Goal: Transaction & Acquisition: Purchase product/service

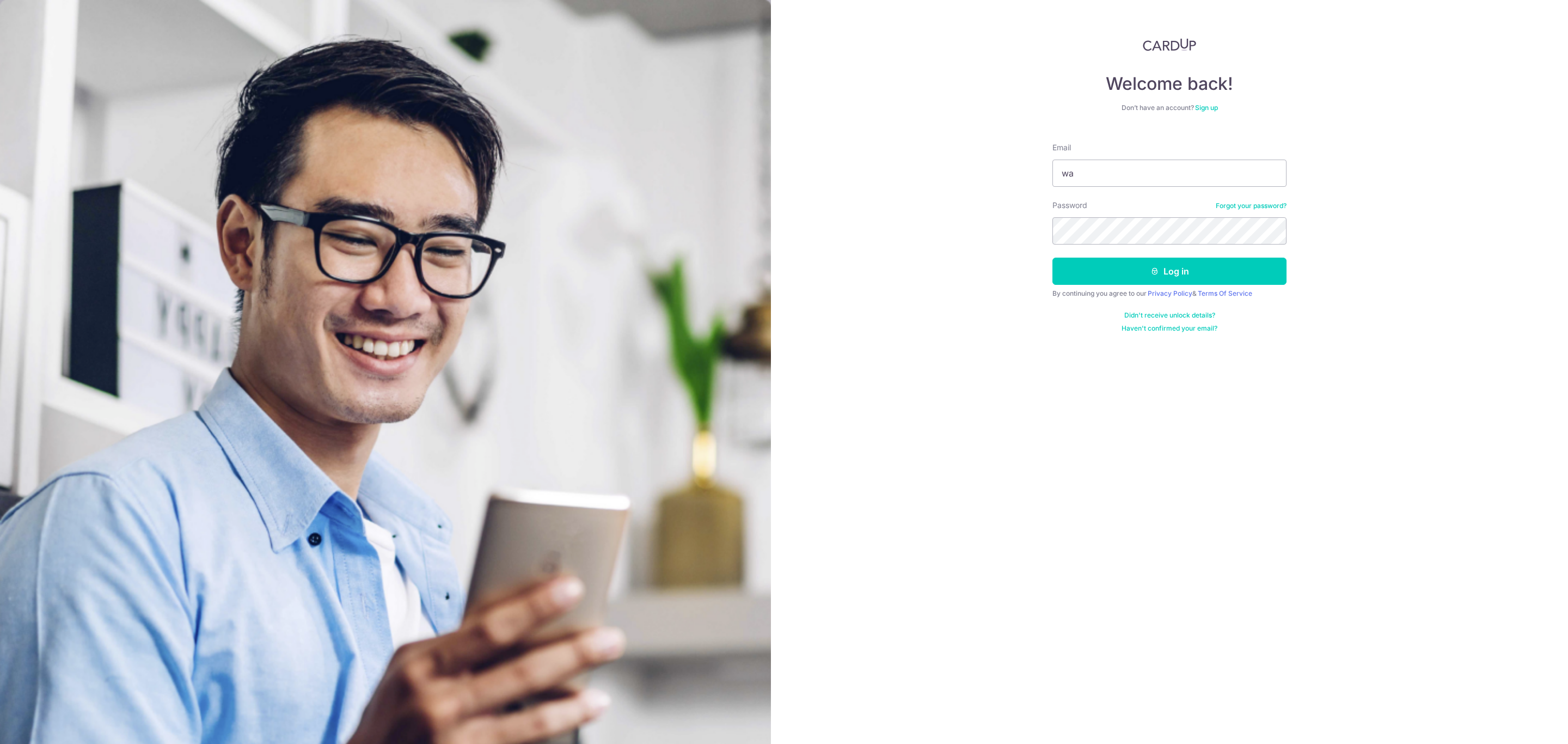
drag, startPoint x: 1179, startPoint y: 179, endPoint x: 1174, endPoint y: 204, distance: 25.5
click at [1174, 204] on form "Email wa Password Forgot your password? Log in By continuing you agree to our P…" at bounding box center [1168, 234] width 234 height 199
type input "waynetan0412@gmail.com"
click at [1052, 258] on button "Log in" at bounding box center [1168, 271] width 234 height 28
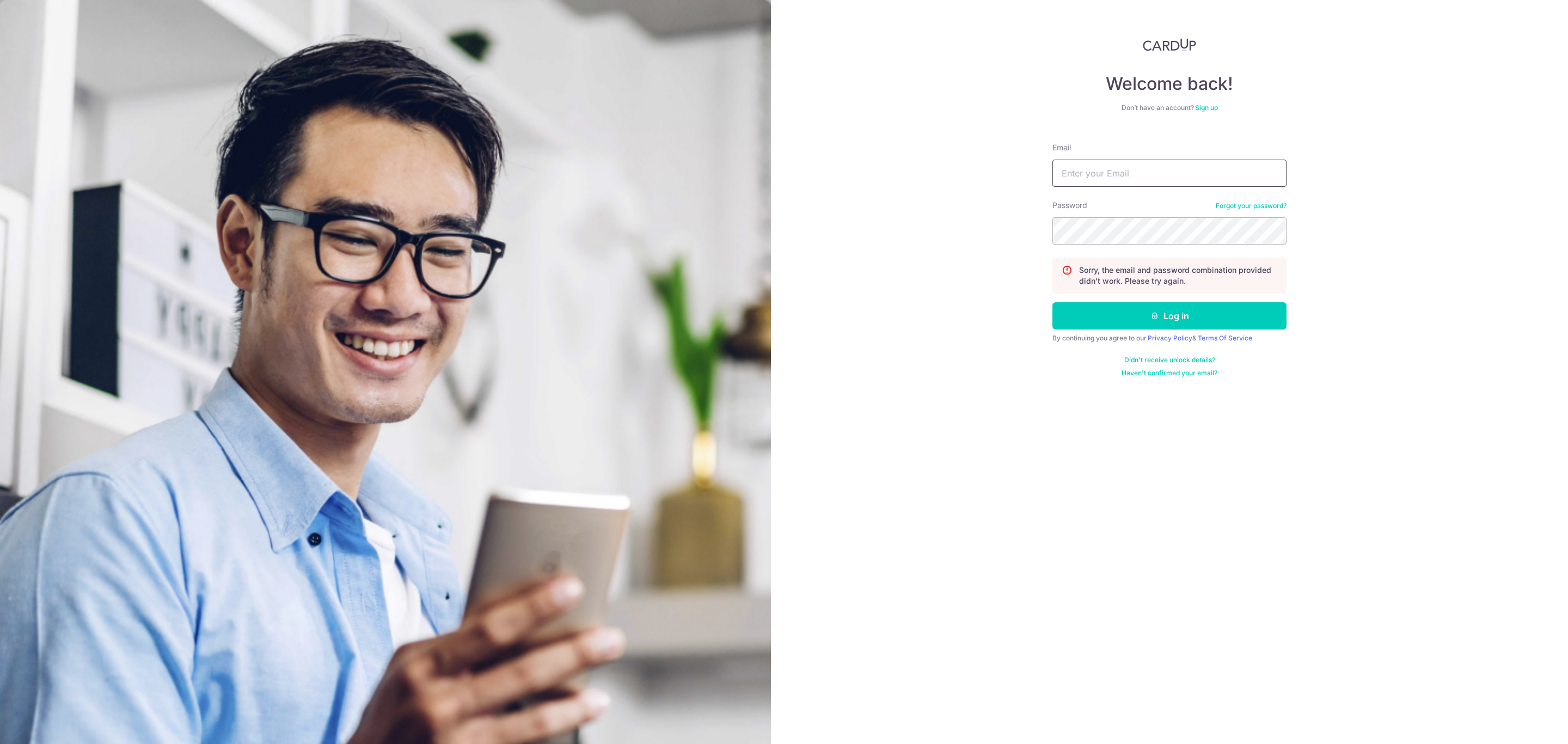
click at [1162, 163] on input "Email" at bounding box center [1168, 173] width 234 height 28
type input "account@elitesprings.com"
click at [1052, 302] on button "Log in" at bounding box center [1168, 316] width 234 height 28
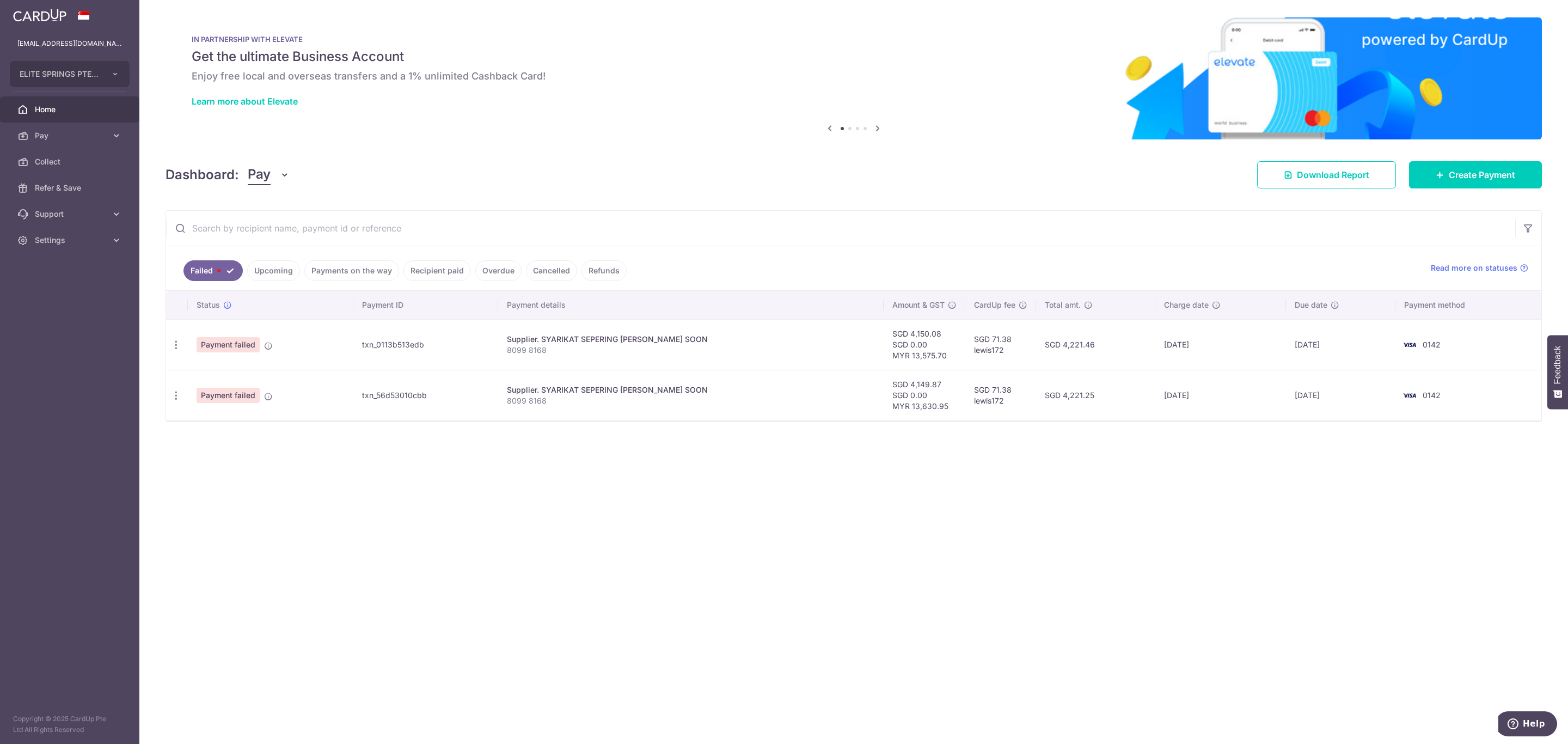
click at [369, 276] on link "Payments on the way" at bounding box center [352, 270] width 95 height 20
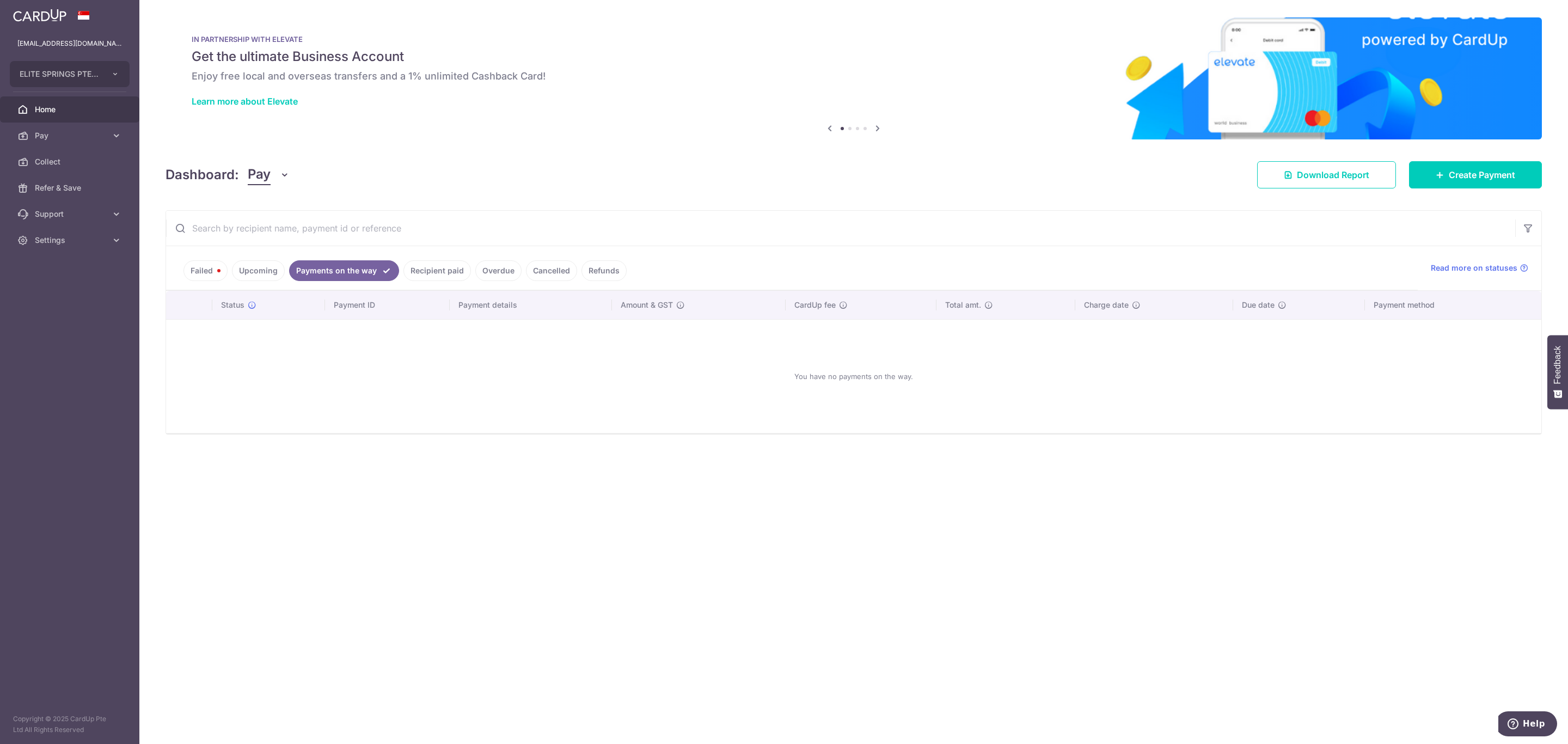
click at [422, 273] on link "Recipient paid" at bounding box center [437, 270] width 68 height 20
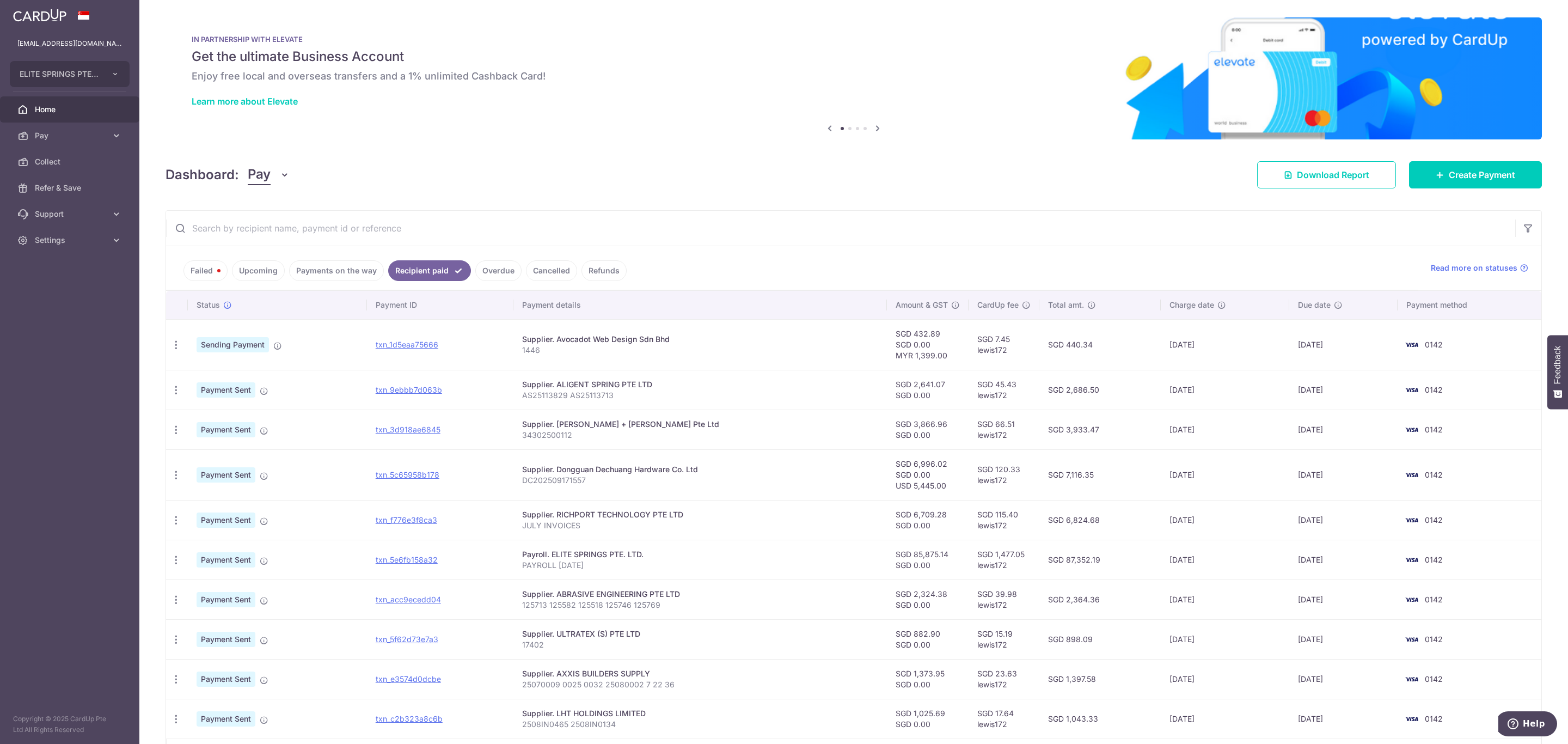
click at [419, 230] on input "text" at bounding box center [840, 228] width 1349 height 35
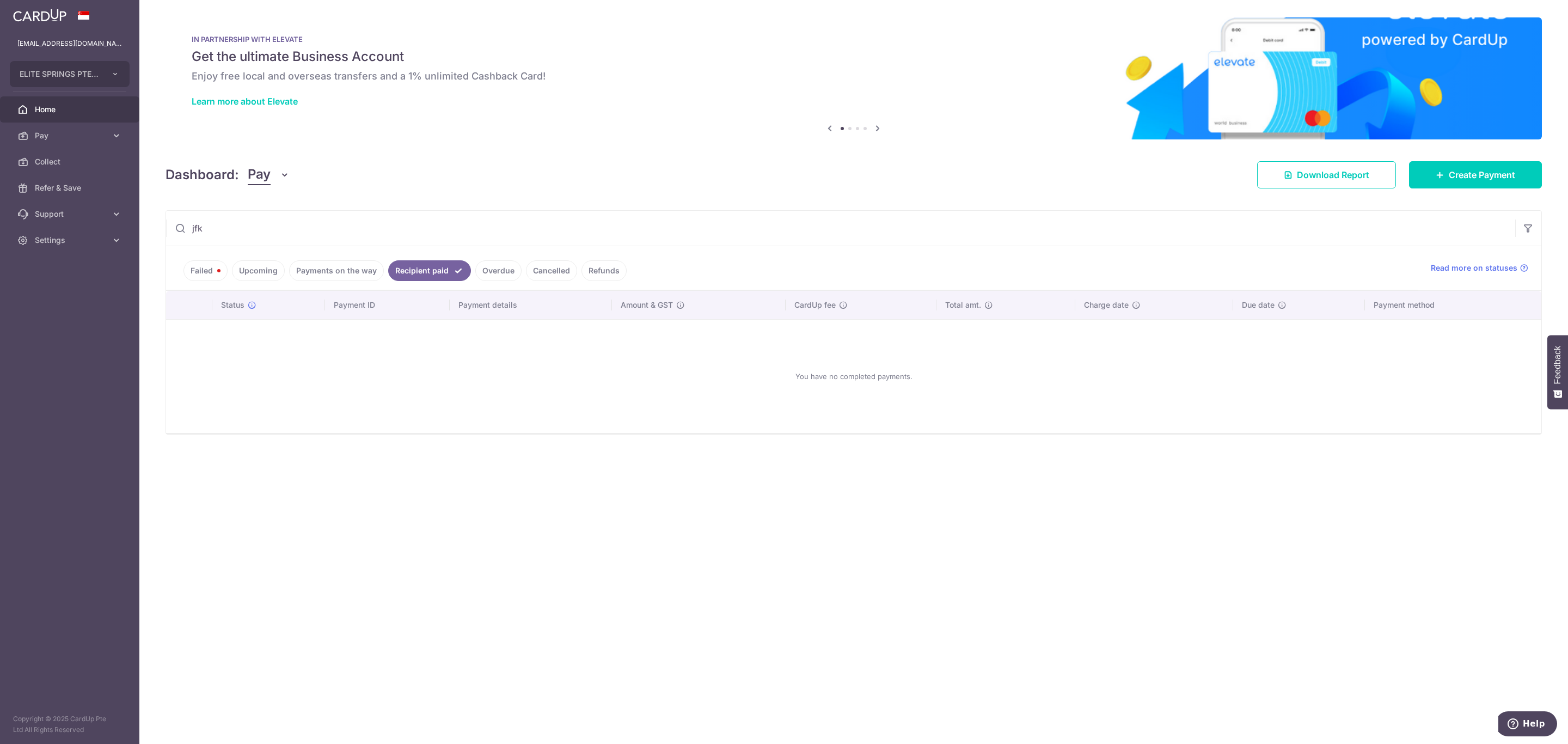
type input "jfk"
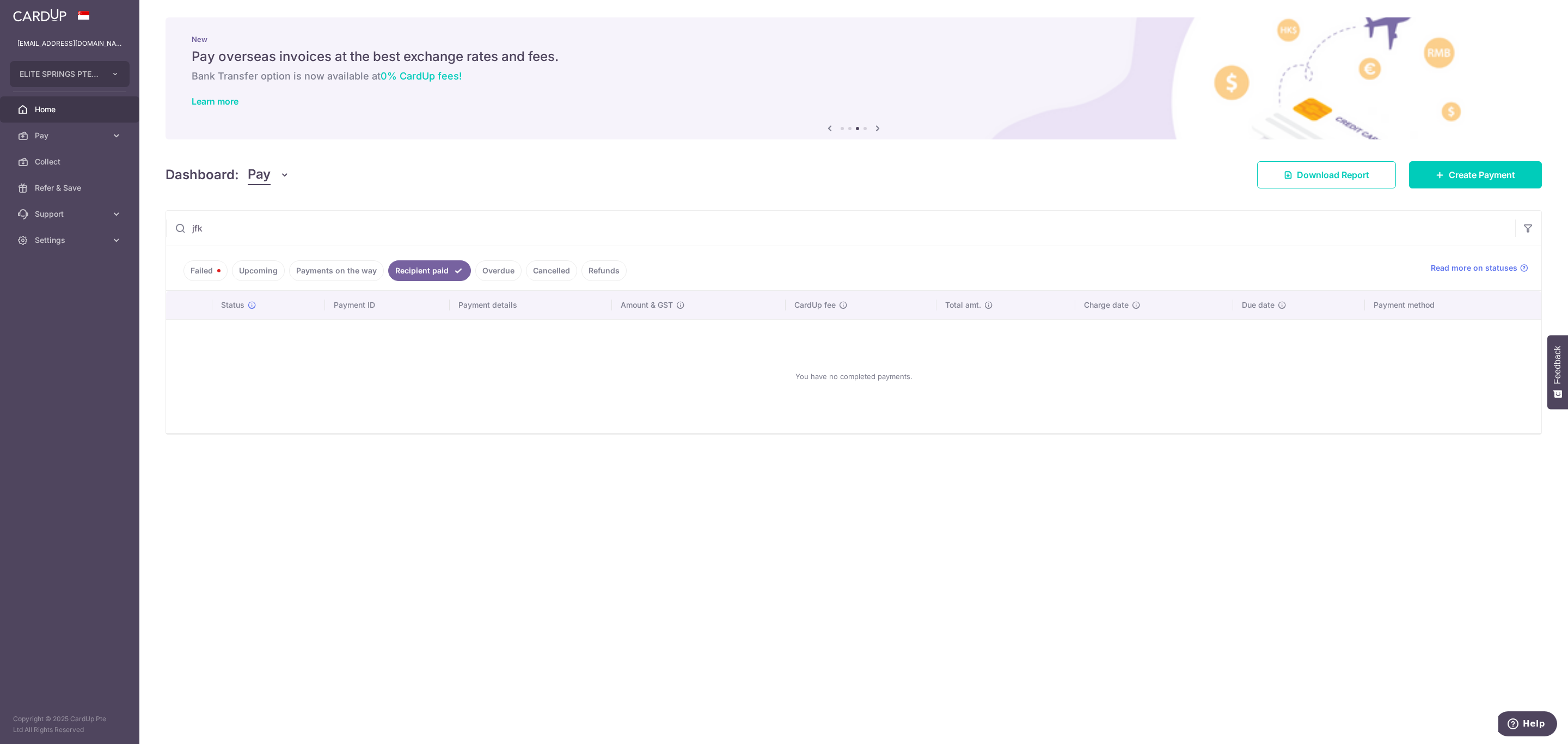
click at [80, 123] on link "Pay" at bounding box center [69, 135] width 139 height 26
click at [96, 156] on span "Payments" at bounding box center [70, 162] width 72 height 11
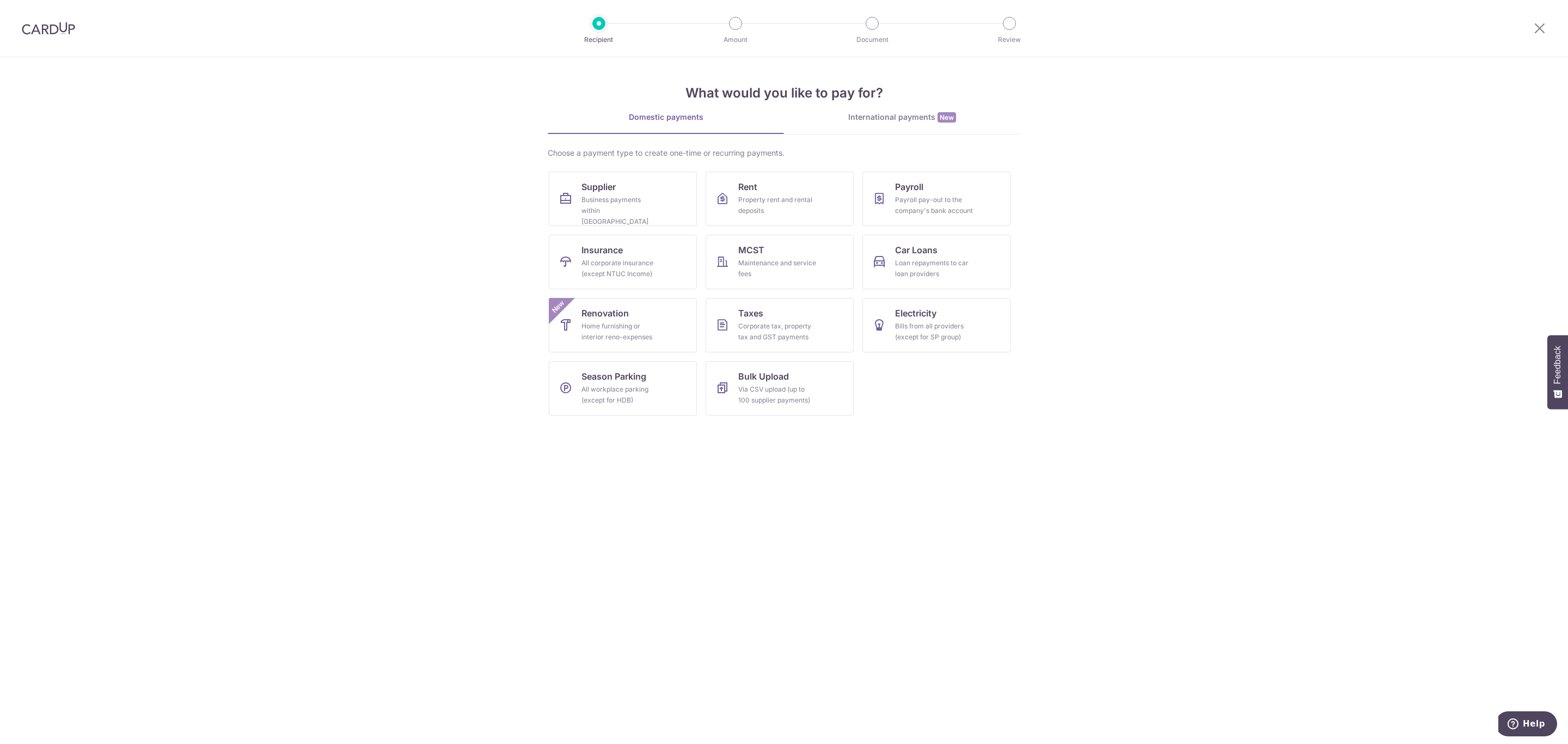
click at [894, 112] on div "International payments New" at bounding box center [902, 117] width 236 height 12
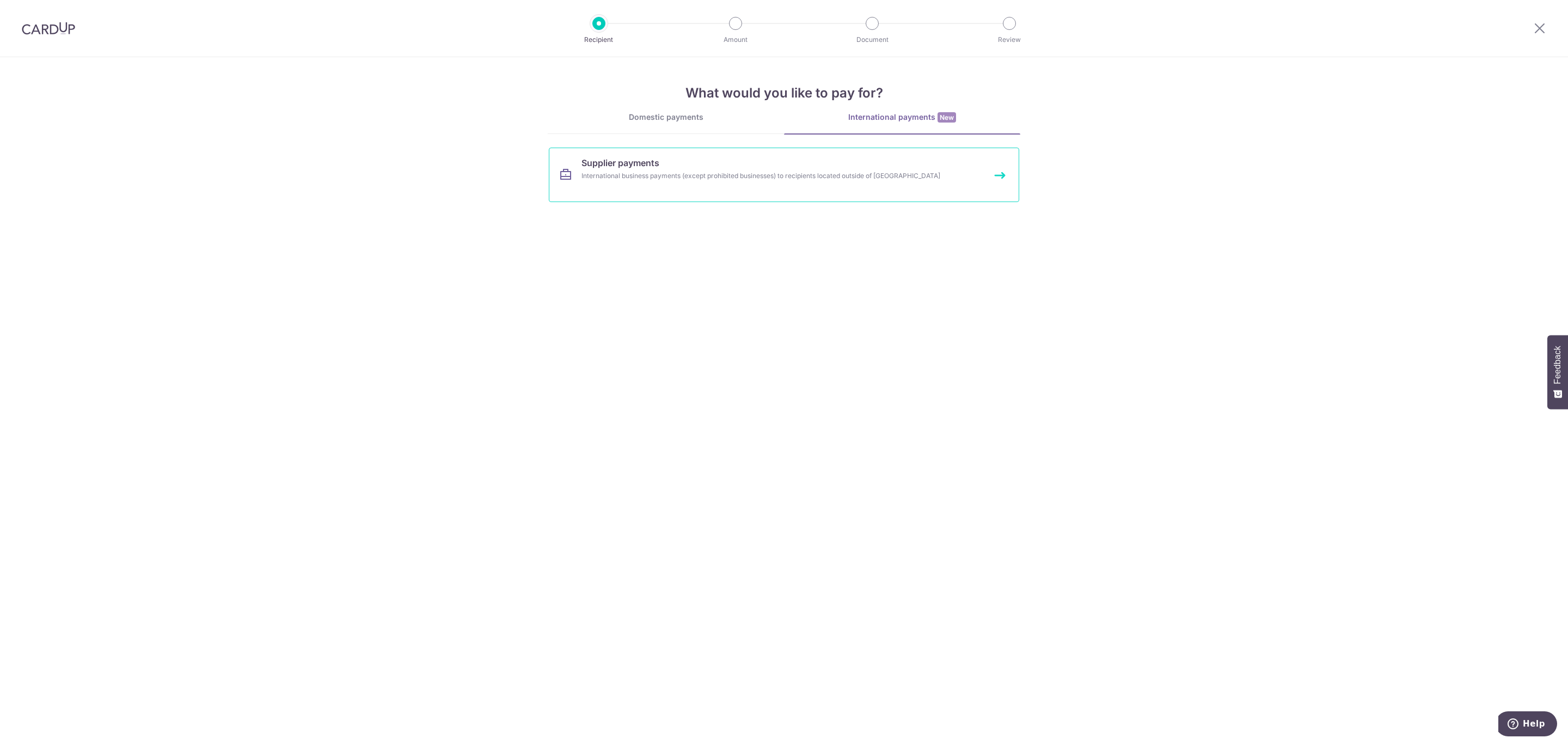
click at [660, 187] on link "Supplier payments International business payments (except prohibited businesses…" at bounding box center [784, 174] width 470 height 54
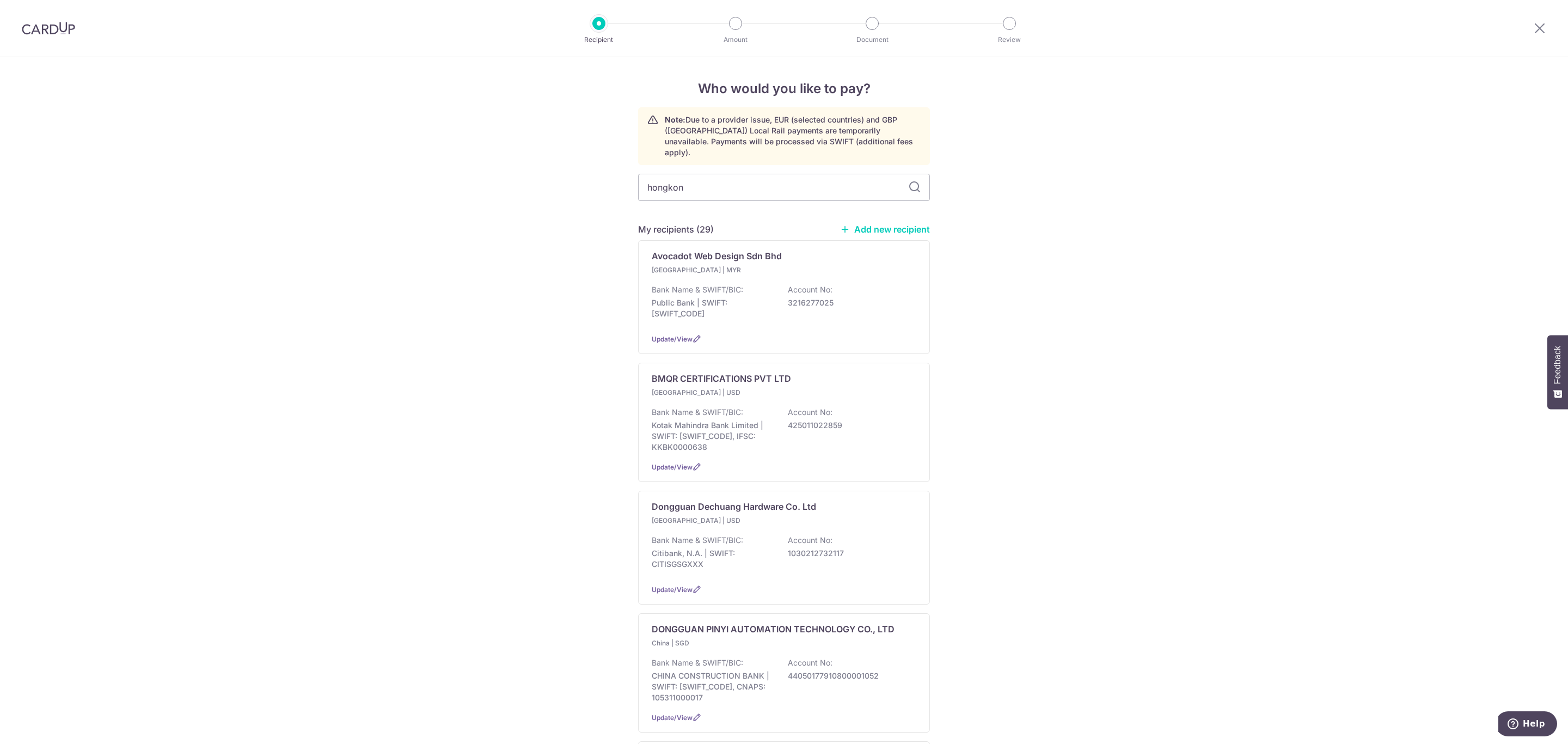
type input "hongkong"
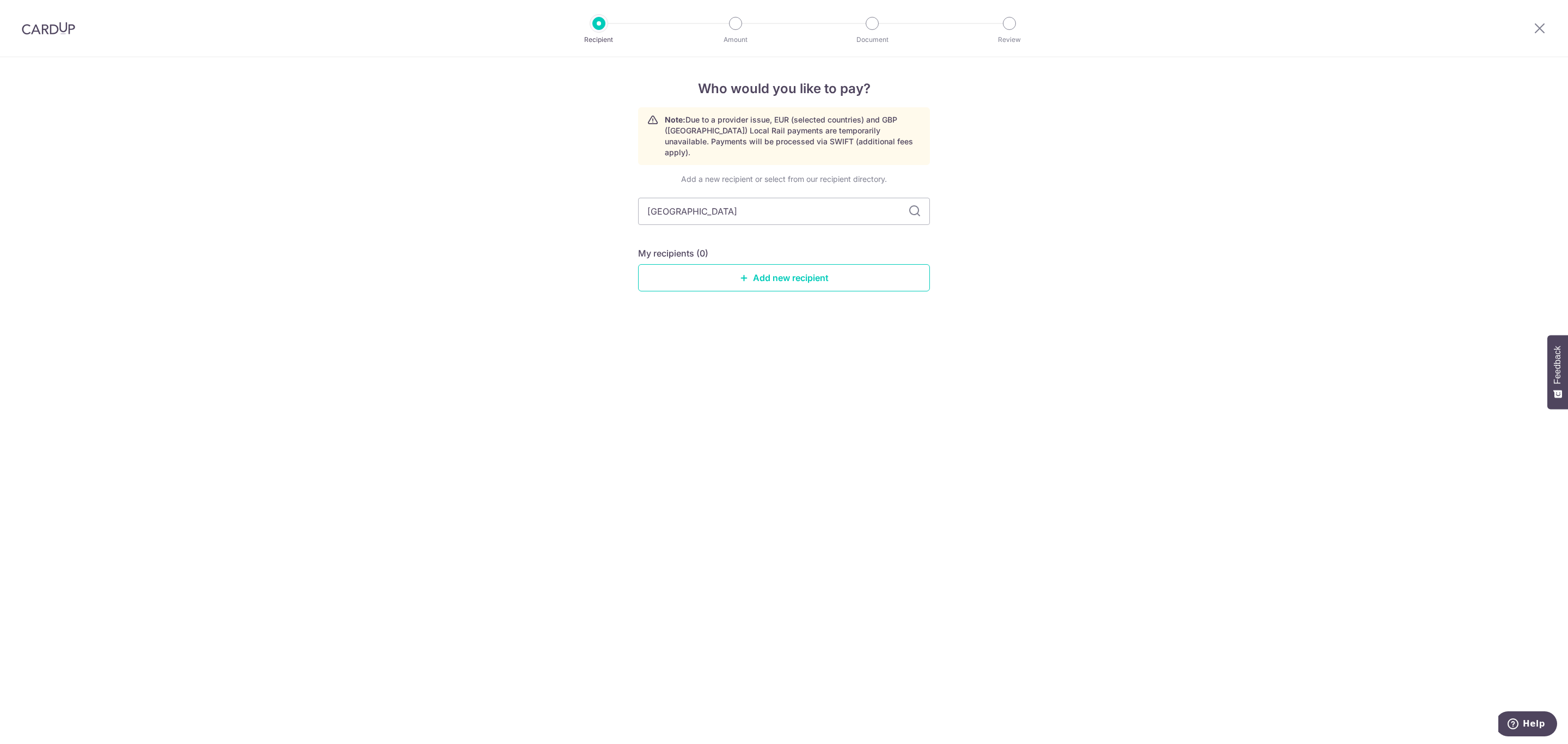
click at [797, 283] on div "Add a new recipient or select from our recipient directory. hongkong My recipie…" at bounding box center [784, 241] width 291 height 135
click at [792, 273] on link "Add new recipient" at bounding box center [784, 277] width 291 height 28
select select
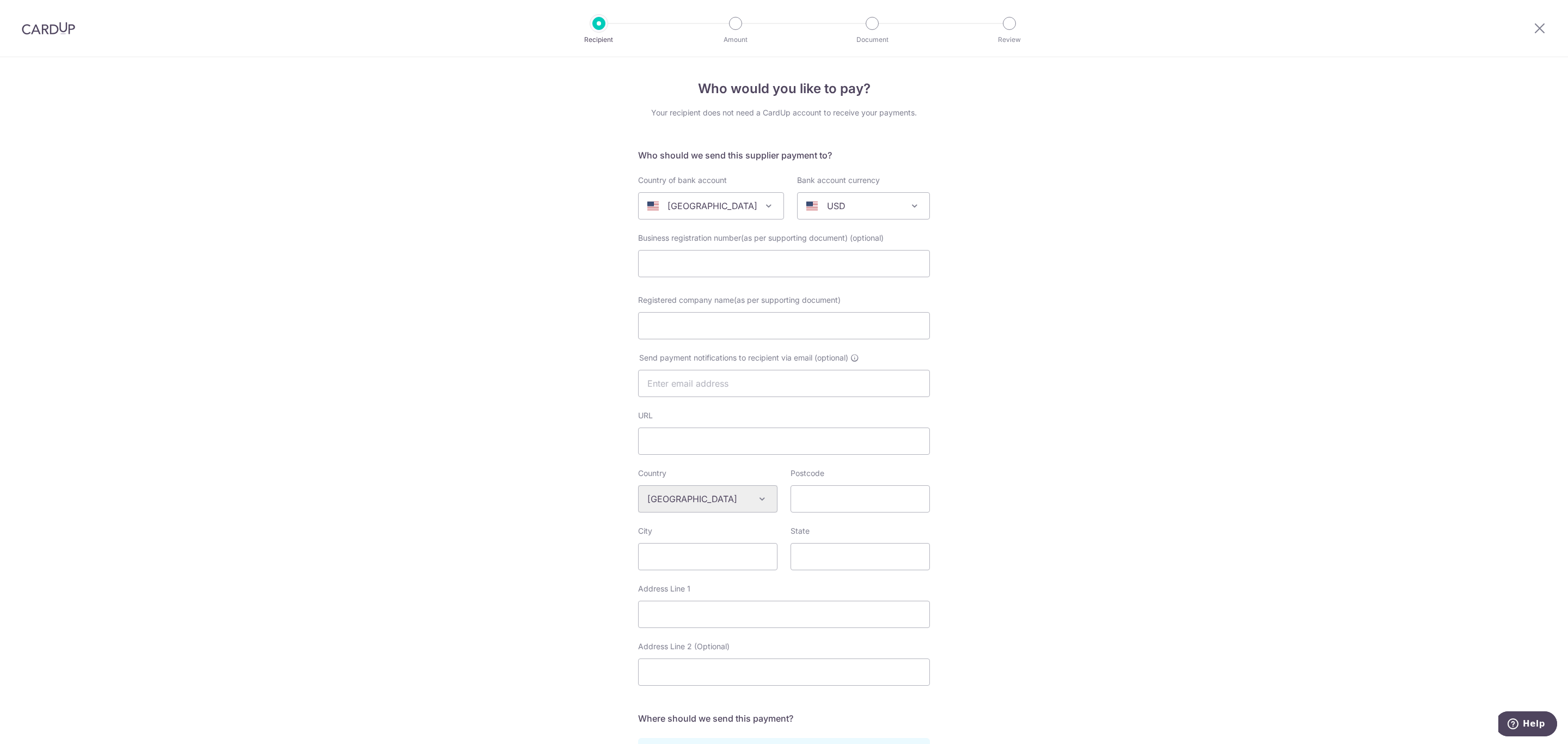
click at [699, 216] on span "[GEOGRAPHIC_DATA]" at bounding box center [711, 205] width 145 height 26
type input "hong"
select select "95"
select select "[GEOGRAPHIC_DATA]"
select select
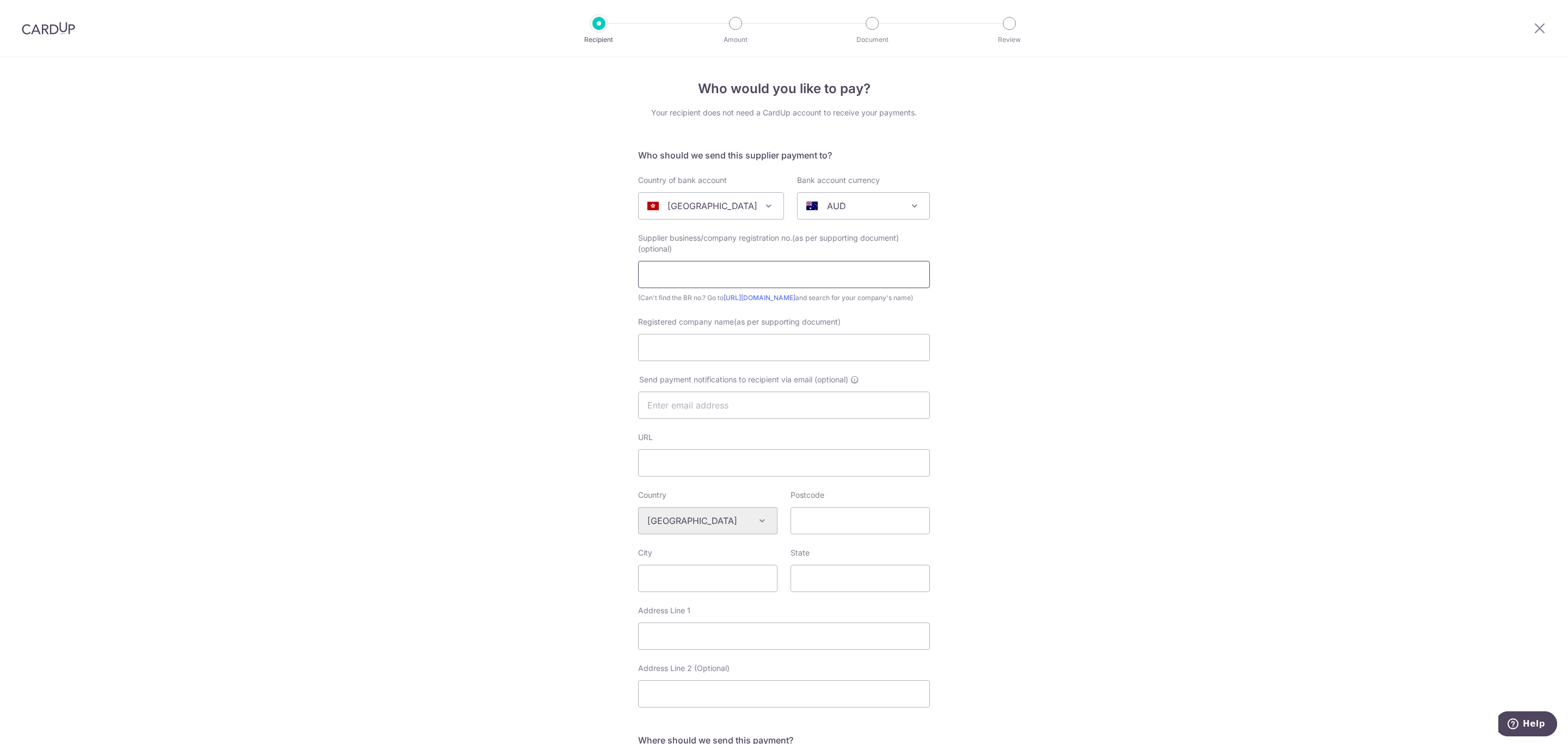
click at [760, 280] on input "text" at bounding box center [784, 274] width 291 height 28
click at [684, 361] on input "Registered company name(as per supporting document)" at bounding box center [784, 348] width 291 height 28
paste input "HONG KONG JFK INTERNATIONAL HOLDINGS CO. , LIMITED"
type input "HONG KONG JFK INTERNATIONAL HOLDINGS CO. , LIMITED"
click at [812, 475] on input "URL" at bounding box center [784, 462] width 291 height 28
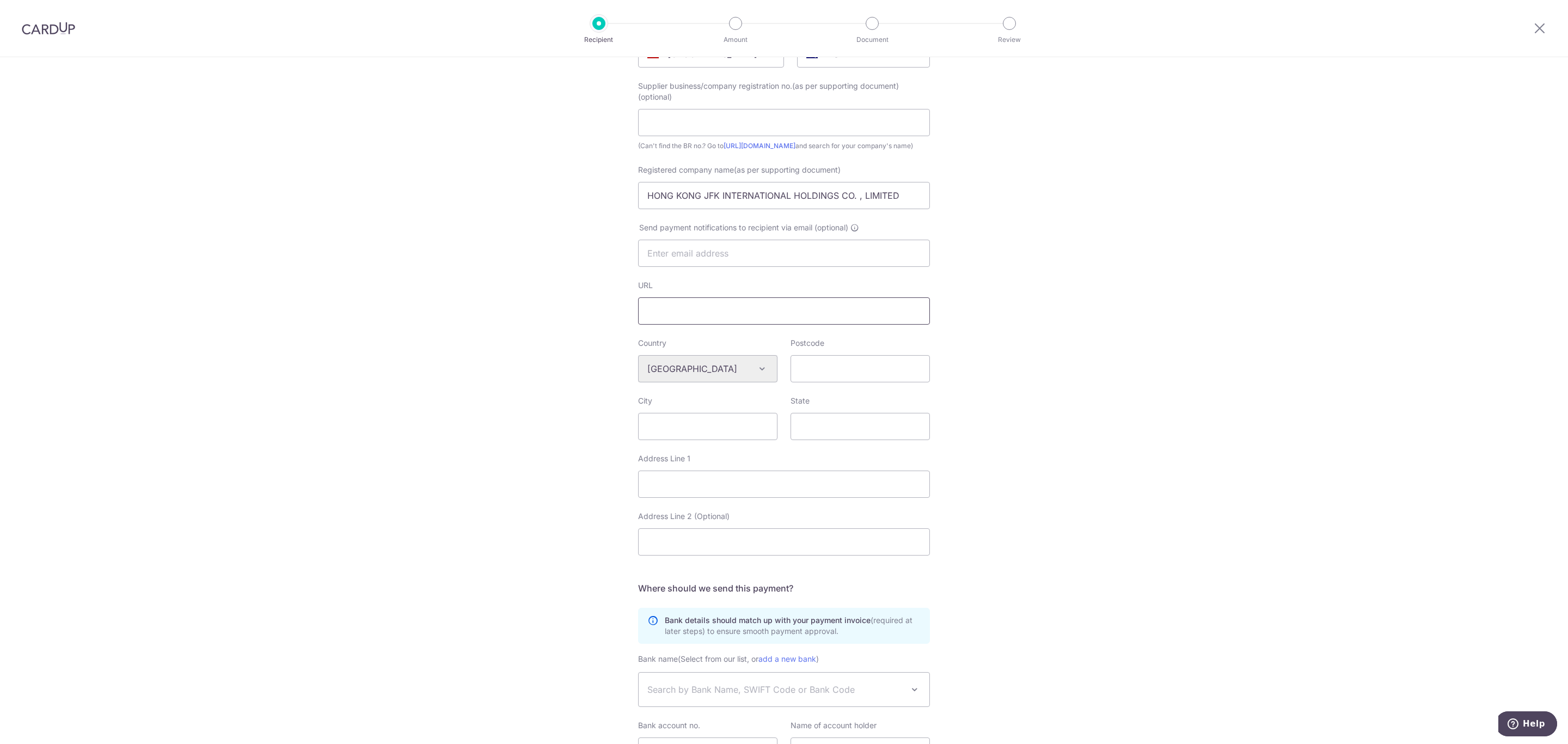
scroll to position [164, 0]
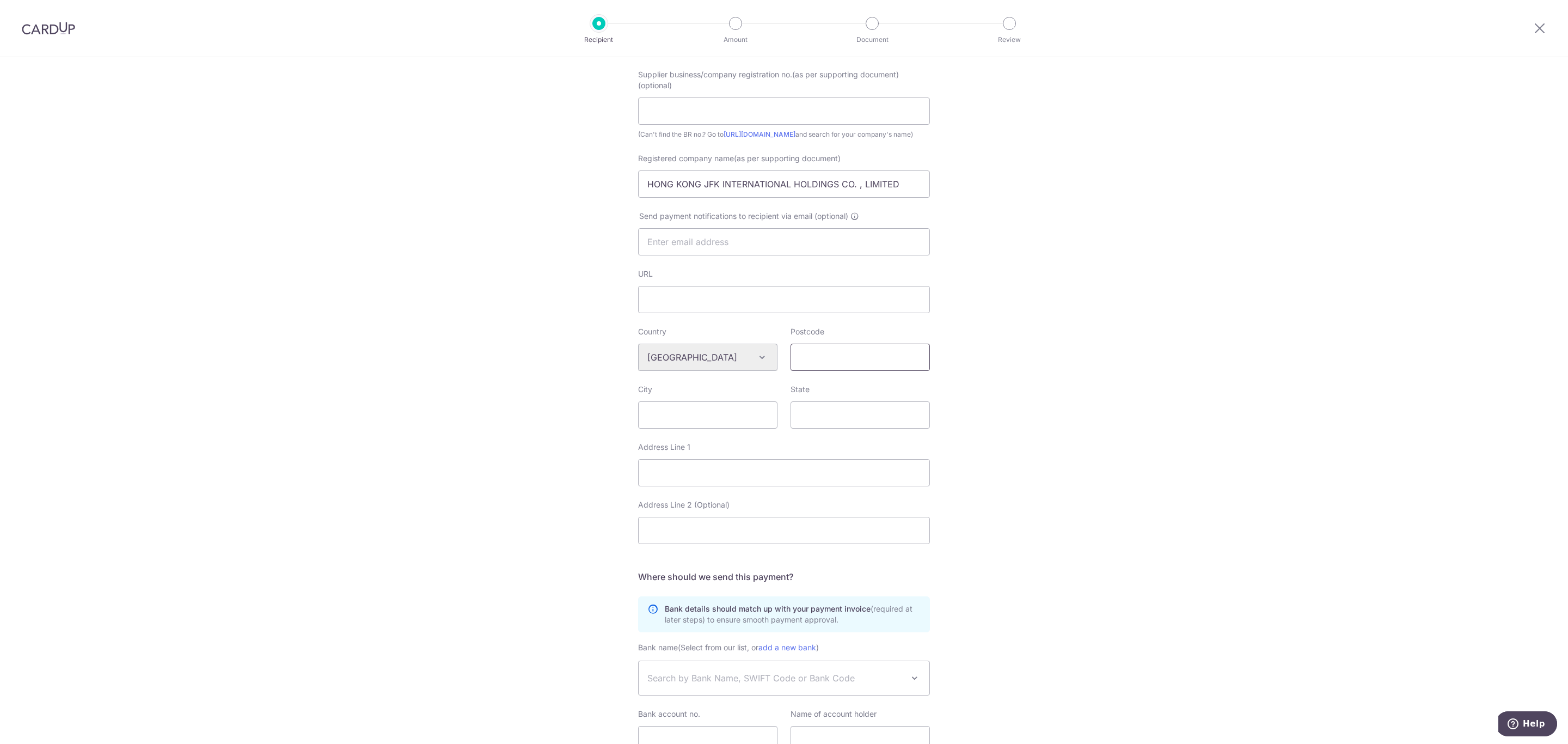
click at [822, 371] on input "Postcode" at bounding box center [860, 357] width 139 height 28
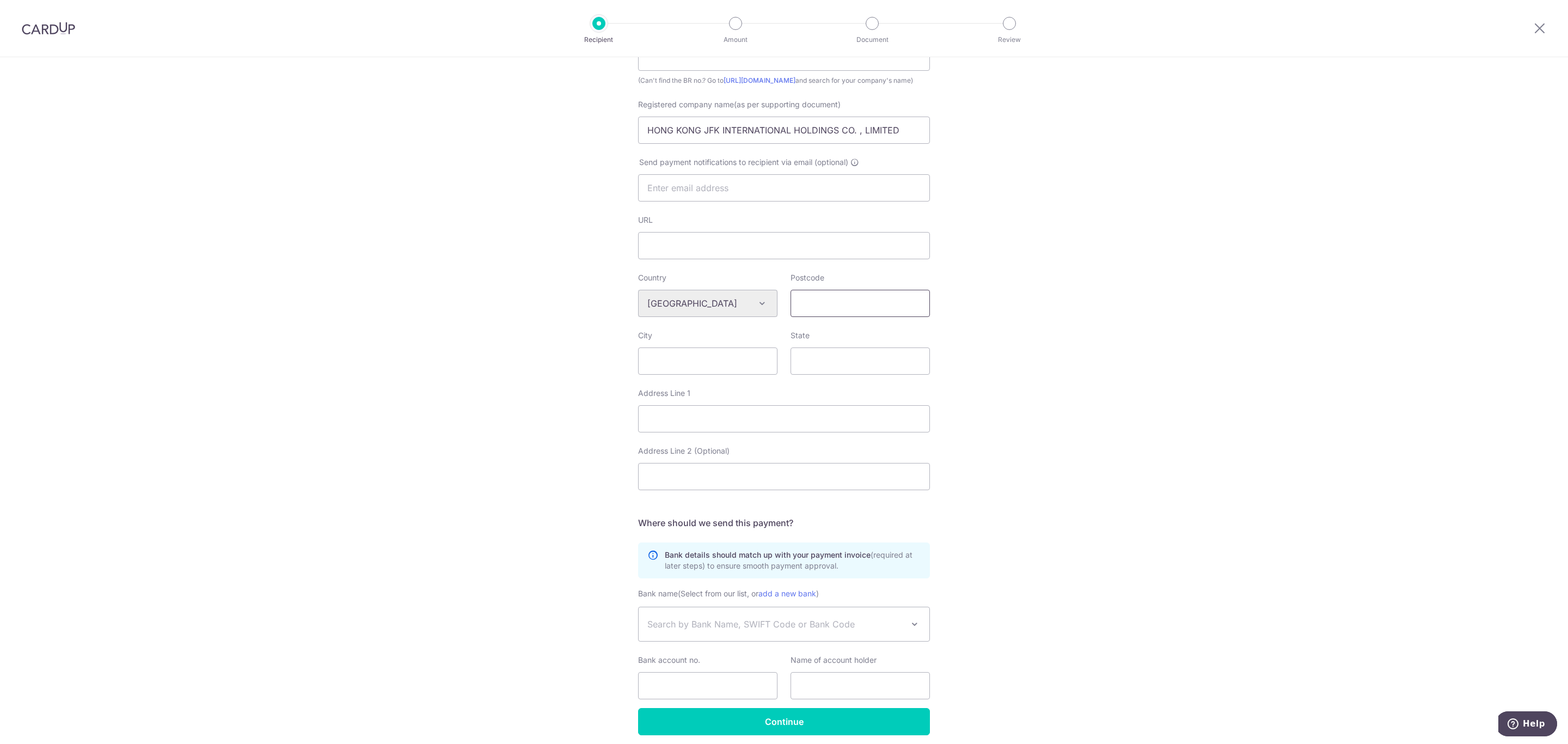
scroll to position [271, 0]
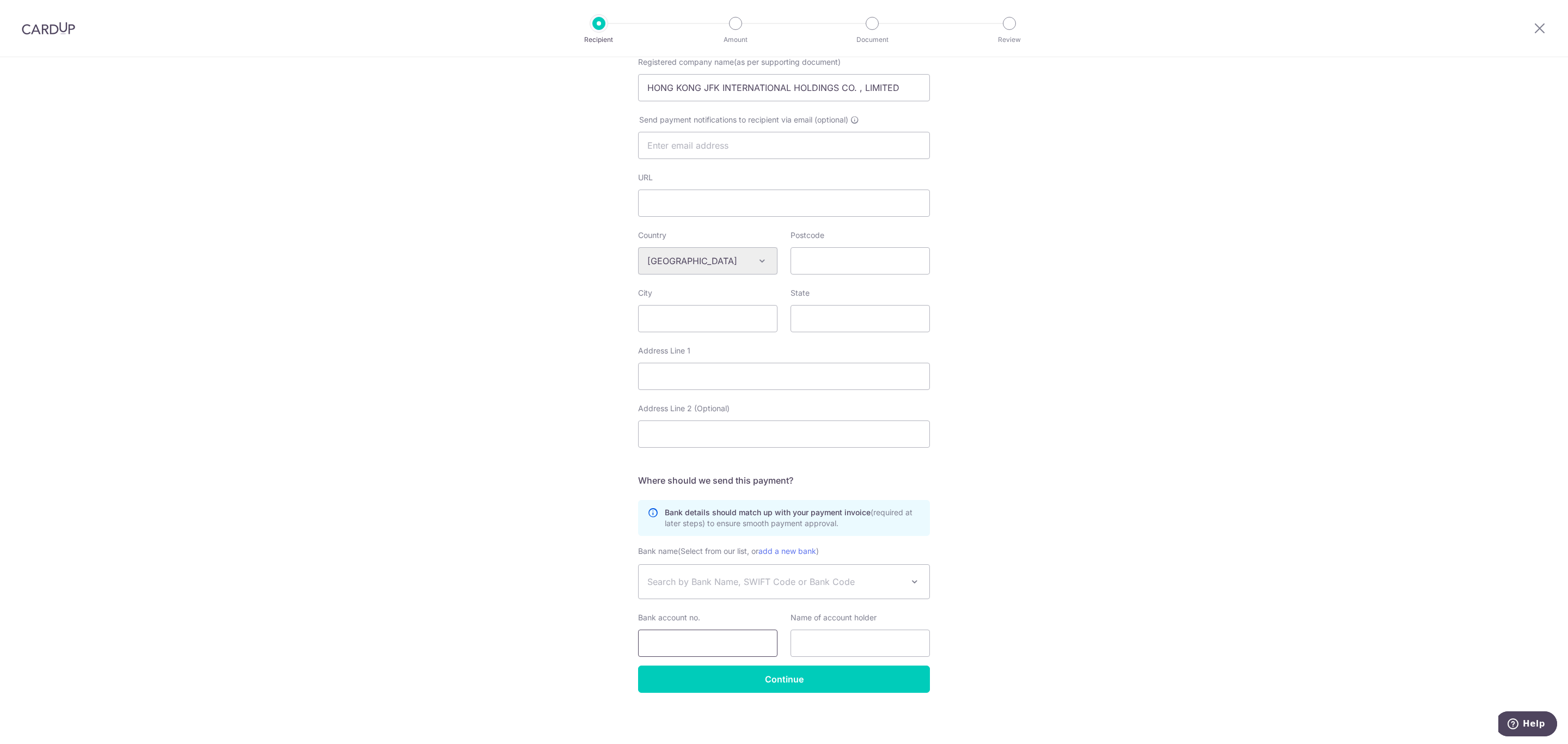
click at [682, 643] on input "Bank account no." at bounding box center [707, 643] width 139 height 28
paste input "8013 6413 4838"
click at [691, 641] on input "8013 6413 4838" at bounding box center [707, 643] width 139 height 28
type input "801364134838"
click at [769, 588] on span "Search by Bank Name, SWIFT Code or Bank Code" at bounding box center [784, 581] width 291 height 34
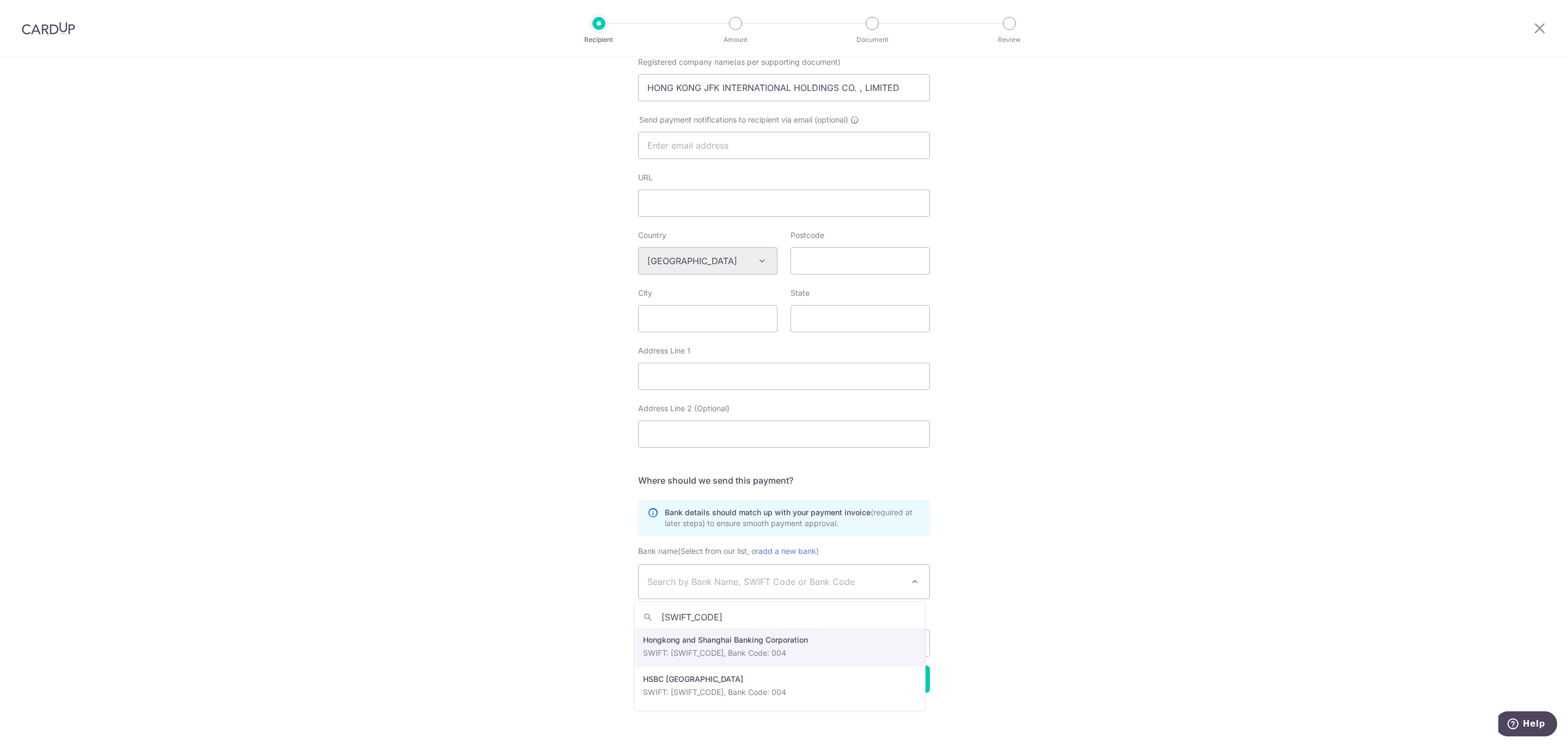
type input "HSBCHKHHHKH"
select select "31"
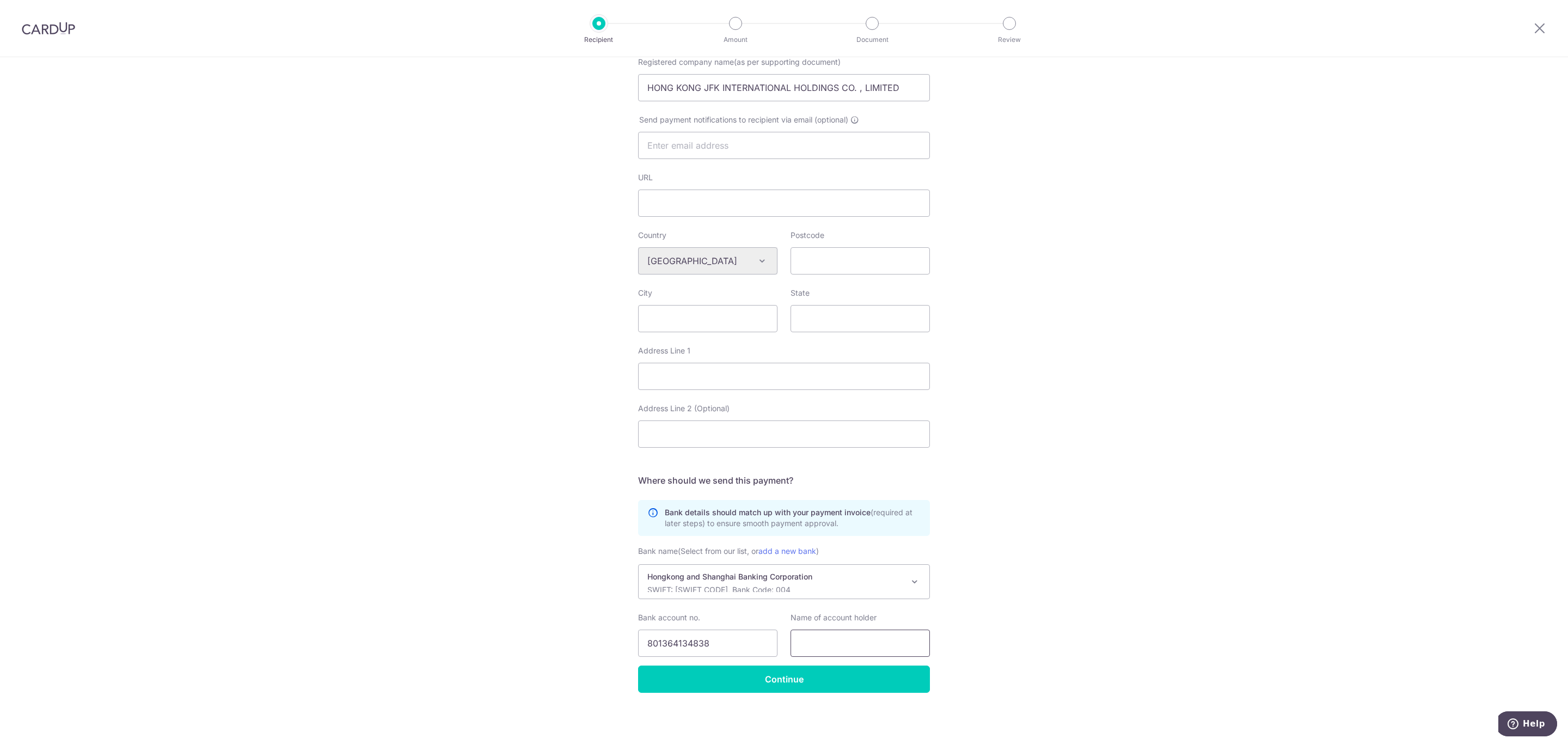
drag, startPoint x: 876, startPoint y: 652, endPoint x: 871, endPoint y: 651, distance: 5.1
click at [876, 652] on input "text" at bounding box center [860, 643] width 139 height 28
paste input "HONG KONG JFK INTERNATIONAL HOLDINGS CO. , LIMITED"
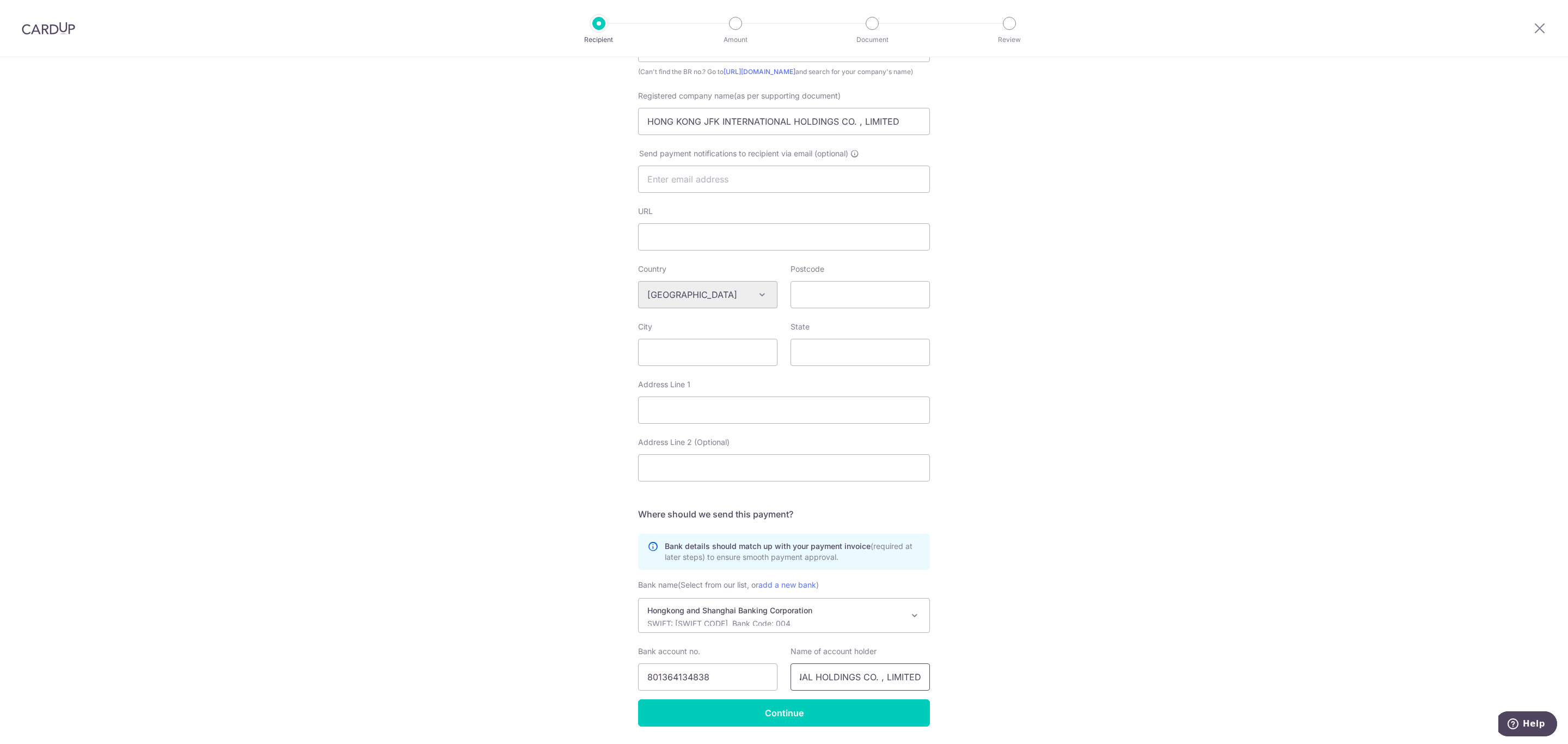
scroll to position [189, 0]
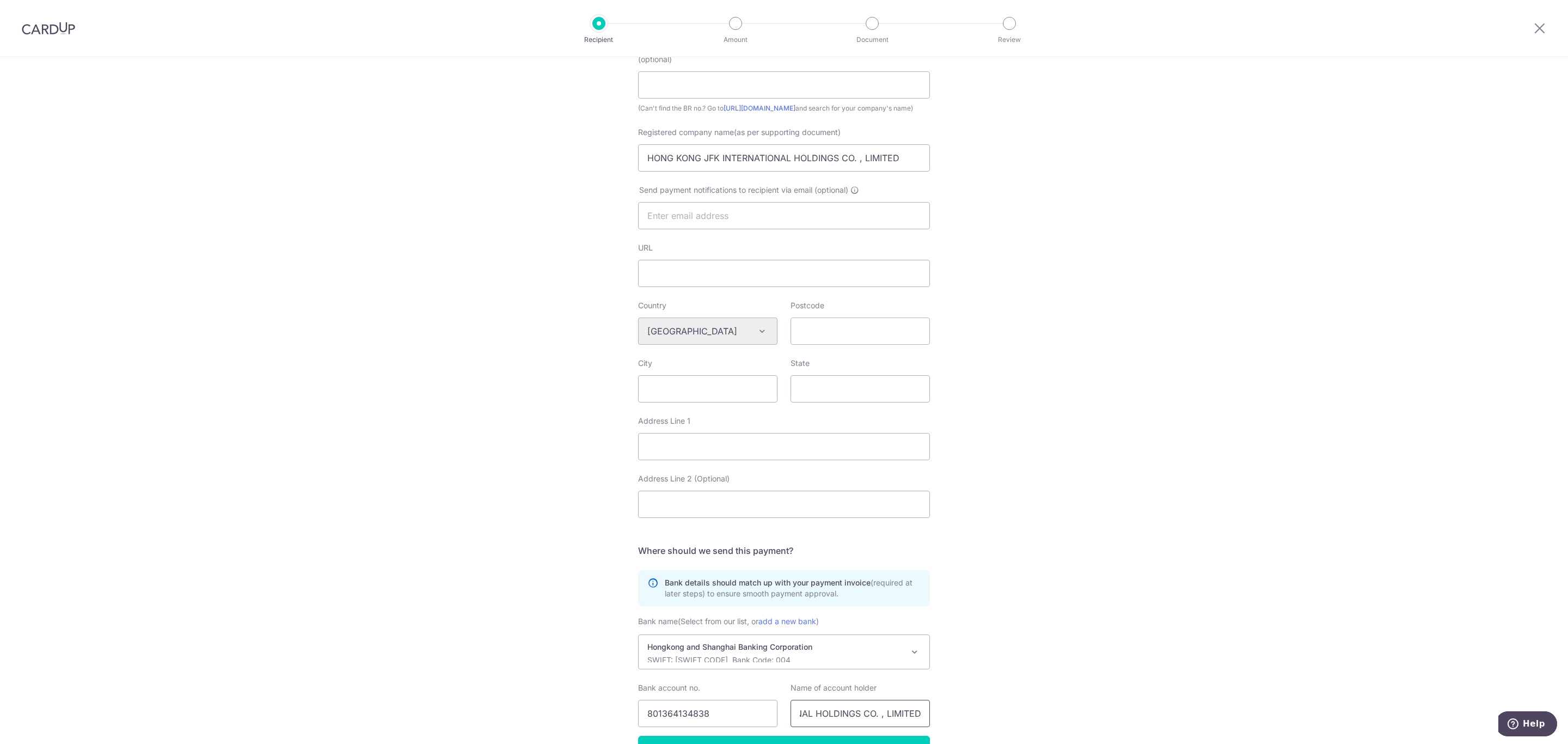
type input "HONG KONG JFK INTERNATIONAL HOLDINGS CO. , LIMITED"
click at [820, 345] on input "Postcode" at bounding box center [860, 331] width 139 height 28
click at [727, 400] on input "City" at bounding box center [707, 388] width 139 height 28
paste input "Kowloon,HongKong"
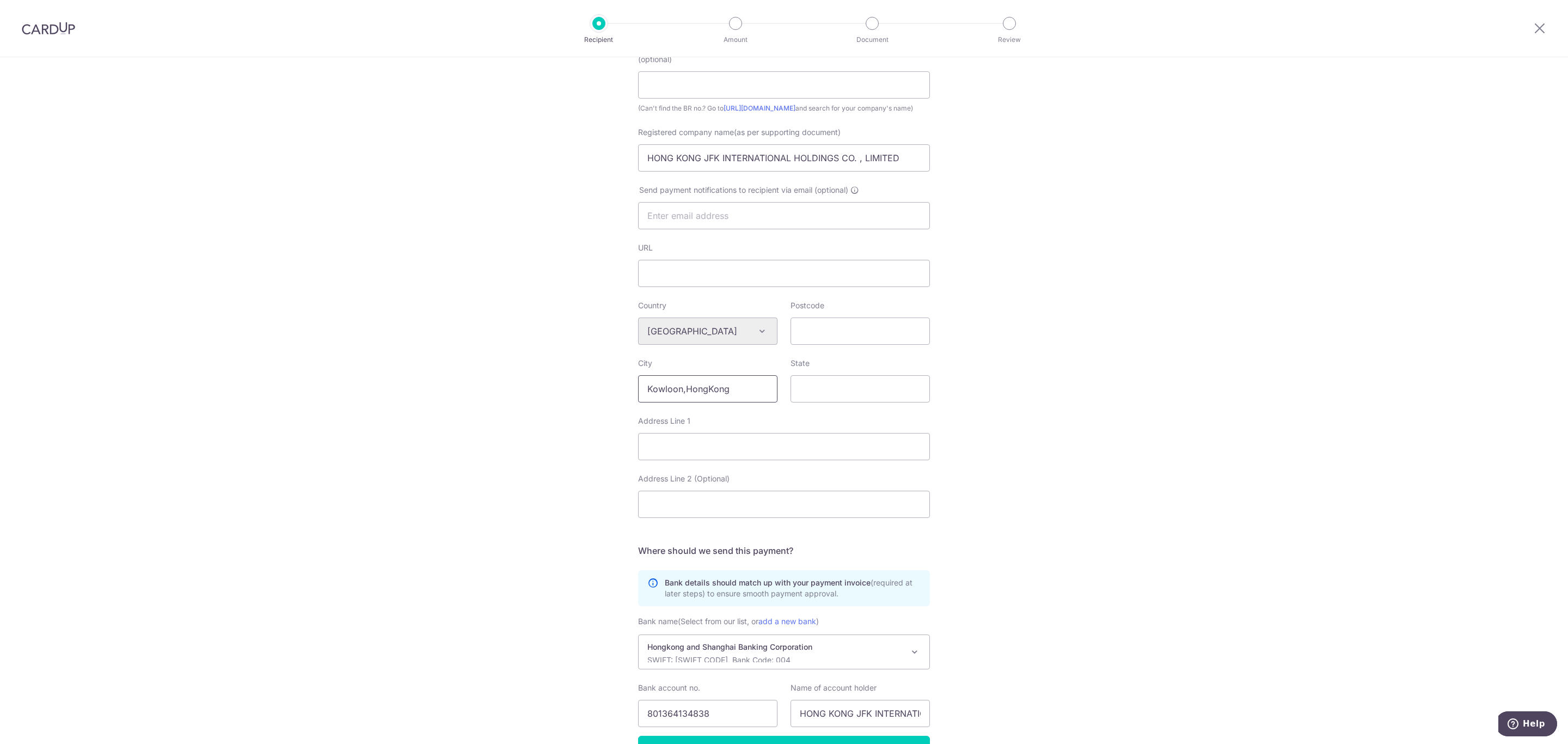
drag, startPoint x: 732, startPoint y: 403, endPoint x: 678, endPoint y: 404, distance: 54.0
click at [678, 403] on input "Kowloon,HongKong" at bounding box center [707, 388] width 139 height 28
type input "Kowloon"
click at [827, 398] on input "State" at bounding box center [860, 388] width 139 height 28
paste input "Kowloon"
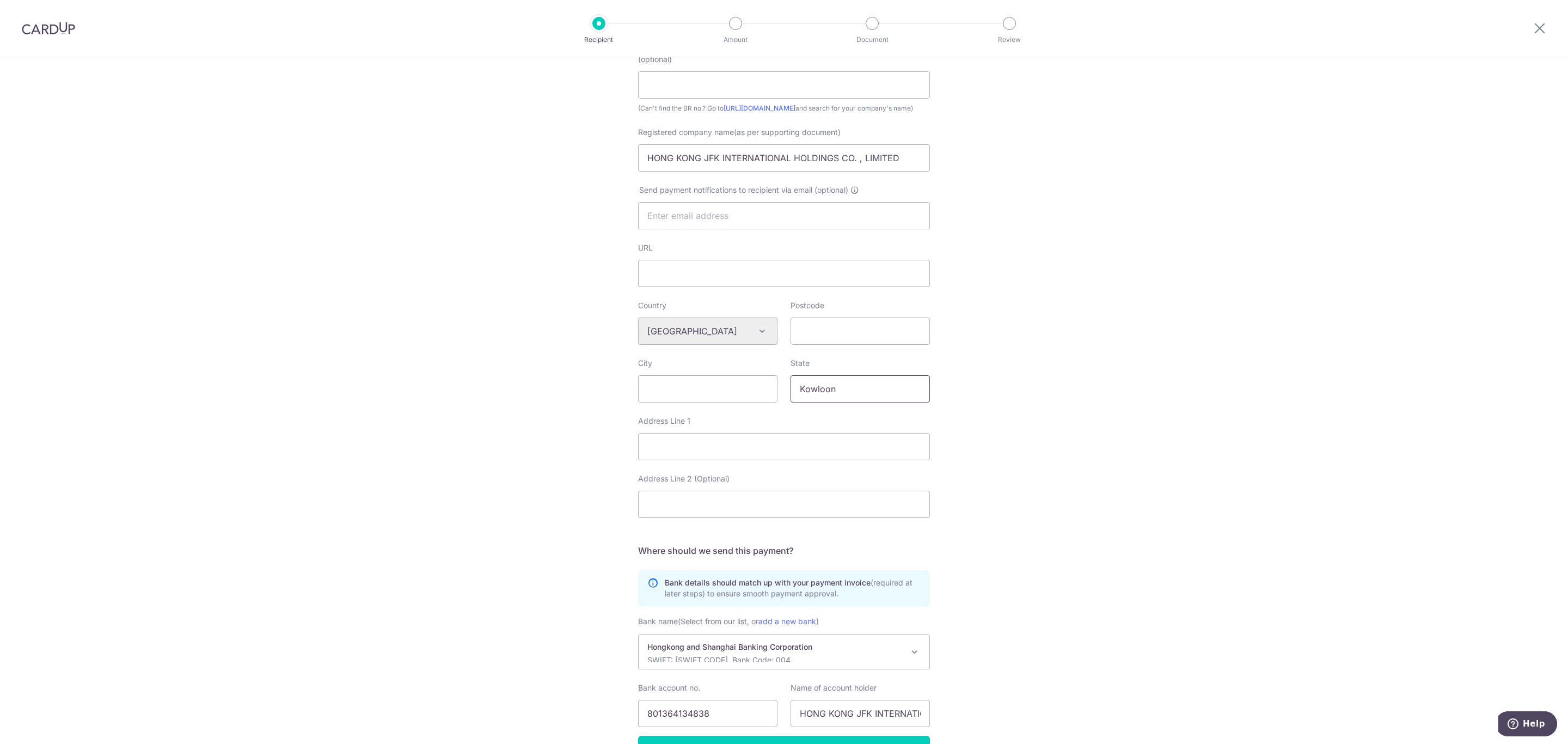
type input "Kowloon"
click at [665, 396] on input "City" at bounding box center [707, 388] width 139 height 28
paste input "Sham Shui Po District,"
type input "Sham Shui Po District,"
click at [688, 456] on input "Address Line 1" at bounding box center [784, 446] width 291 height 28
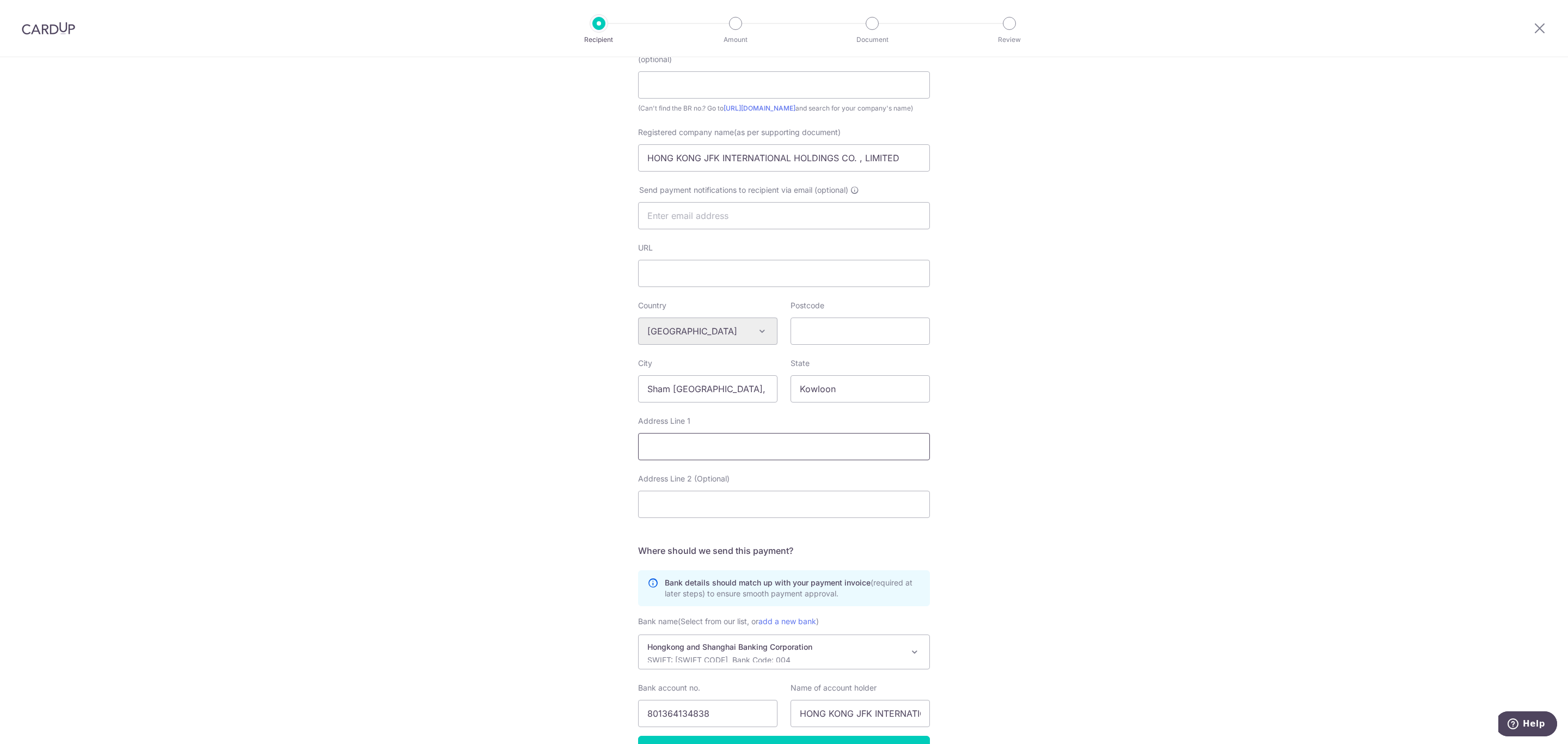
paste input "162A,Tianyue Plaza 1 floor, UN Chau Street"
type input "162A,Tianyue Plaza 1 floor, UN Chau Street"
click at [586, 484] on div "Who would you like to pay? Your recipient does not need a CardUp account to rec…" at bounding box center [784, 340] width 1568 height 947
click at [863, 338] on input "Postcode" at bounding box center [860, 331] width 139 height 28
click at [743, 403] on input "Sham Shui Po District," at bounding box center [707, 388] width 139 height 28
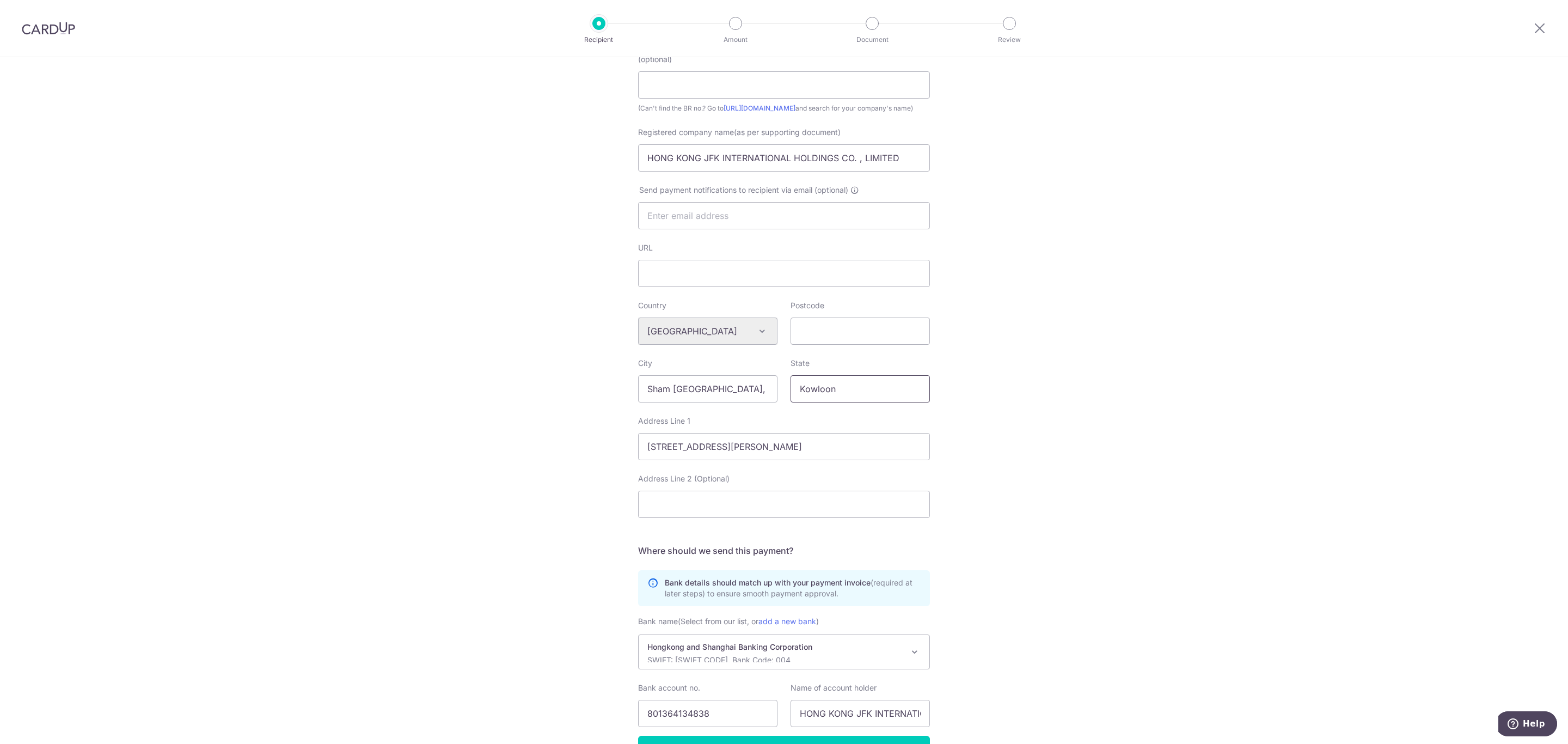
drag, startPoint x: 832, startPoint y: 398, endPoint x: 642, endPoint y: 402, distance: 190.0
click at [642, 402] on div "City Sham Shui Po District, State Kowloon" at bounding box center [784, 387] width 305 height 58
drag, startPoint x: 641, startPoint y: 460, endPoint x: 865, endPoint y: 463, distance: 224.0
click at [865, 460] on input "162A,Tianyue Plaza 1 floor, UN Chau Street" at bounding box center [784, 446] width 291 height 28
drag, startPoint x: 760, startPoint y: 398, endPoint x: 639, endPoint y: 397, distance: 121.0
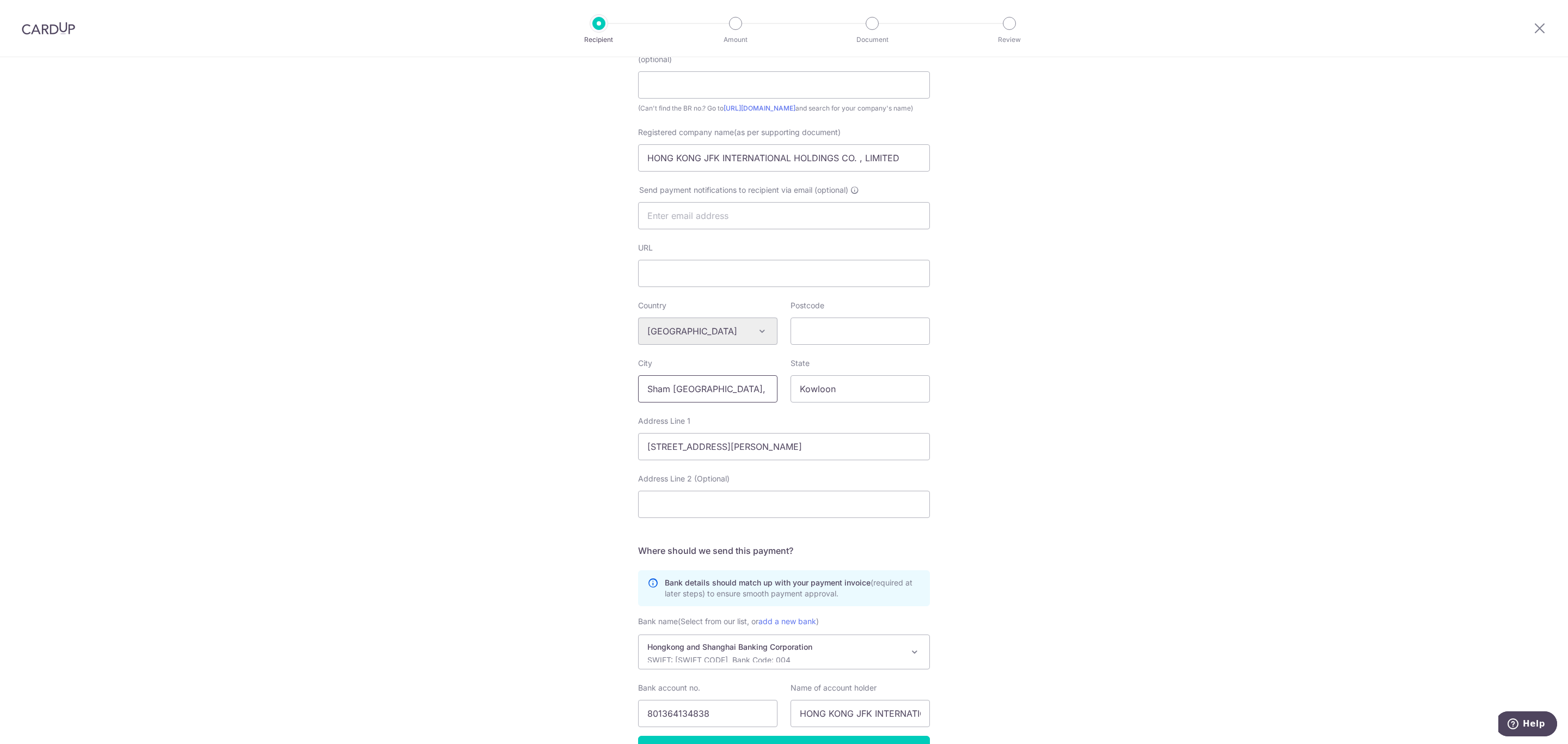
click at [639, 397] on input "Sham Shui Po District," at bounding box center [707, 388] width 139 height 28
click at [848, 345] on input "Postcode" at bounding box center [860, 331] width 139 height 28
click at [1076, 331] on div "Who would you like to pay? Your recipient does not need a CardUp account to rec…" at bounding box center [784, 340] width 1568 height 947
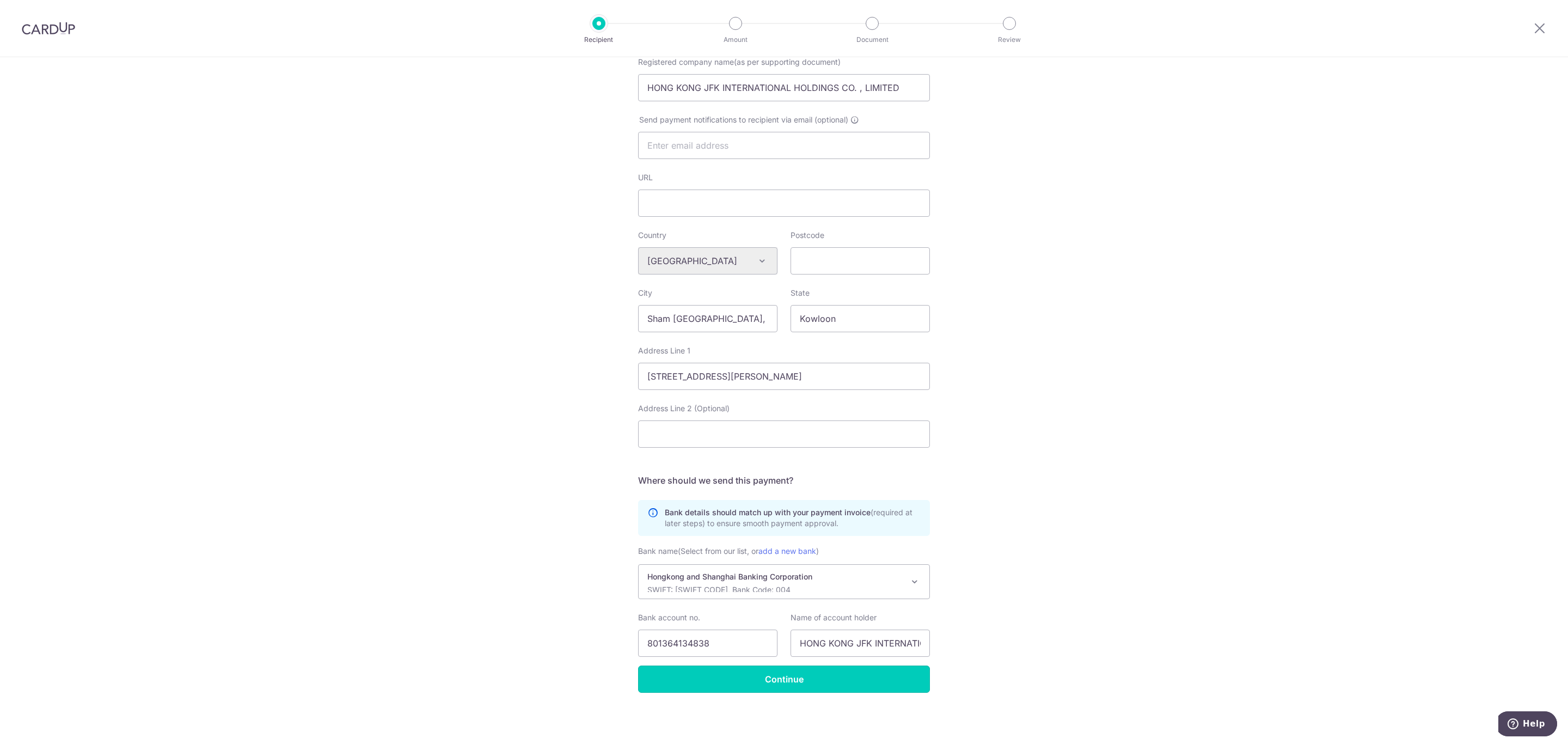
click at [842, 682] on input "Continue" at bounding box center [784, 679] width 291 height 28
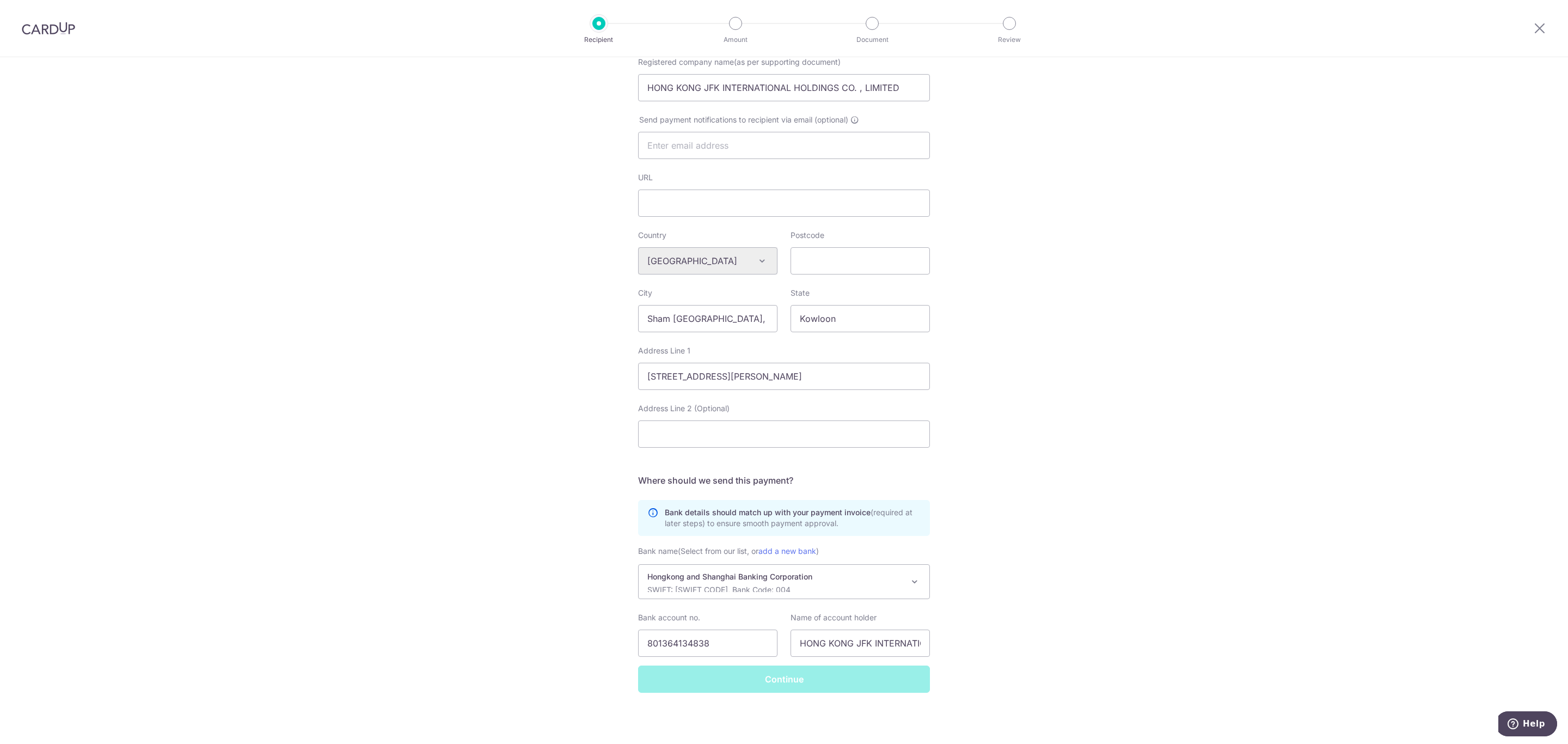
scroll to position [156, 0]
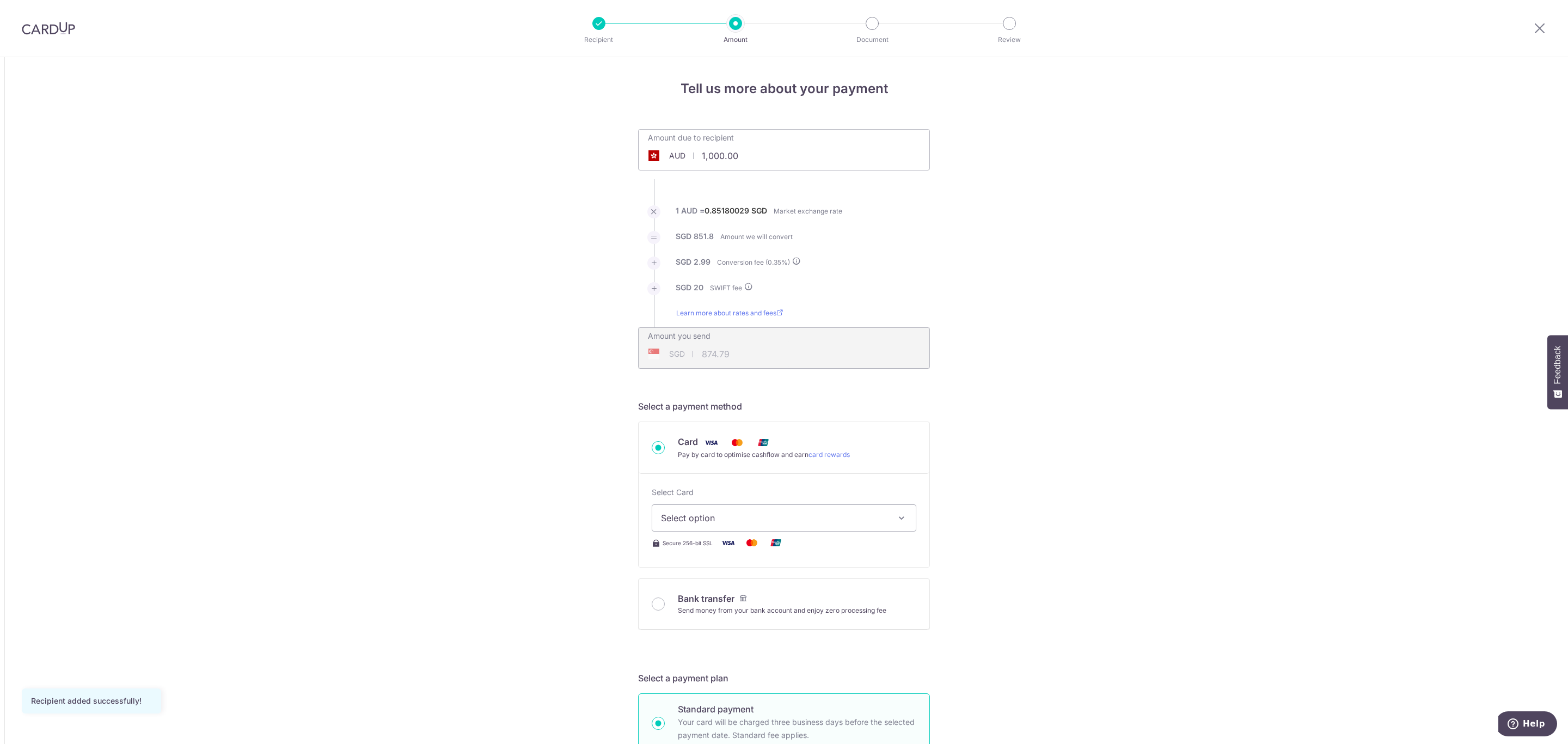
click at [685, 156] on div "AUD" at bounding box center [666, 156] width 55 height 11
click at [676, 153] on span "AUD" at bounding box center [677, 156] width 16 height 11
click at [40, 33] on img at bounding box center [49, 28] width 53 height 13
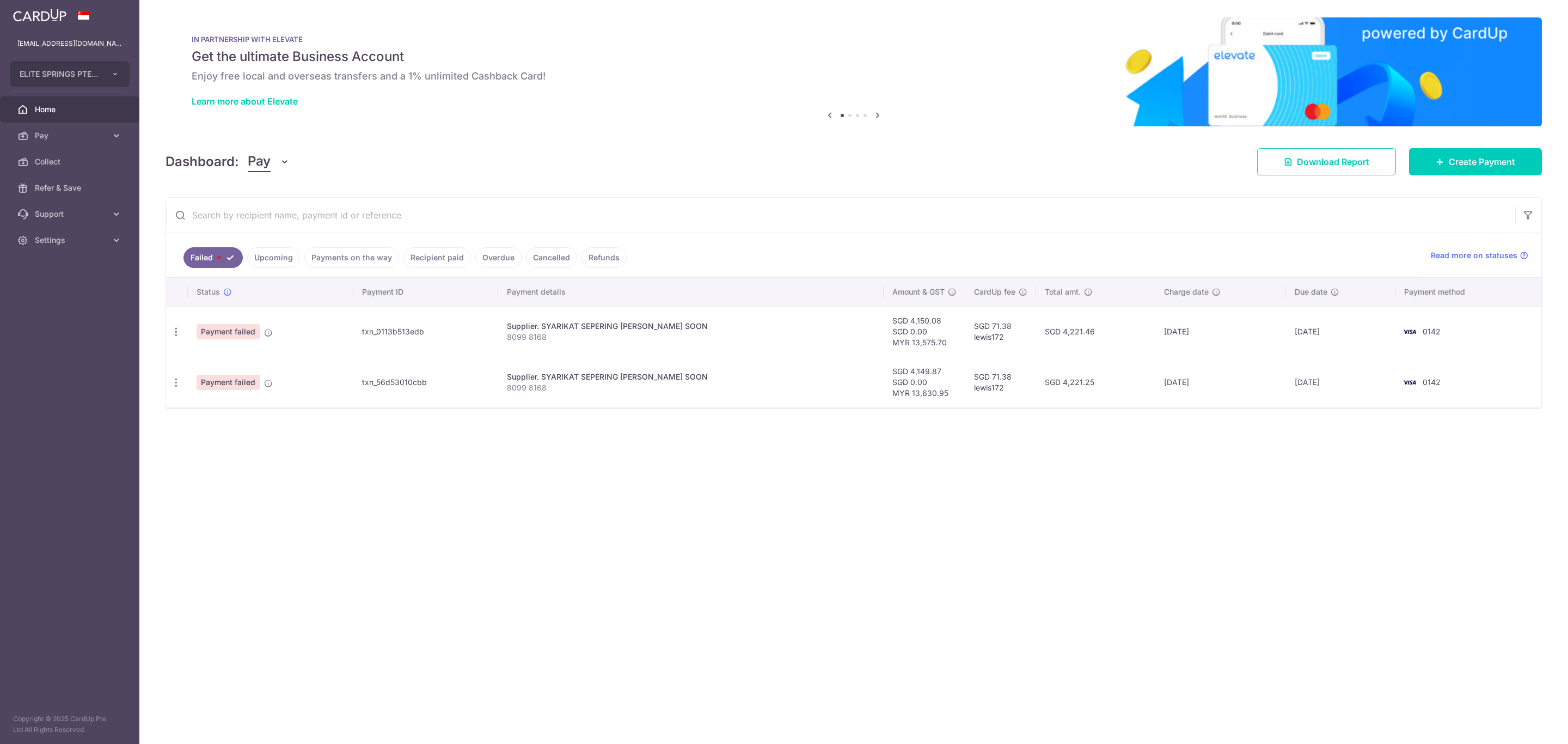
click at [107, 141] on link "Pay" at bounding box center [69, 135] width 139 height 26
click at [92, 191] on span "Recipients" at bounding box center [70, 188] width 72 height 11
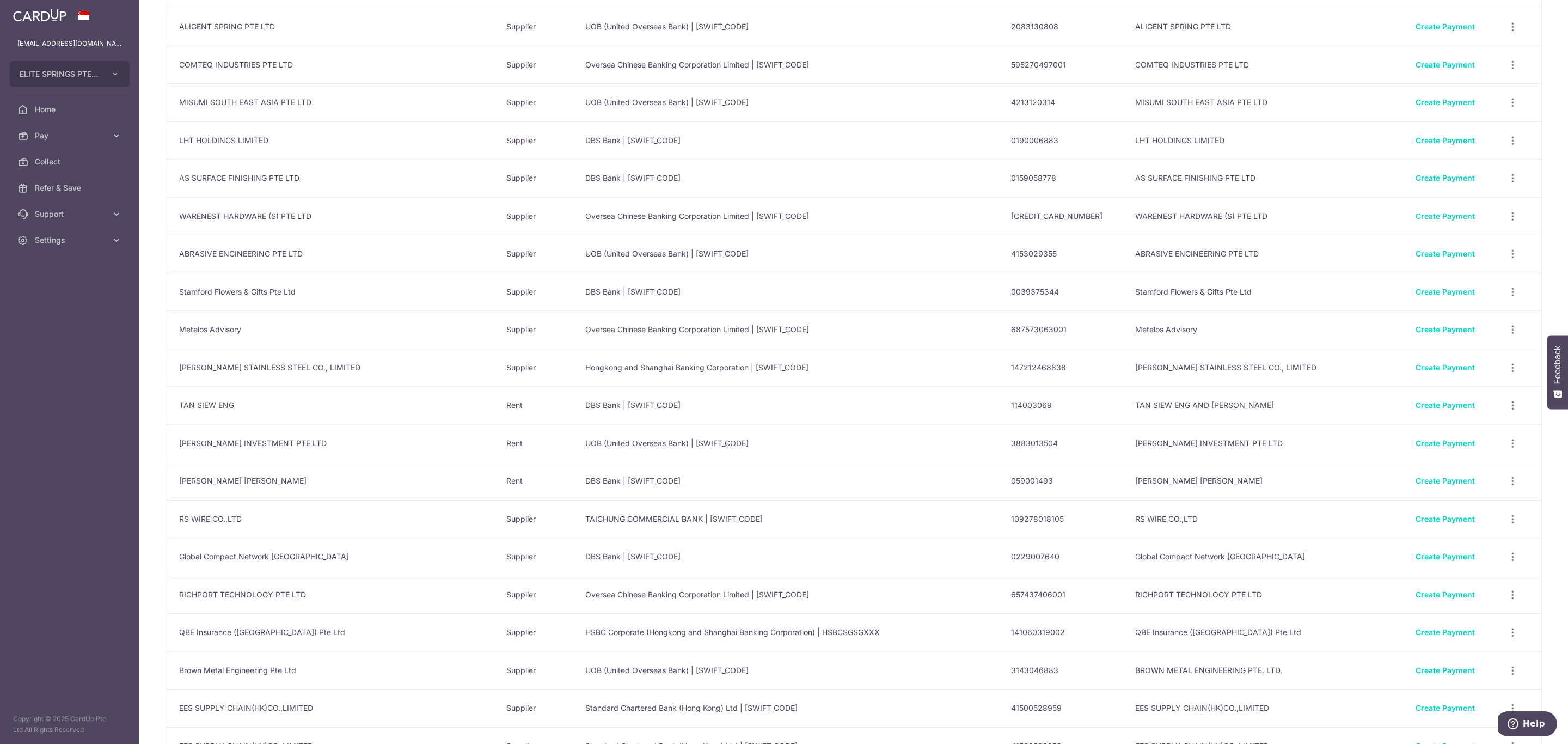
scroll to position [3297, 0]
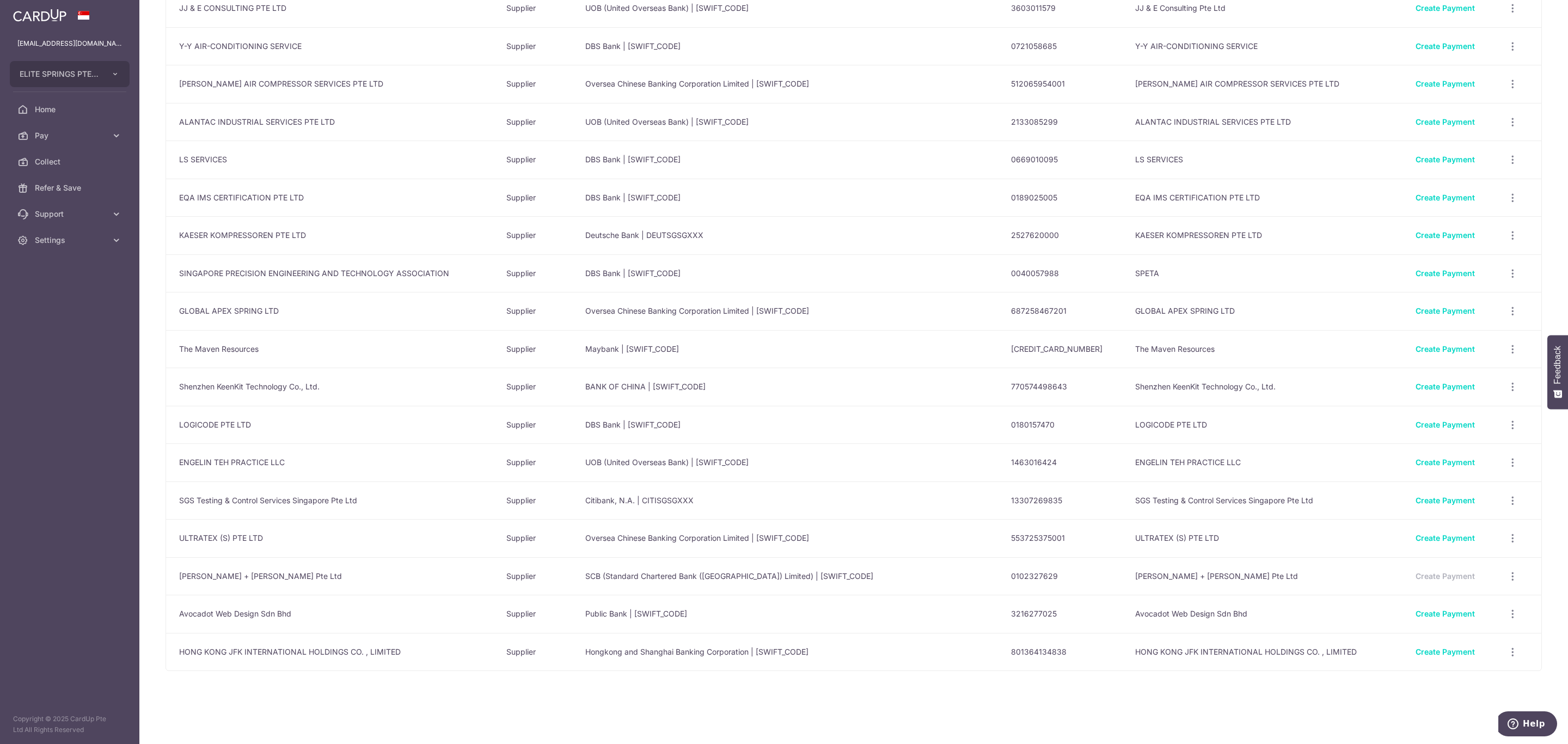
click at [1507, 649] on icon "button" at bounding box center [1512, 652] width 12 height 12
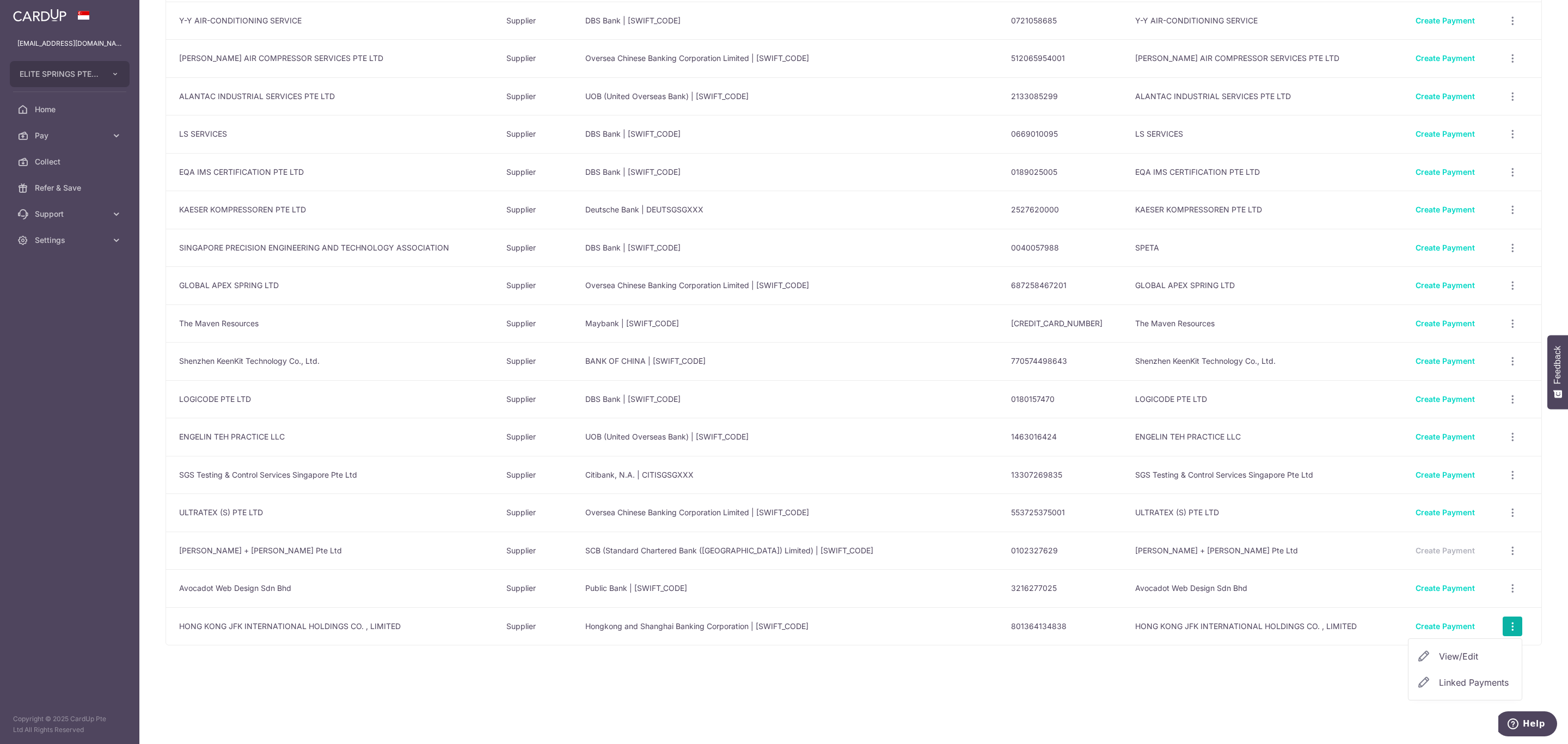
click at [1475, 663] on span "View/Edit" at bounding box center [1475, 656] width 74 height 13
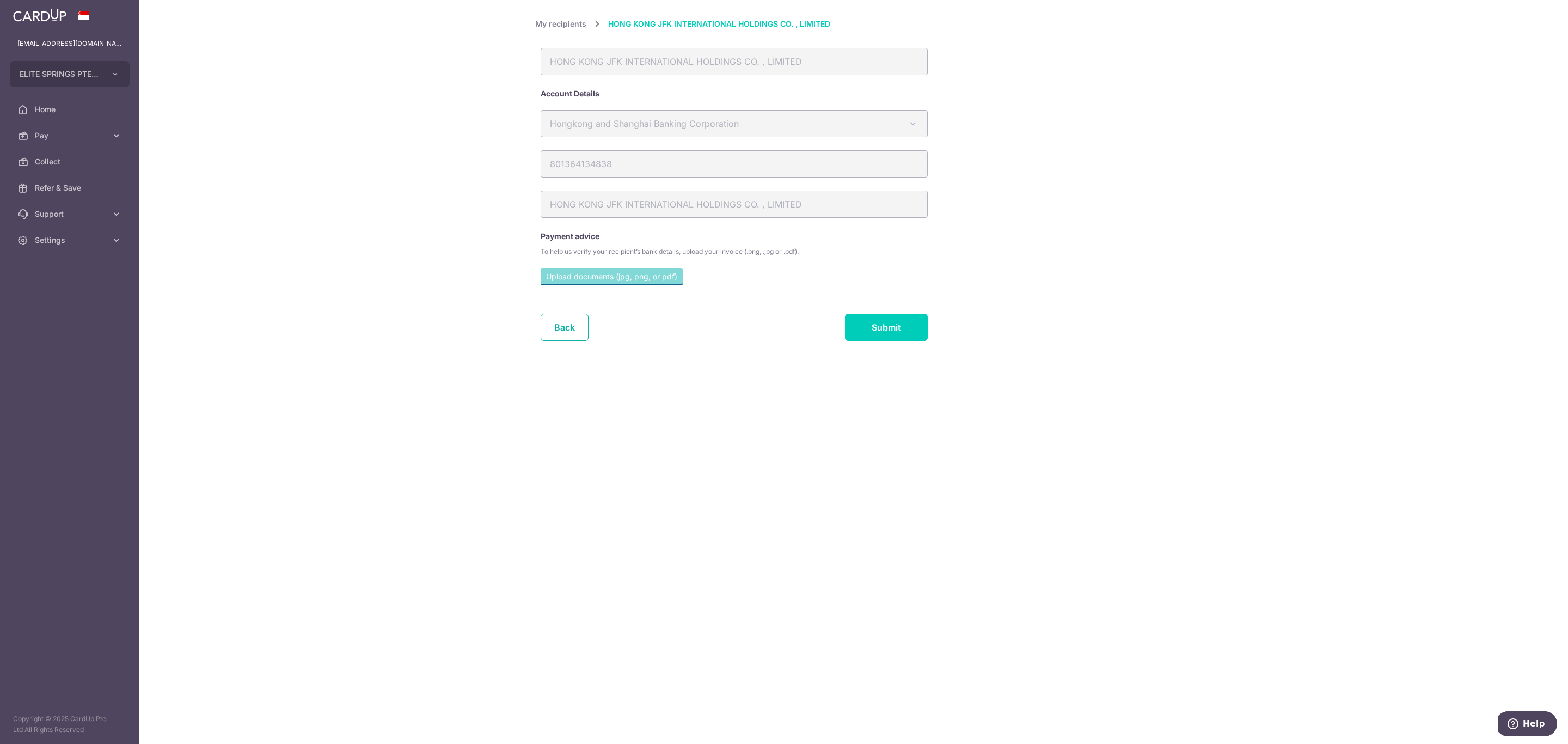
click at [571, 332] on link "Back" at bounding box center [564, 327] width 48 height 28
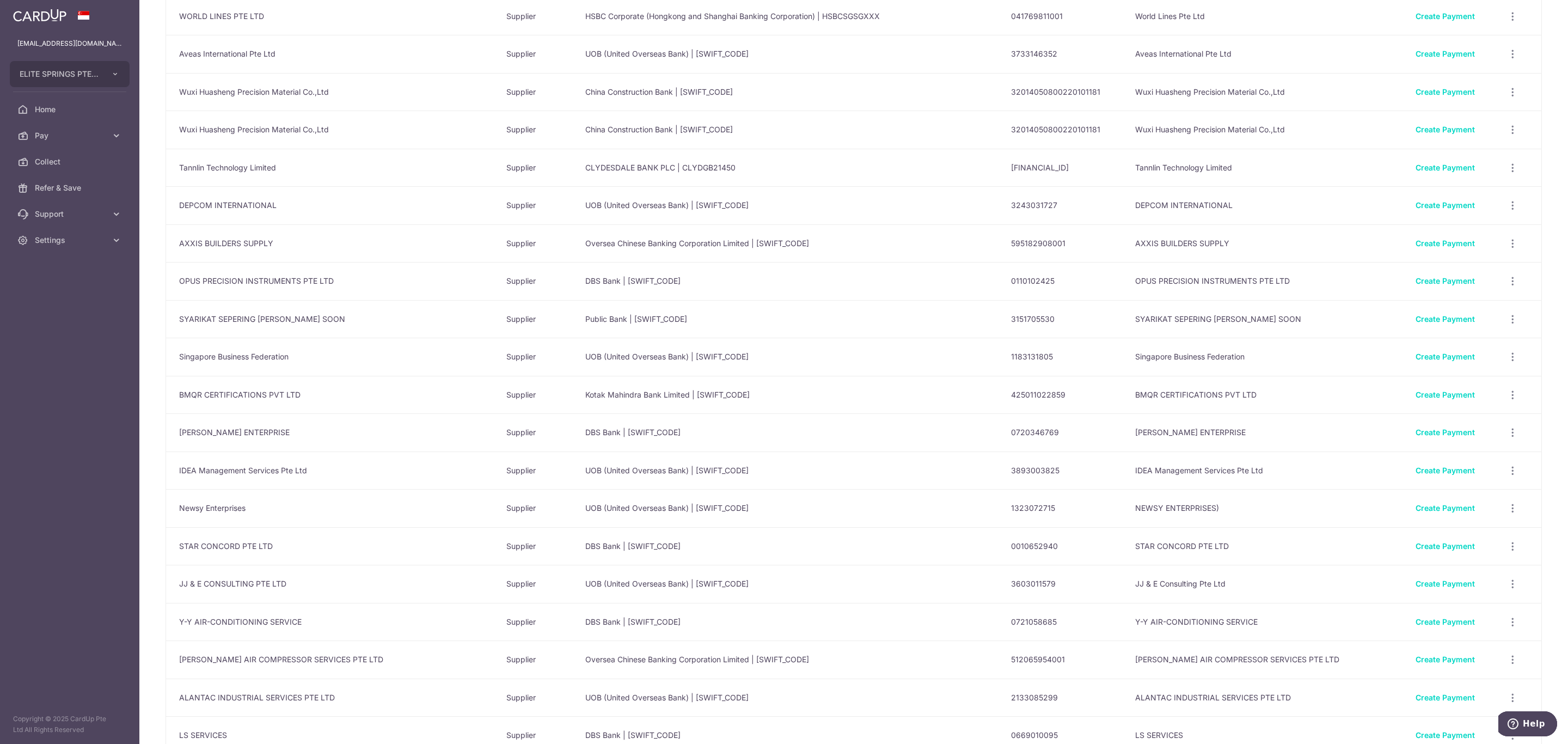
scroll to position [3297, 0]
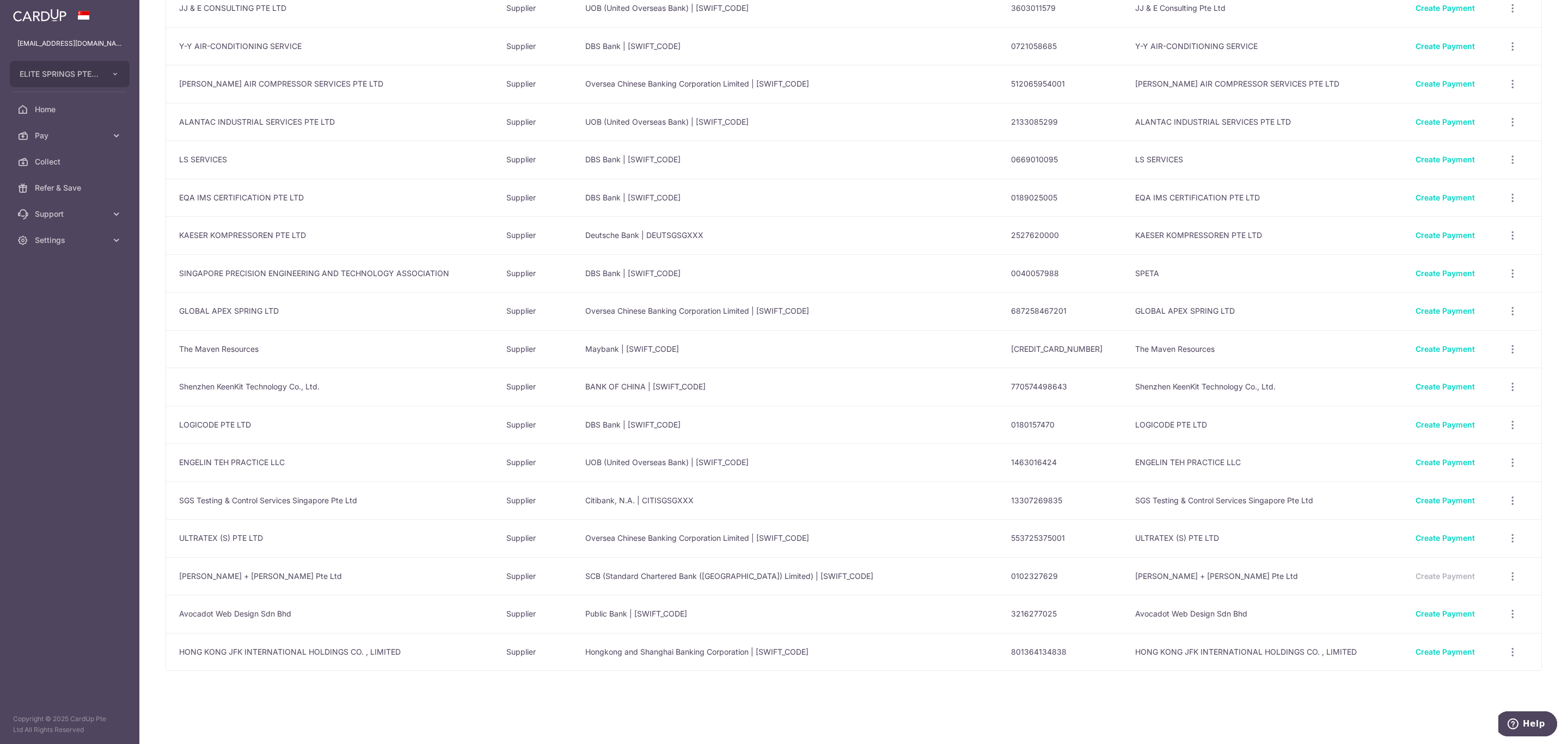
click at [1508, 651] on icon "button" at bounding box center [1512, 652] width 12 height 12
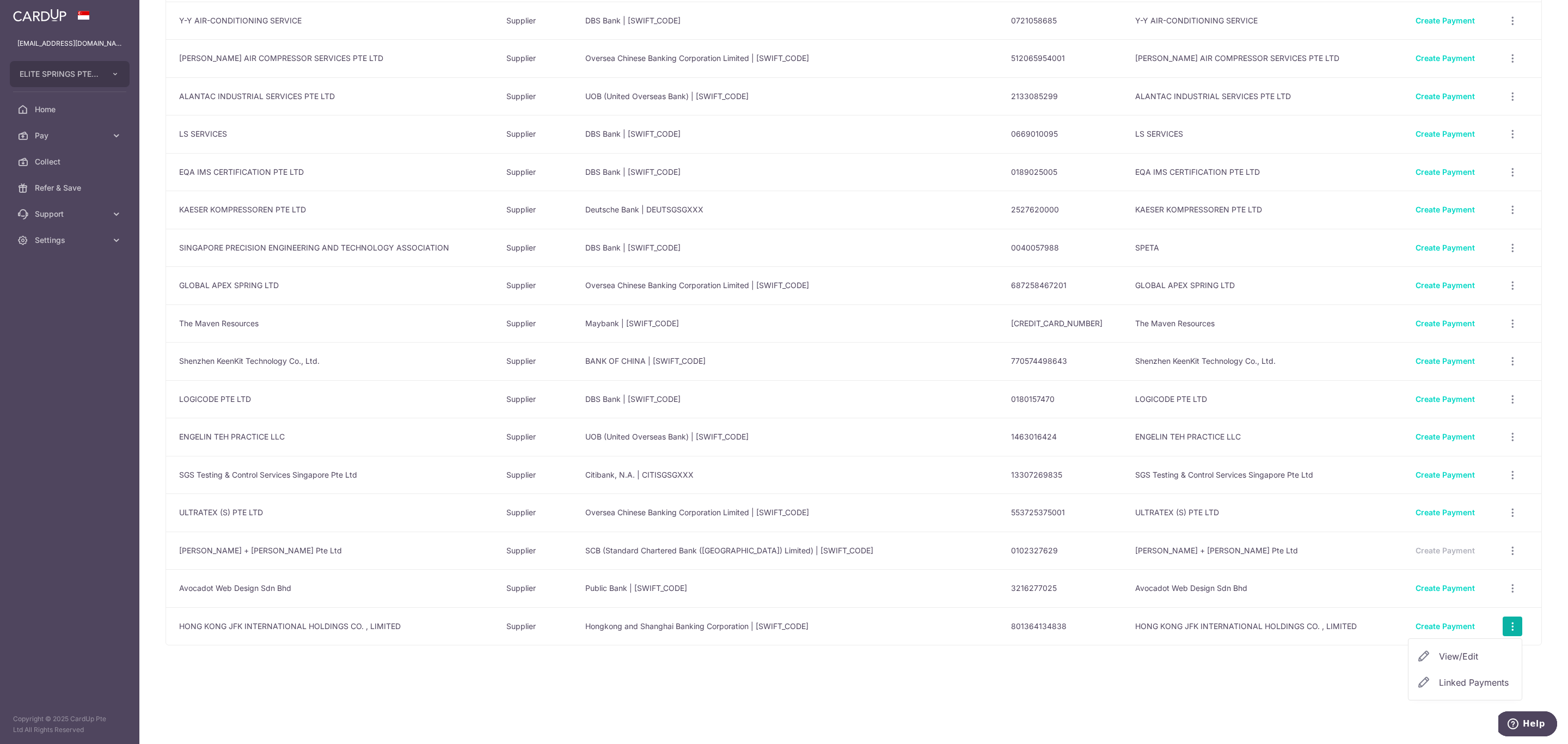
click at [1428, 669] on link "View/Edit" at bounding box center [1464, 656] width 113 height 26
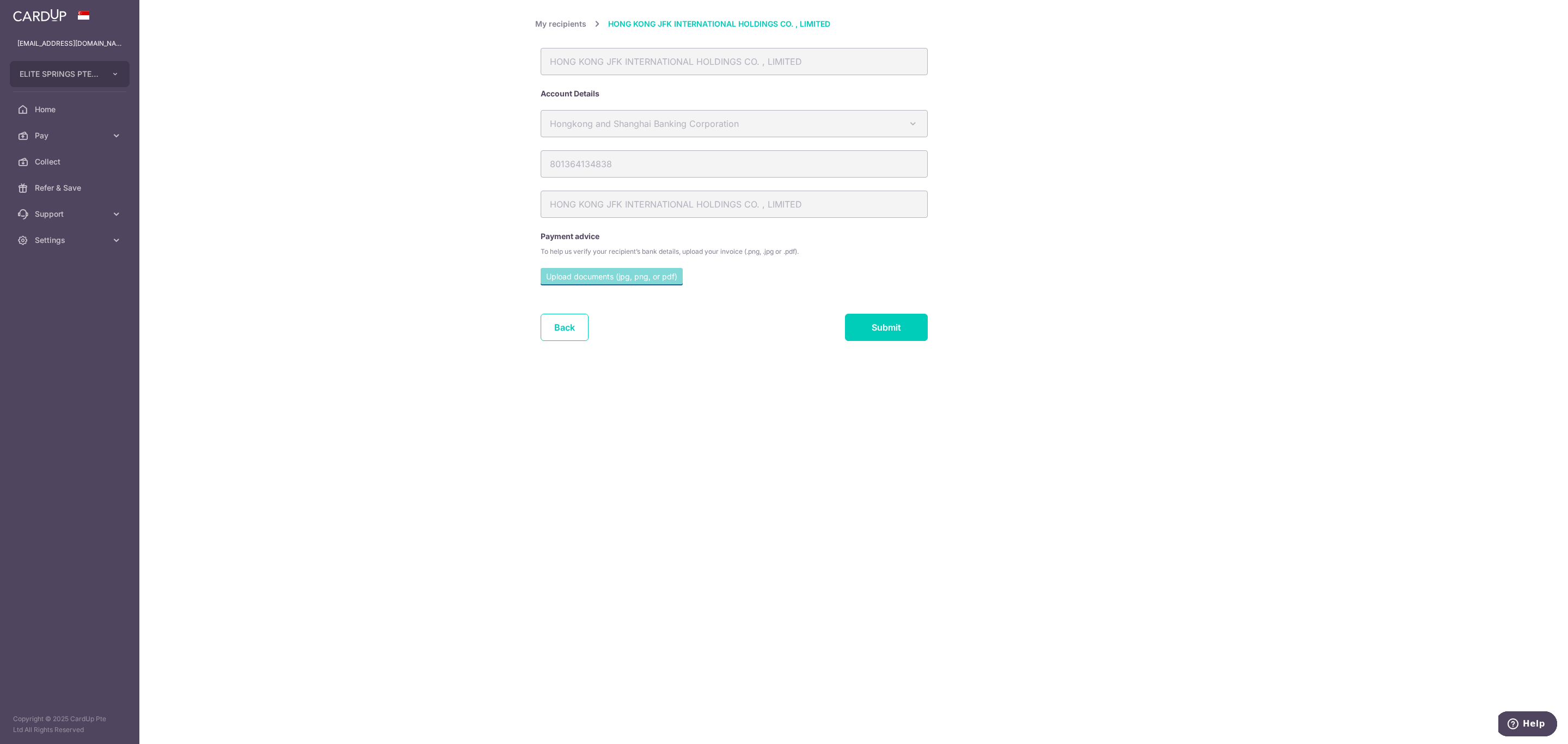
click at [578, 18] on link "My recipients" at bounding box center [561, 24] width 52 height 13
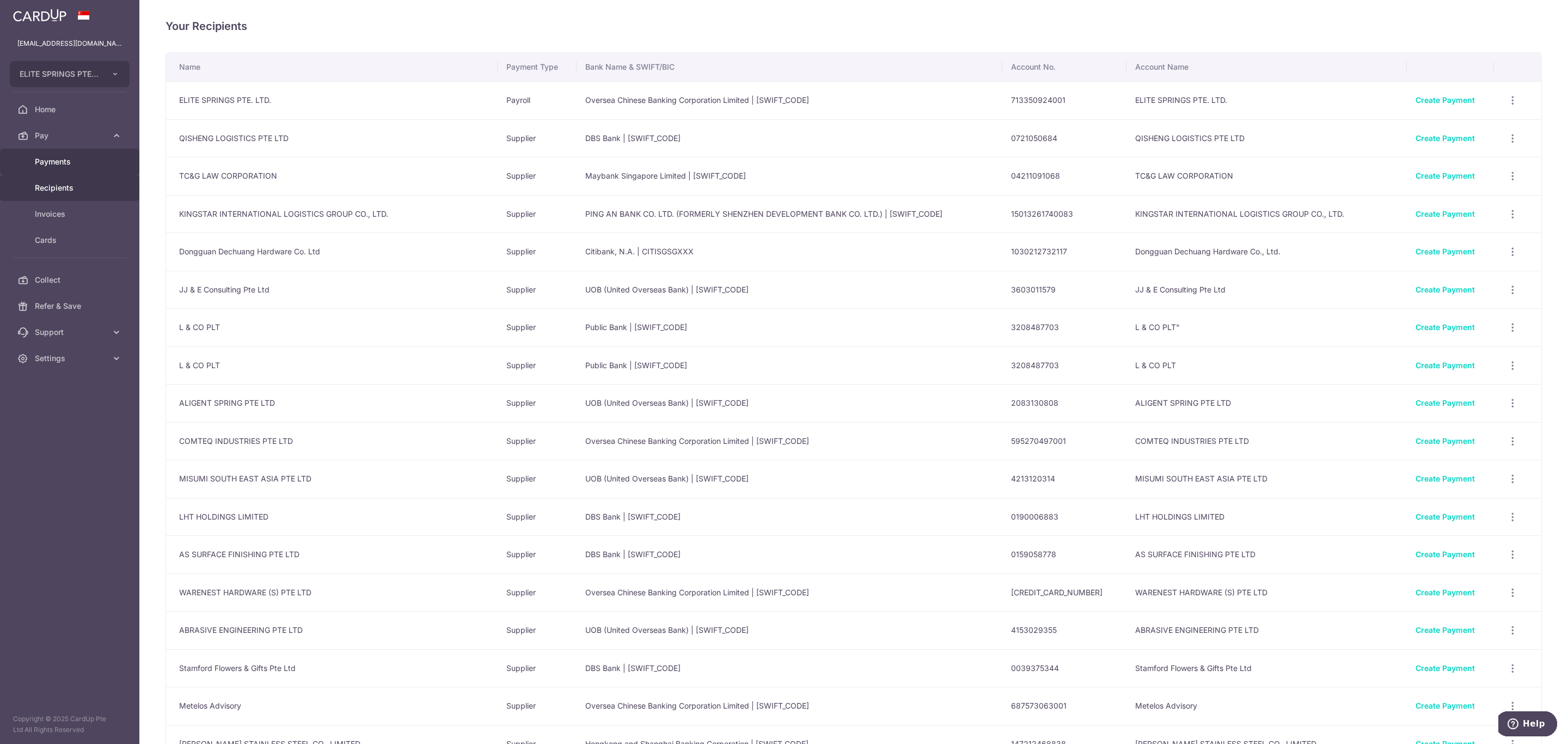
click at [84, 156] on link "Payments" at bounding box center [69, 161] width 139 height 26
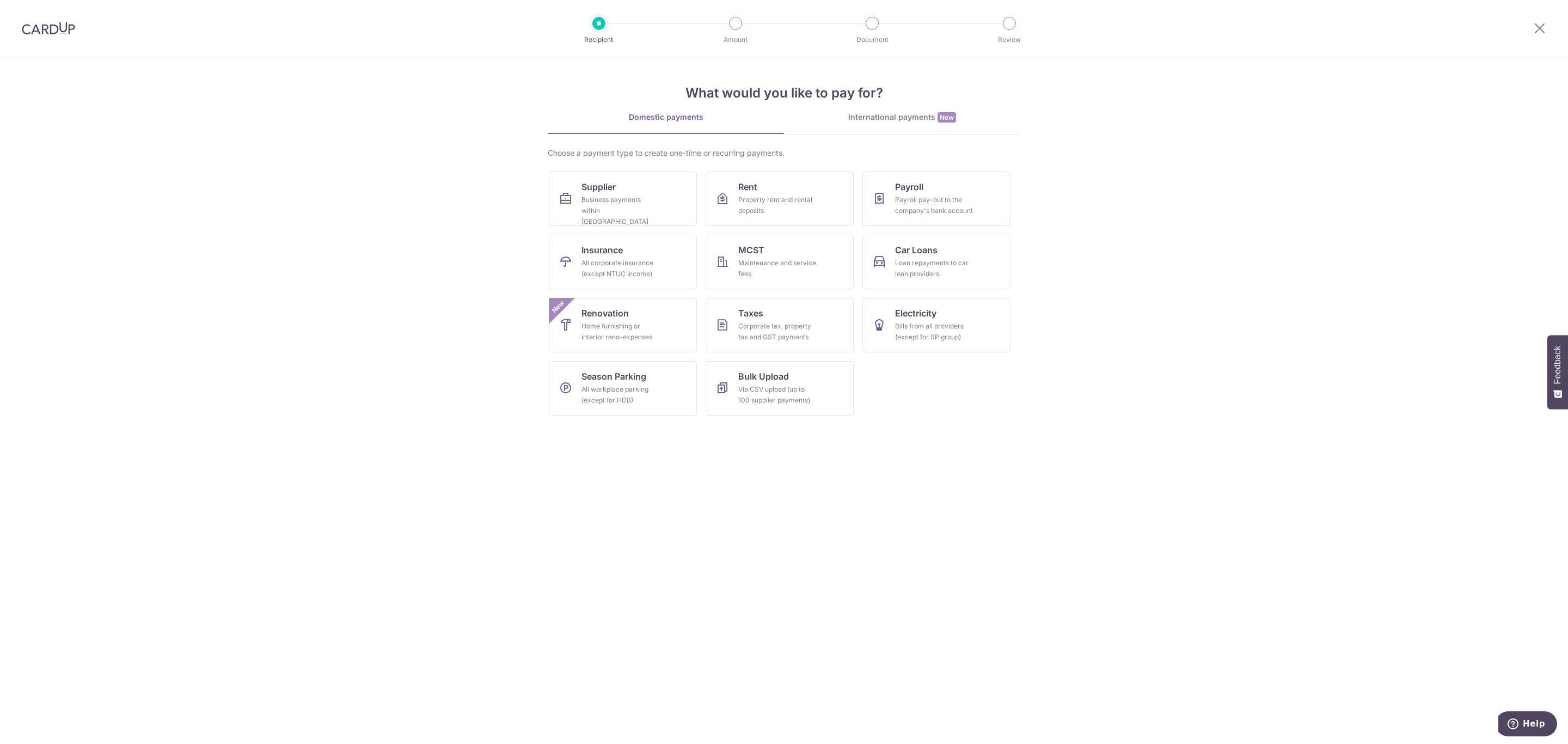
click at [888, 117] on div "International payments New" at bounding box center [902, 117] width 236 height 12
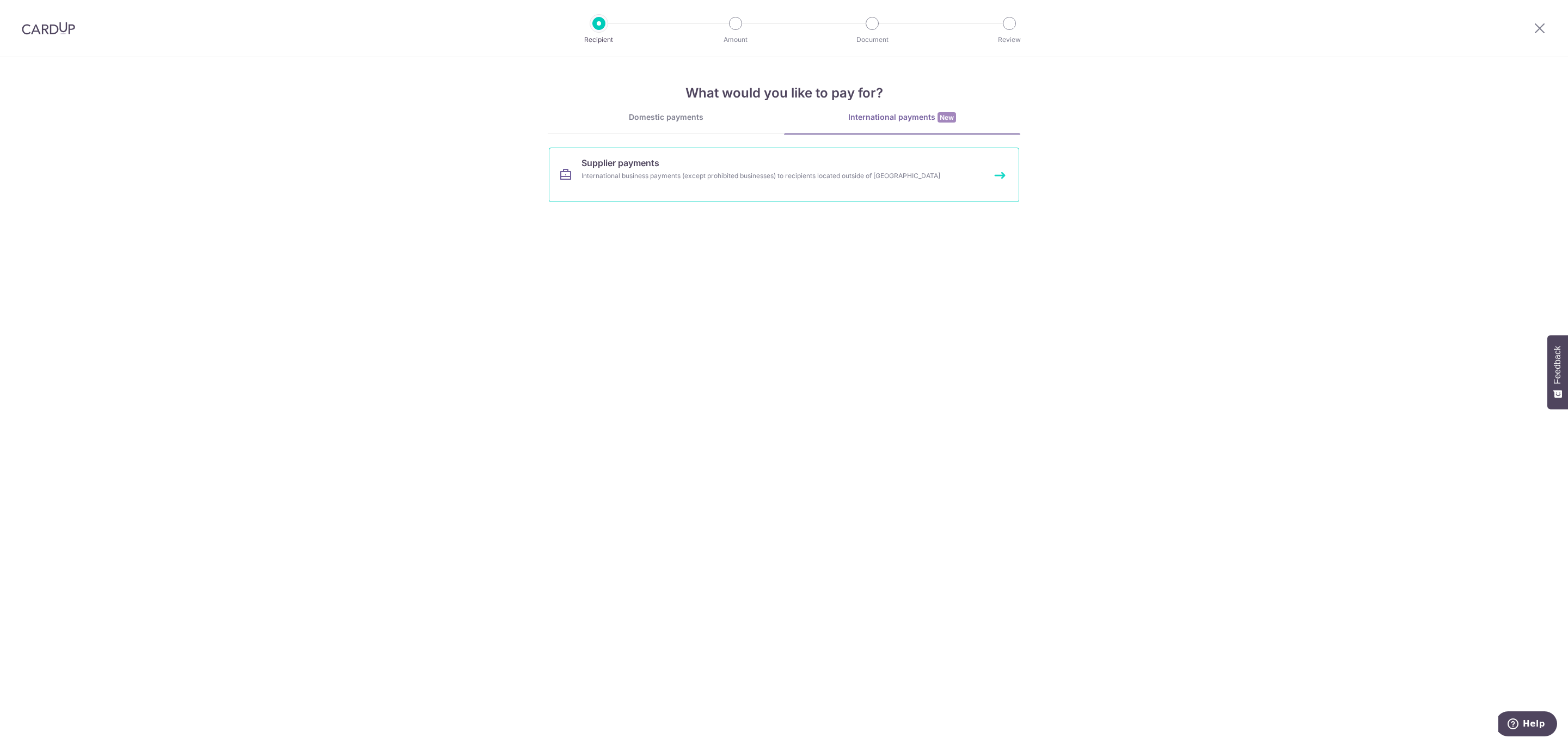
click at [752, 185] on link "Supplier payments International business payments (except prohibited businesses…" at bounding box center [784, 174] width 470 height 54
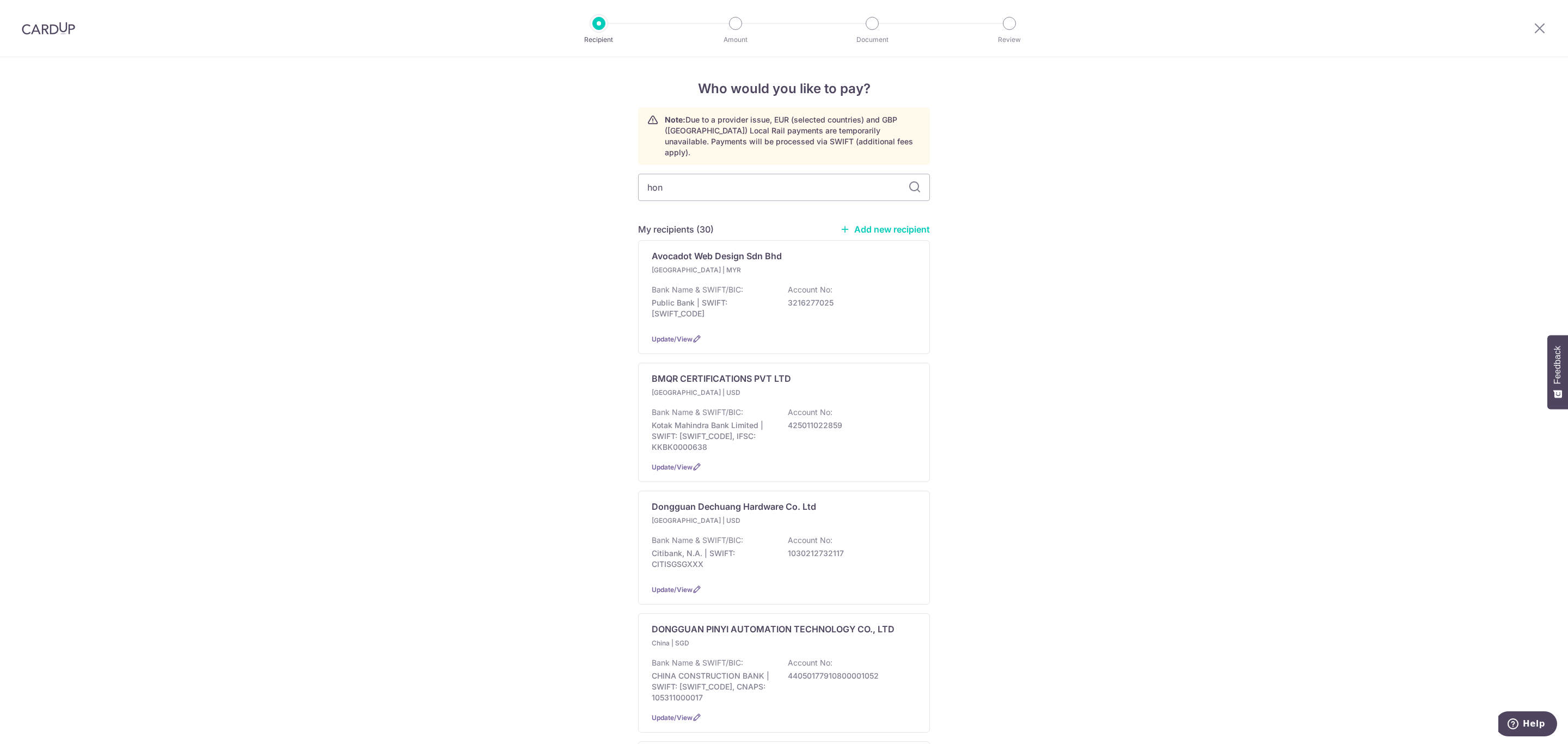
type input "hong"
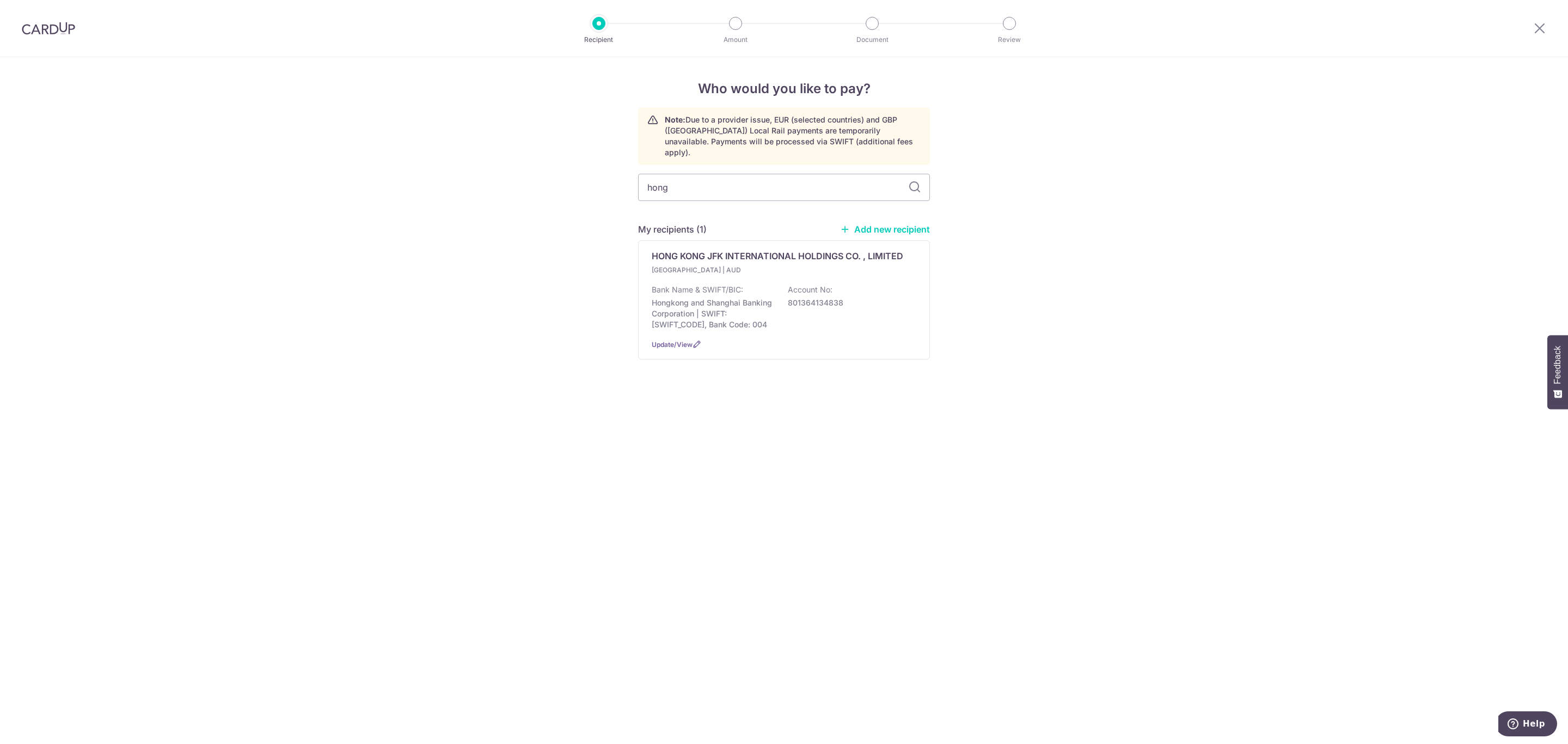
click at [694, 350] on div "Update/View" at bounding box center [784, 344] width 265 height 12
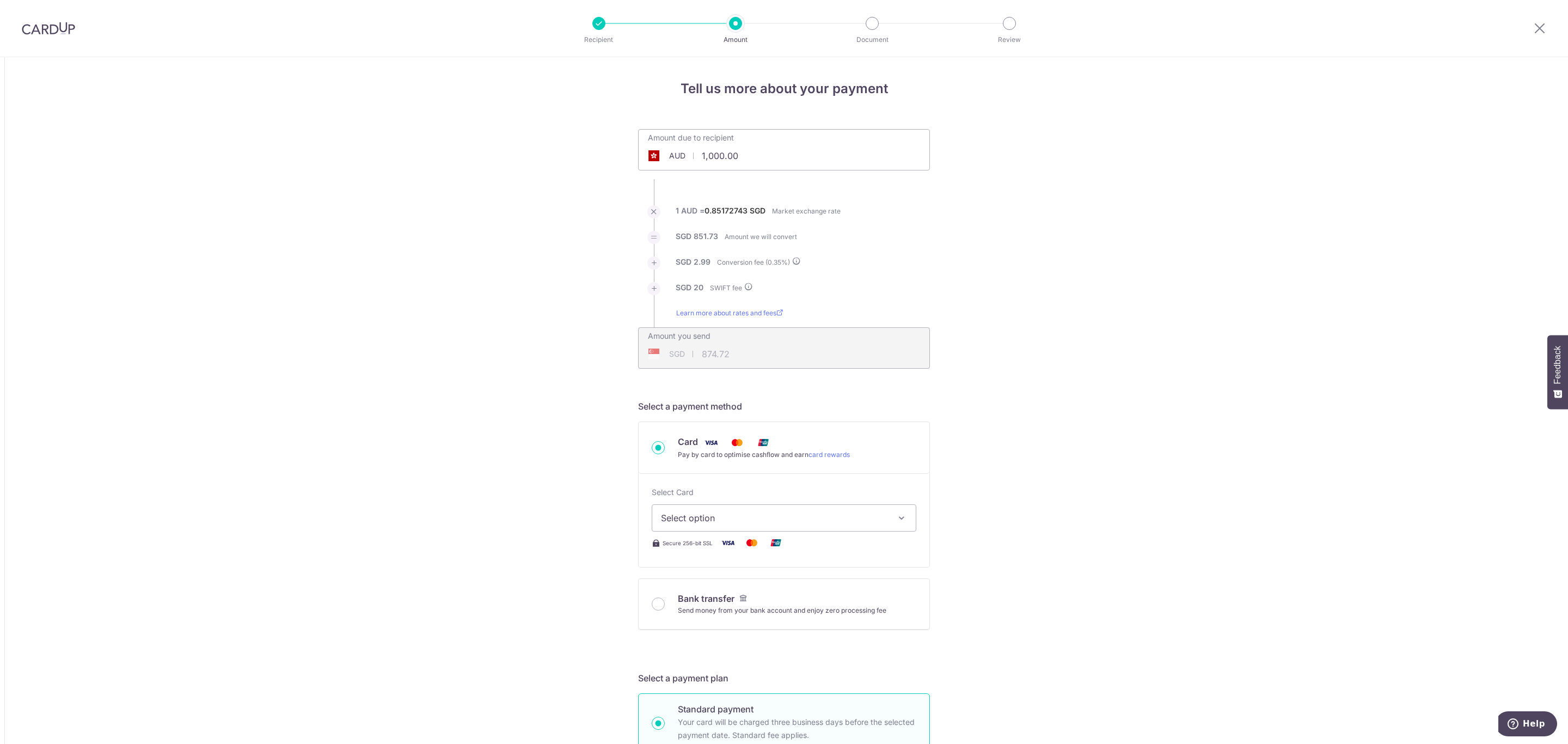
click at [674, 156] on span "AUD" at bounding box center [677, 156] width 16 height 11
click at [672, 156] on span "AUD" at bounding box center [677, 156] width 16 height 11
click at [671, 150] on span "AUD" at bounding box center [677, 156] width 16 height 11
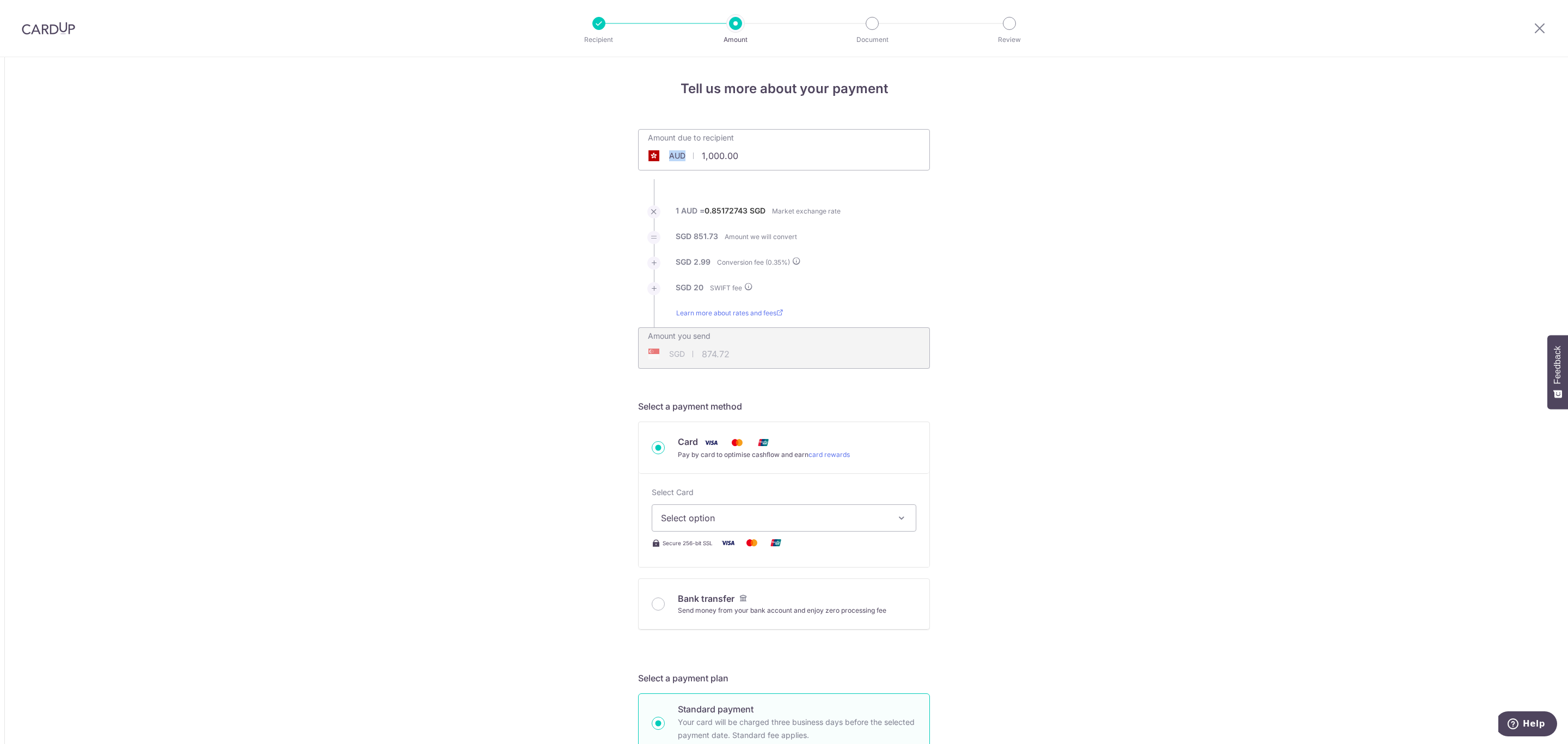
click at [671, 149] on div "AUD 1,000.00 1000" at bounding box center [722, 156] width 168 height 25
drag, startPoint x: 523, startPoint y: 207, endPoint x: 508, endPoint y: 198, distance: 17.5
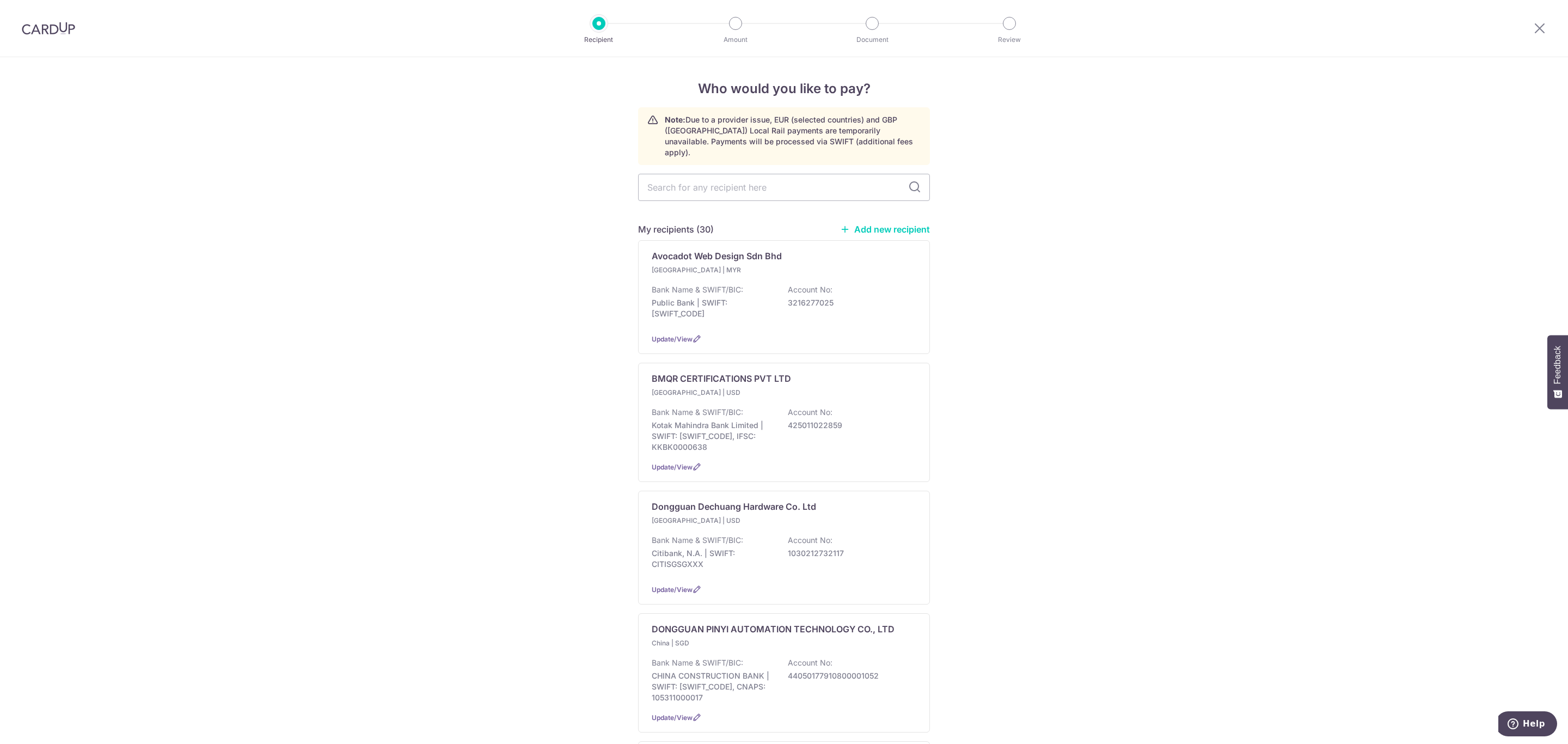
click at [868, 224] on link "Add new recipient" at bounding box center [884, 229] width 90 height 11
select select
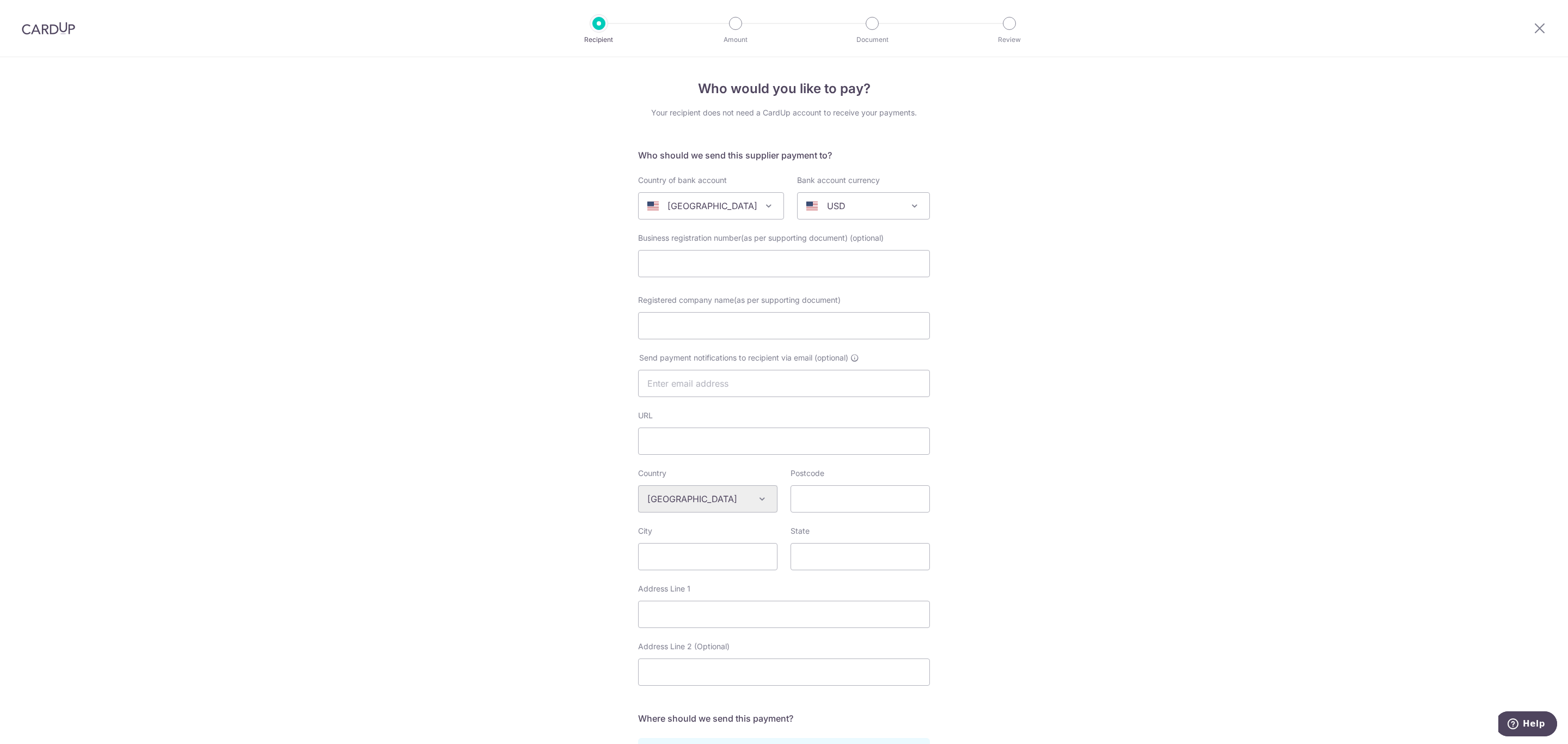
click at [726, 214] on span "[GEOGRAPHIC_DATA]" at bounding box center [711, 205] width 145 height 26
type input "hong"
select select "95"
select select "[GEOGRAPHIC_DATA]"
select select
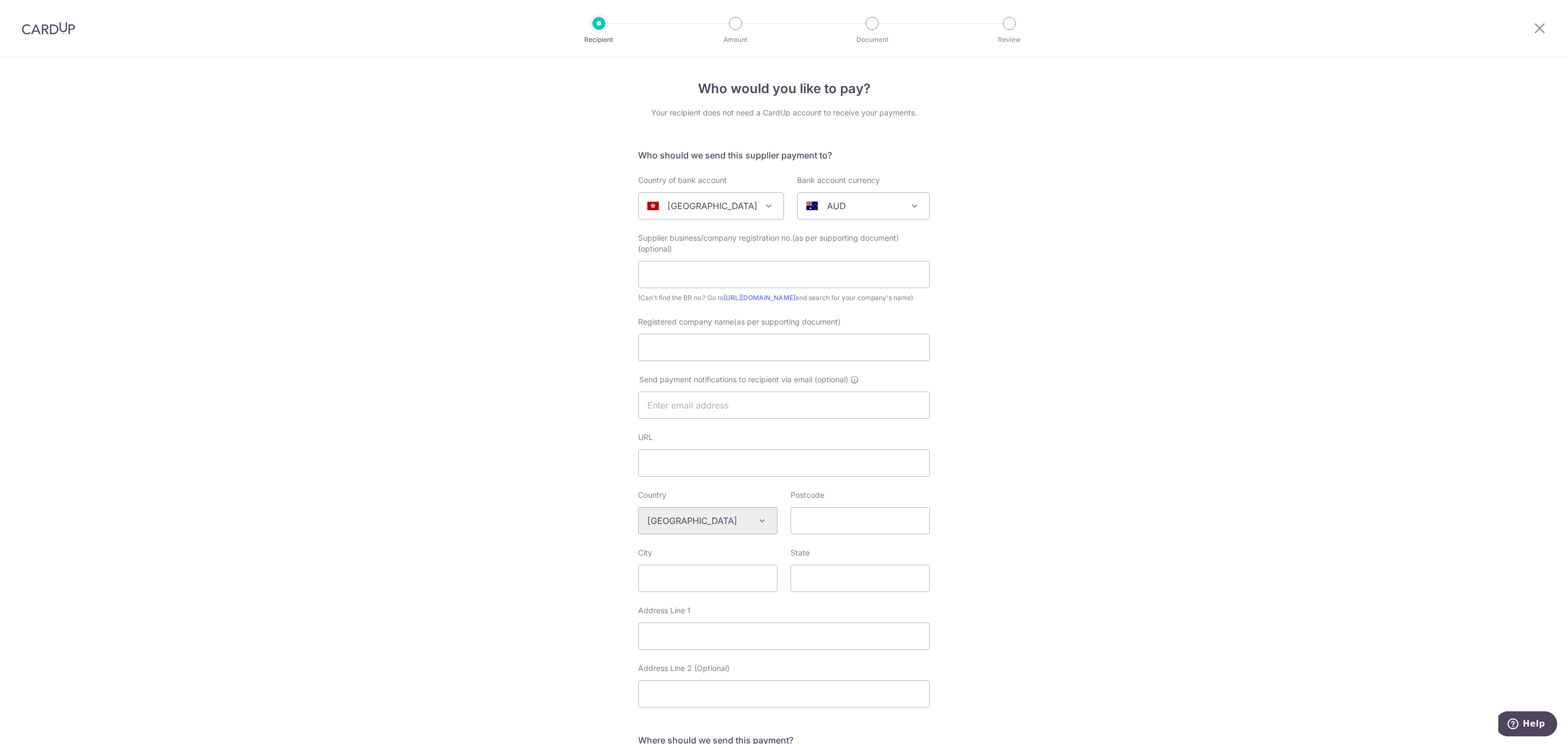
click at [864, 196] on span "AUD" at bounding box center [864, 205] width 131 height 26
type input "usd"
click at [725, 284] on input "text" at bounding box center [784, 274] width 291 height 28
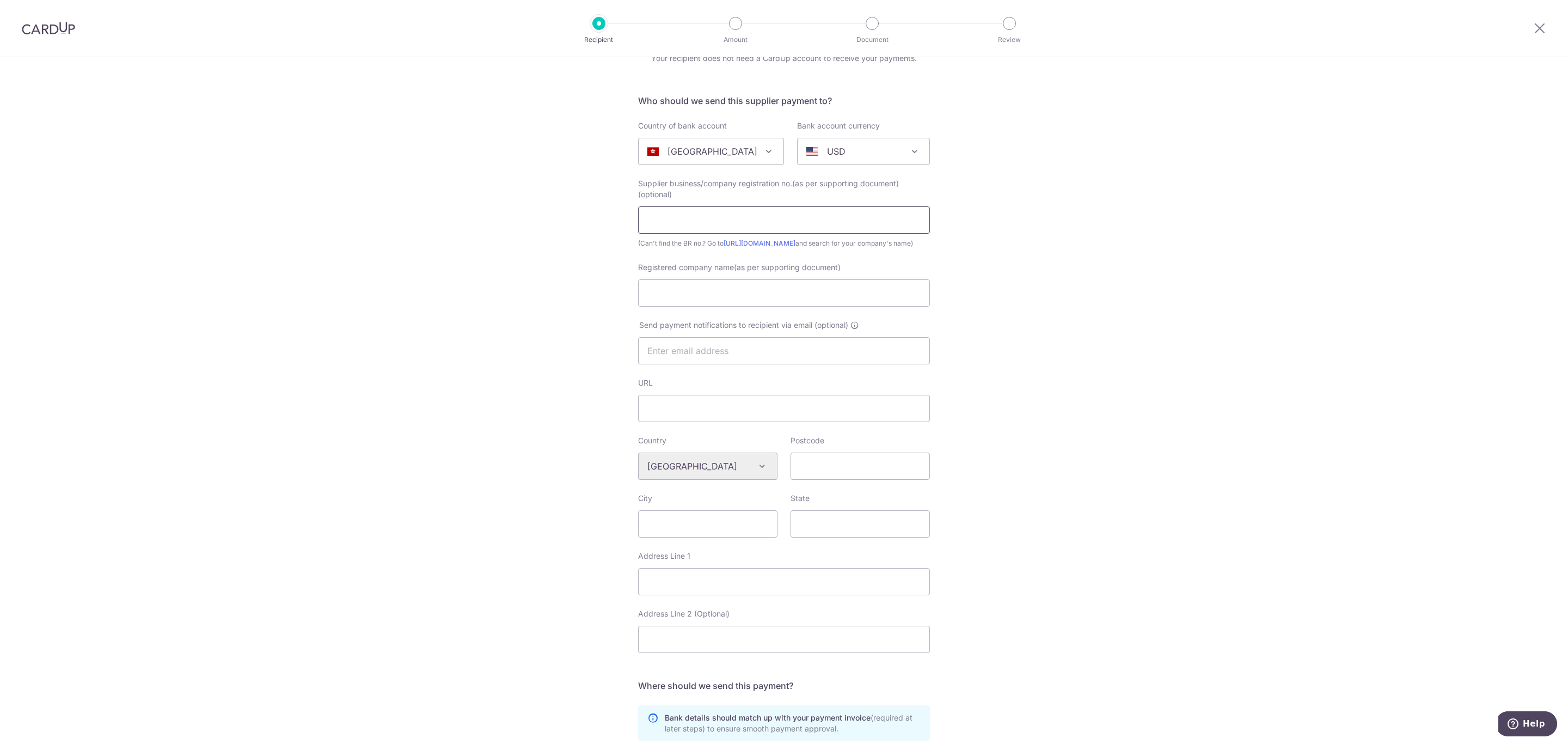
scroll to position [82, 0]
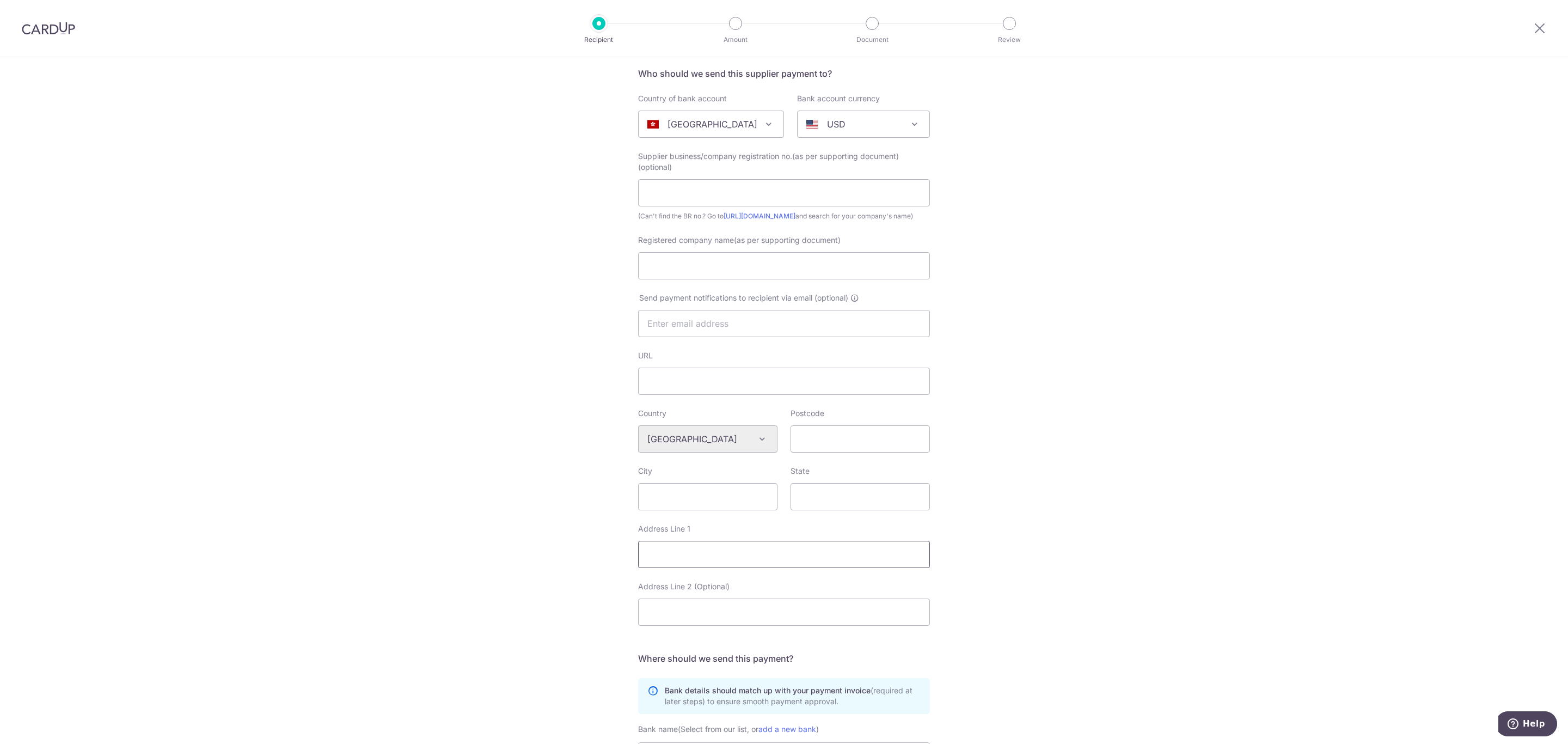
click at [688, 568] on input "Address Line 1" at bounding box center [784, 554] width 291 height 28
paste input "162A,Tianyue Plaza 1 floor, UN Chau Street"
type input "162A,Tianyue Plaza 1 floor, UN Chau Street"
click at [673, 510] on input "City" at bounding box center [707, 496] width 139 height 28
paste input "Sham [GEOGRAPHIC_DATA]"
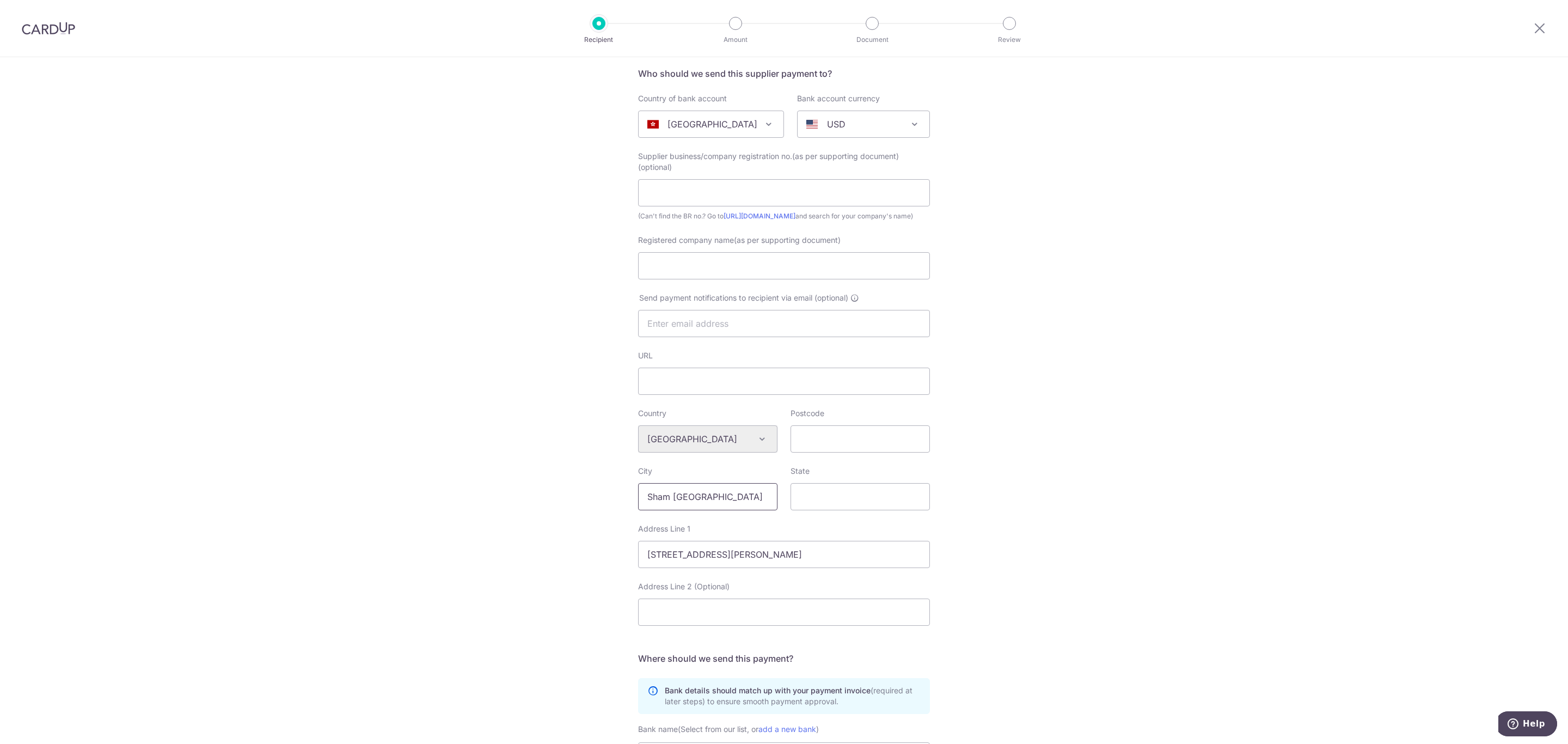
type input "Sham [GEOGRAPHIC_DATA]"
click at [825, 508] on input "State" at bounding box center [860, 496] width 139 height 28
paste input "Kowloon"
type input "Kowloon"
click at [712, 187] on input "text" at bounding box center [784, 193] width 291 height 28
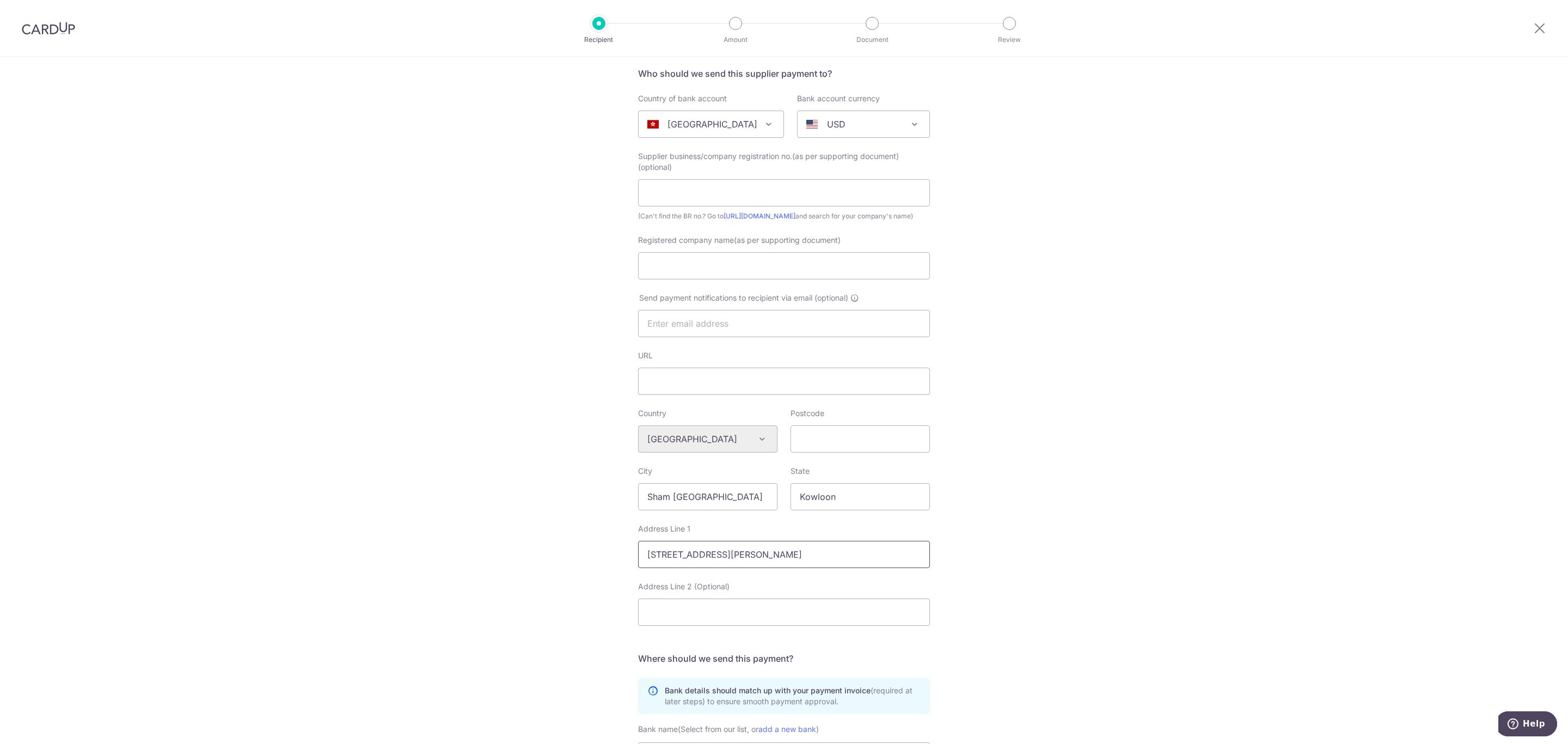
click at [828, 567] on input "162A,Tianyue Plaza 1 floor, UN Chau Street" at bounding box center [784, 554] width 291 height 28
click at [840, 452] on input "Postcode" at bounding box center [860, 439] width 139 height 28
drag, startPoint x: 1122, startPoint y: 428, endPoint x: 1117, endPoint y: 431, distance: 5.8
click at [1122, 428] on div "Who would you like to pay? Your recipient does not need a CardUp account to rec…" at bounding box center [784, 448] width 1568 height 947
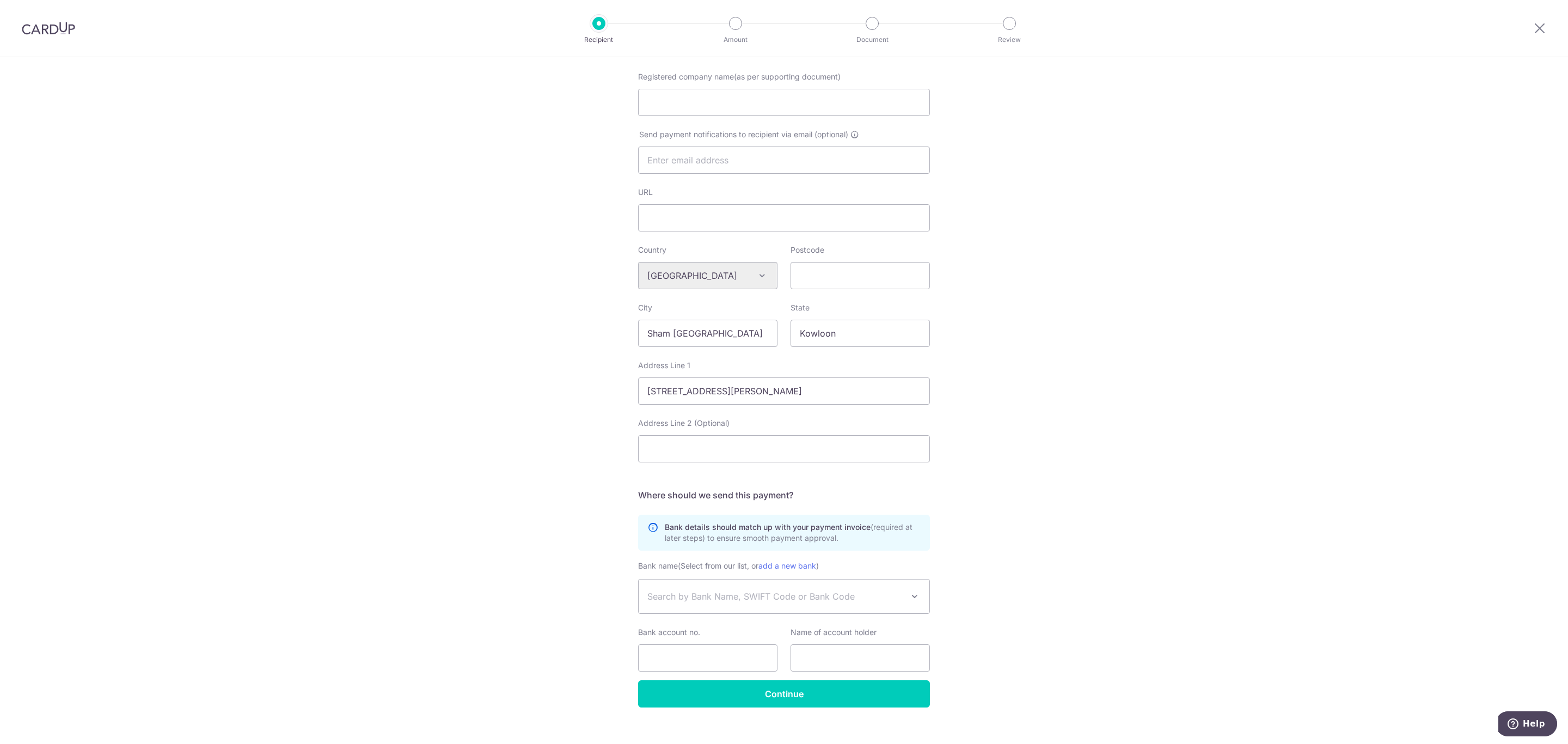
click at [874, 603] on span "Search by Bank Name, SWIFT Code or Bank Code" at bounding box center [776, 596] width 256 height 13
click at [1042, 528] on div "Who would you like to pay? Your recipient does not need a CardUp account to rec…" at bounding box center [784, 285] width 1568 height 947
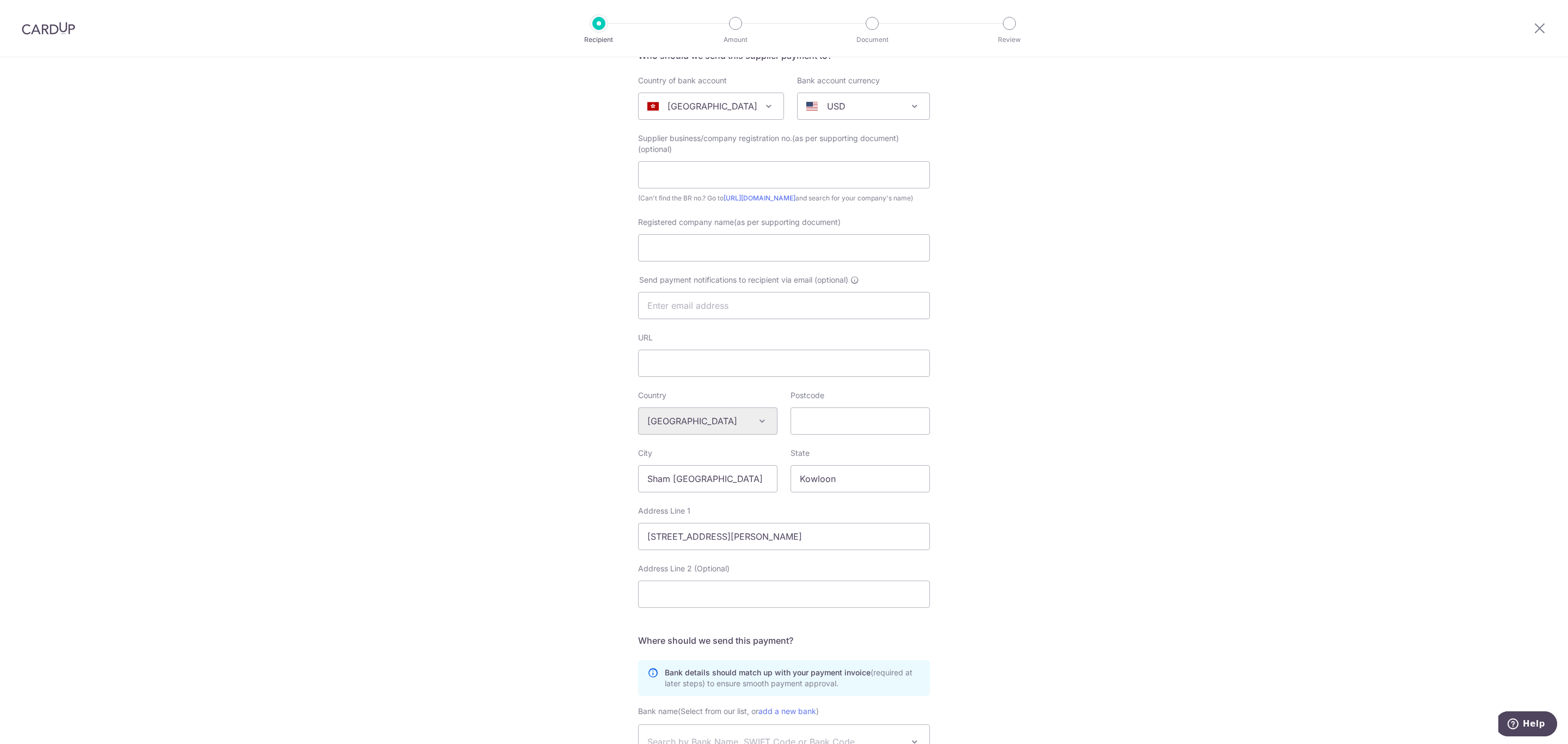
scroll to position [271, 0]
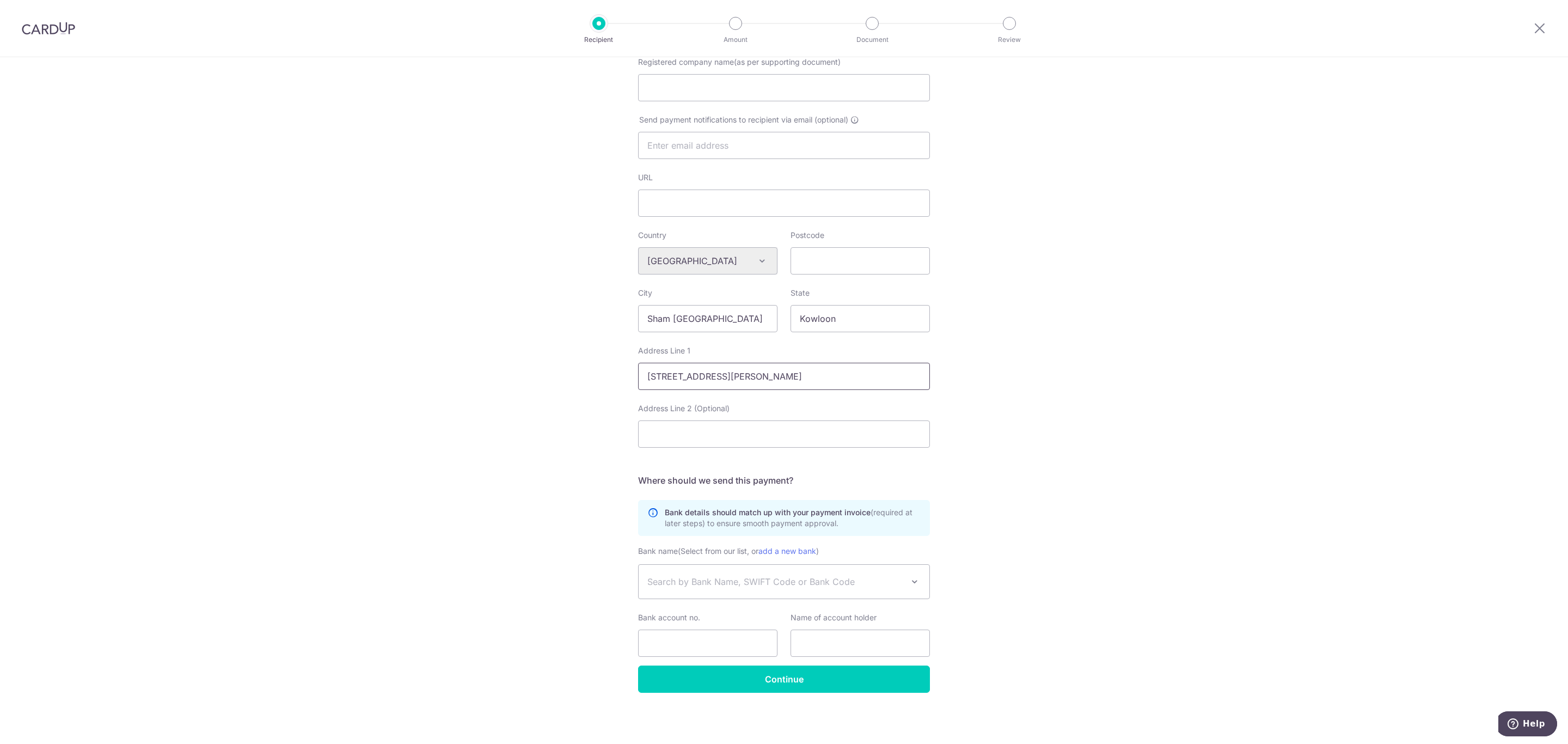
click at [874, 373] on input "162A,Tianyue Plaza 1 floor, UN Chau Street" at bounding box center [784, 376] width 291 height 28
paste input "No.162-188,S"
type input "162A,Tianyue Plaza 1 floor, UN Chau Street, No.162-188"
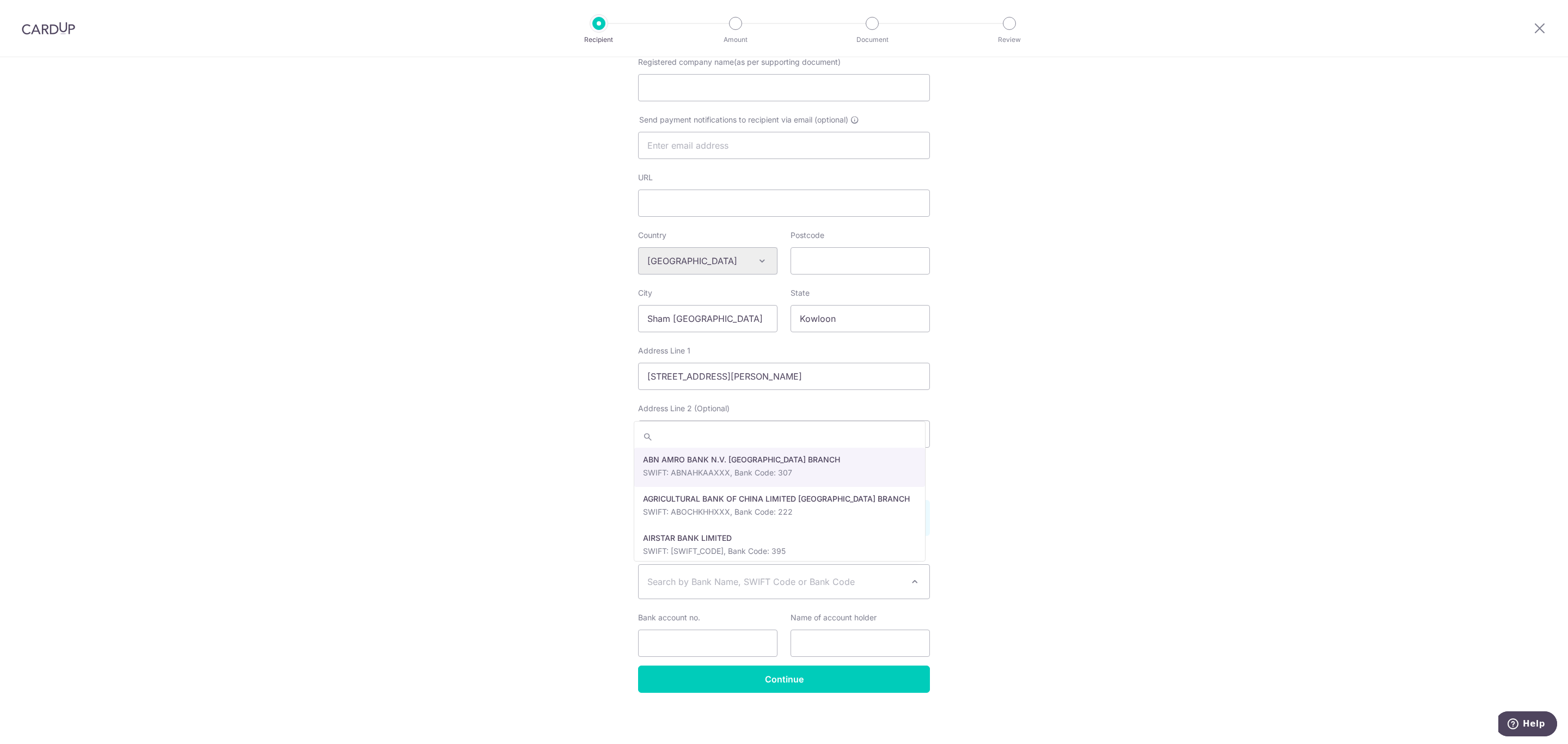
click at [724, 588] on span "Search by Bank Name, SWIFT Code or Bank Code" at bounding box center [784, 581] width 291 height 34
type input "HSBCHKHHHKH"
select select "31"
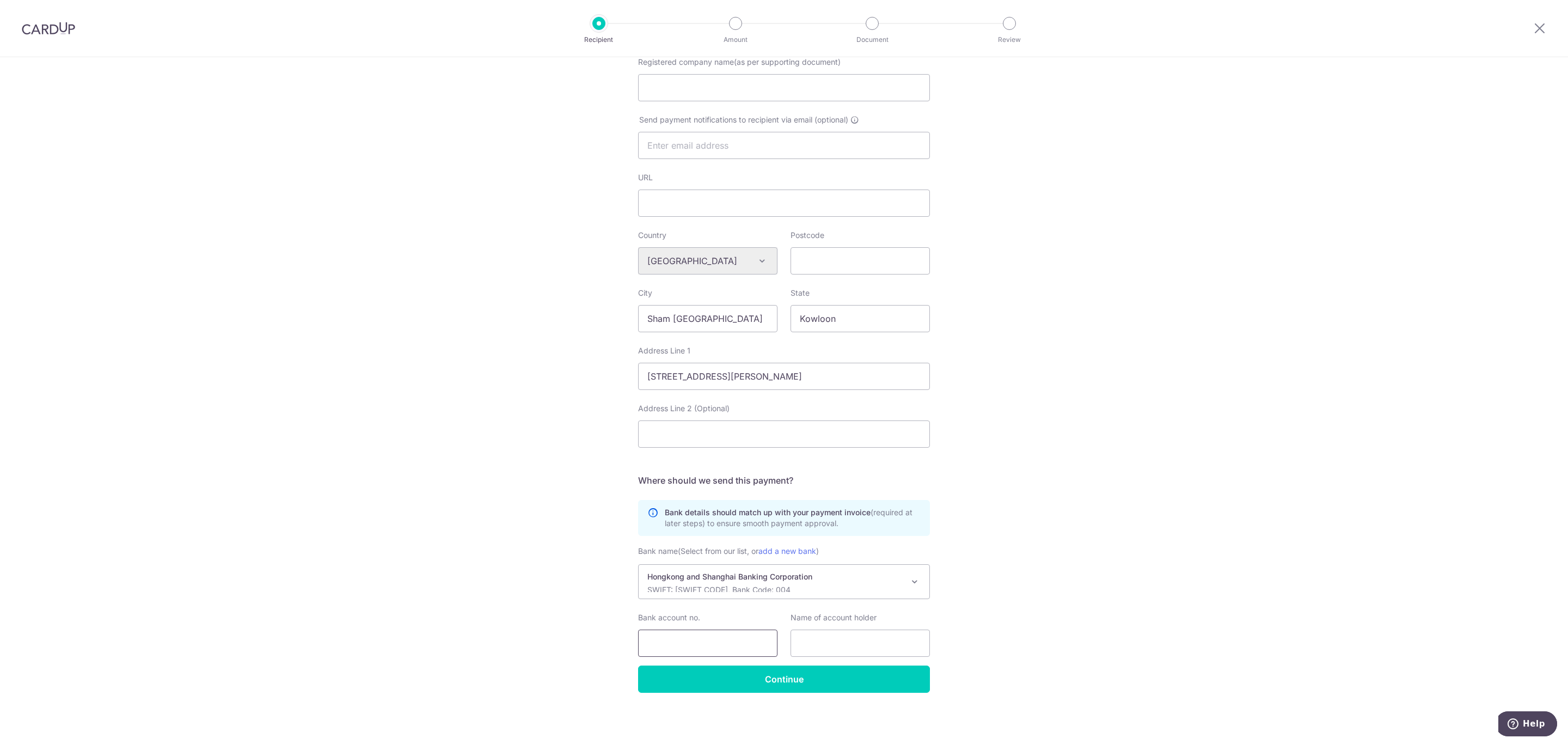
click at [689, 646] on input "Bank account no." at bounding box center [707, 643] width 139 height 28
click at [1017, 514] on div "Who would you like to pay? Your recipient does not need a CardUp account to rec…" at bounding box center [784, 270] width 1568 height 947
click at [696, 647] on input "Bank account no." at bounding box center [707, 643] width 139 height 28
paste input "8013 6413 4838"
click at [666, 644] on input "8013 6413 4838" at bounding box center [707, 643] width 139 height 28
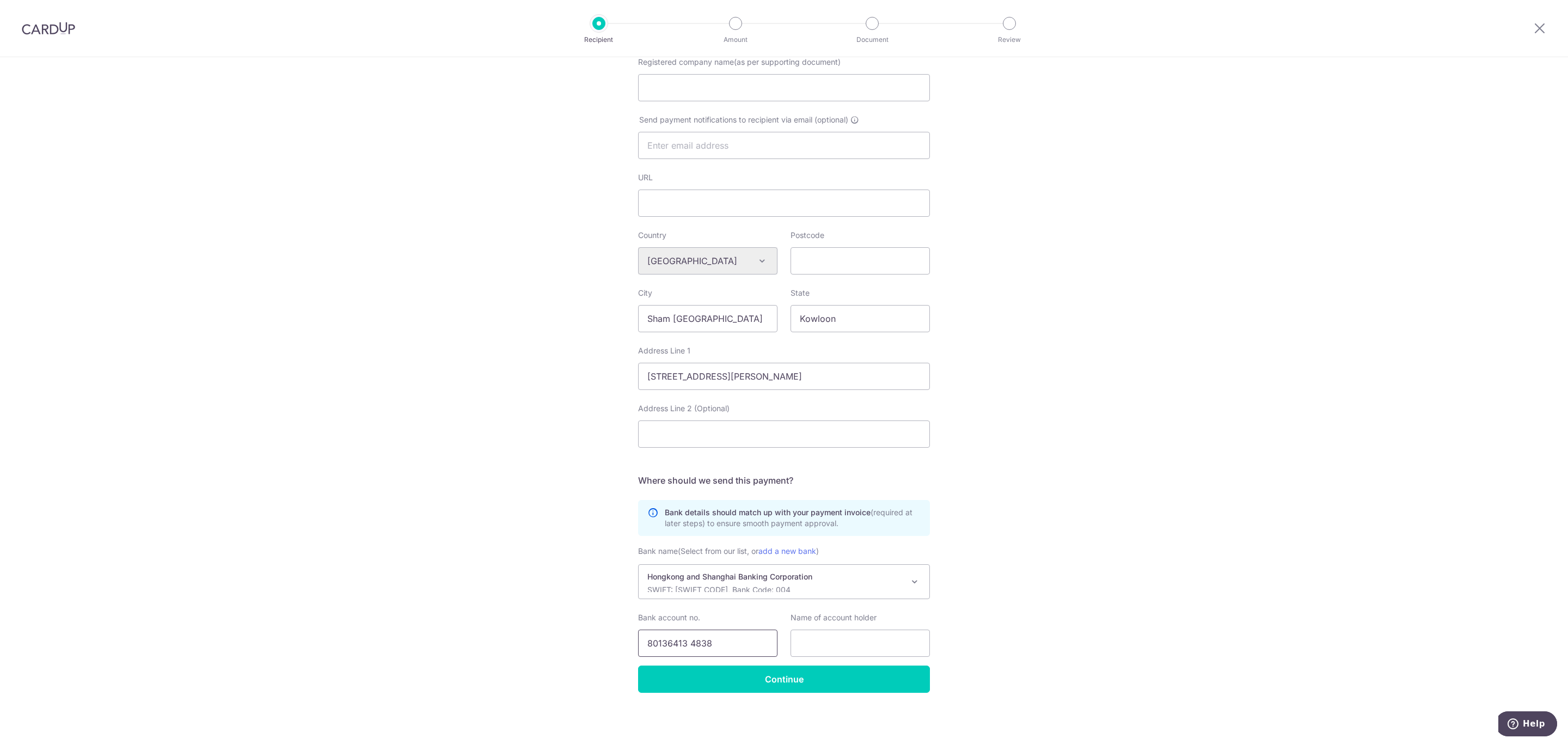
click at [687, 644] on input "80136413 4838" at bounding box center [707, 643] width 139 height 28
type input "801364134838"
click at [871, 641] on input "text" at bounding box center [860, 643] width 139 height 28
paste input "HONG KONG JFK INTERNATIONAL HOLDINGS CO. , LIMITED"
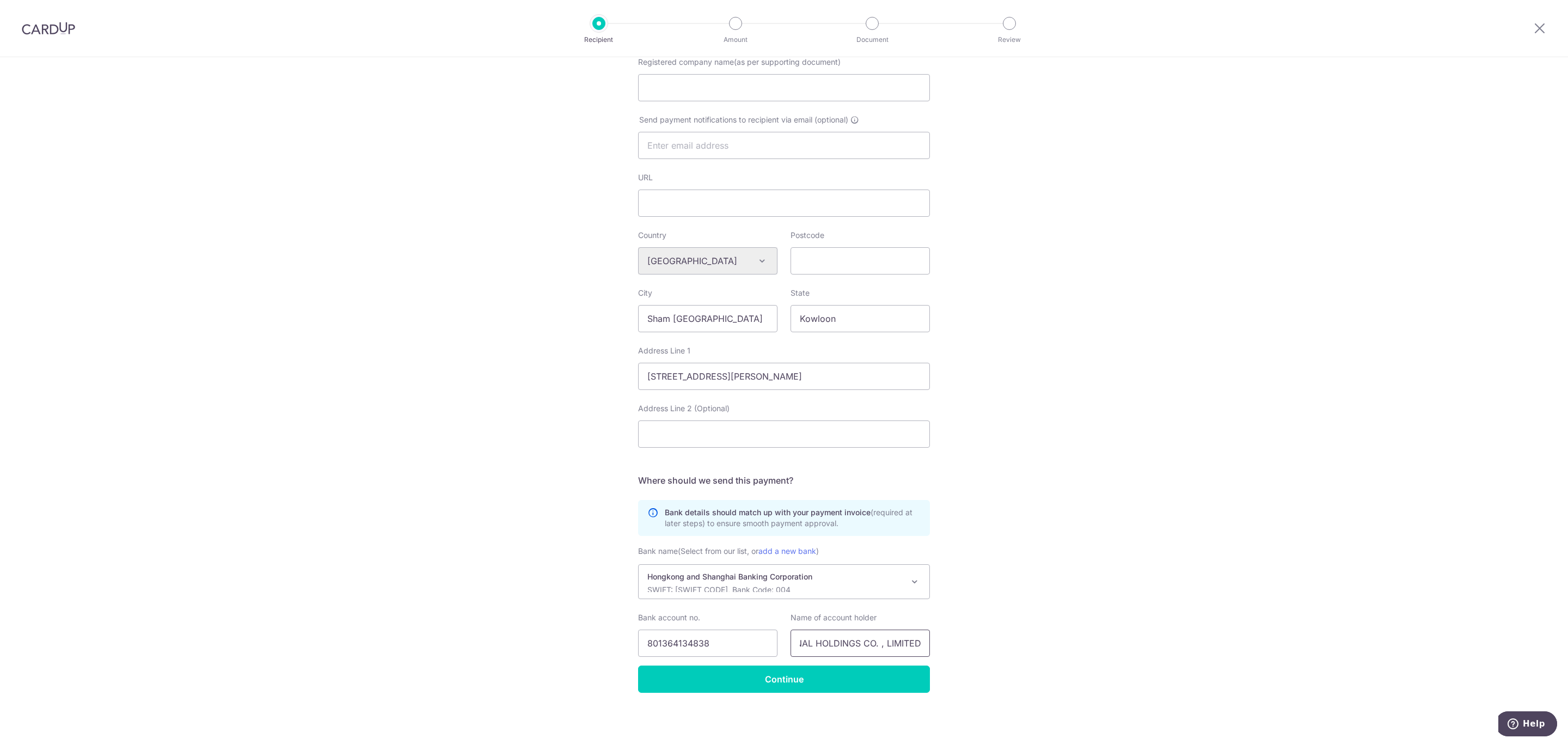
type input "HONG KONG JFK INTERNATIONAL HOLDINGS CO. , LIMITED"
click at [452, 576] on div "Who would you like to pay? Your recipient does not need a CardUp account to rec…" at bounding box center [784, 270] width 1568 height 947
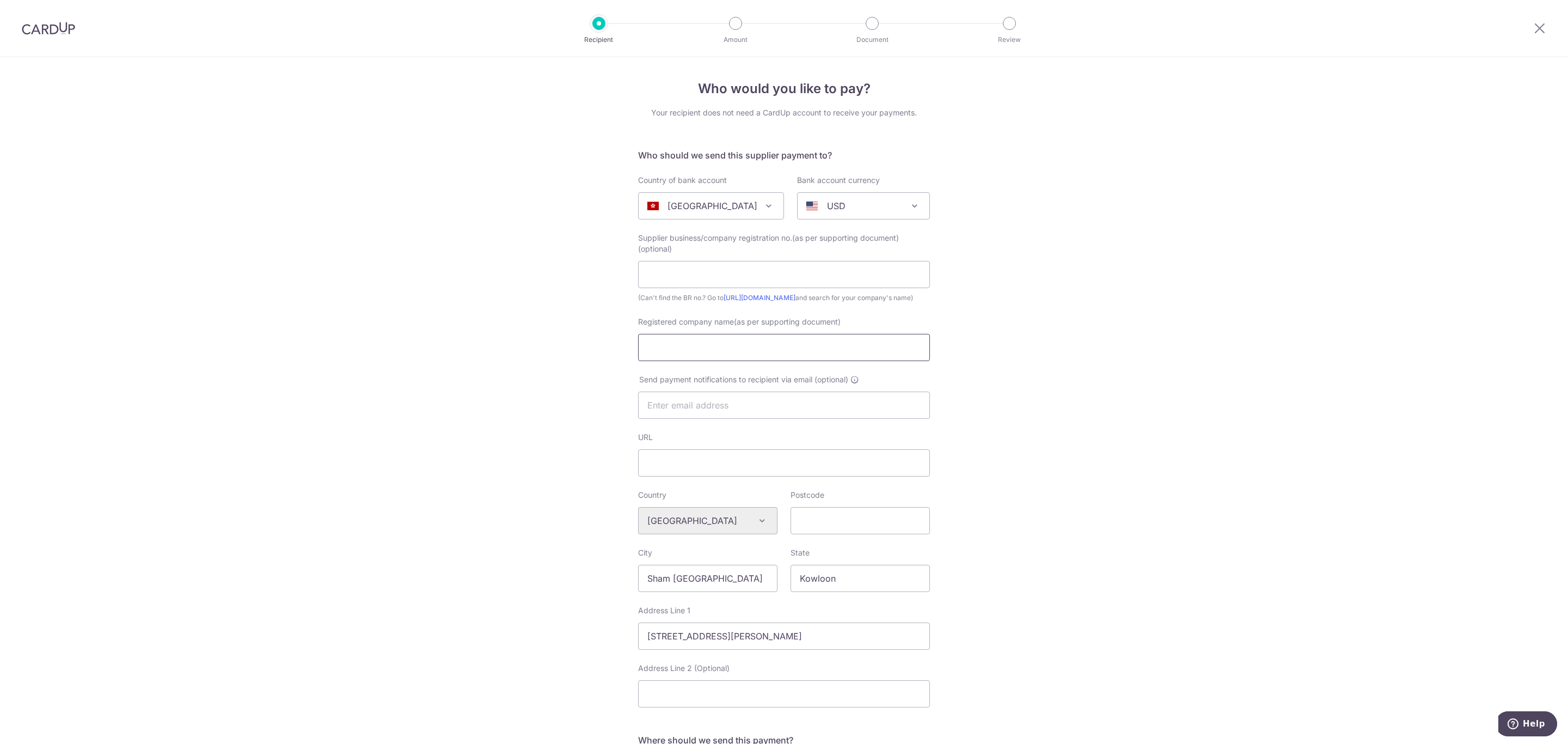
click at [699, 361] on input "Registered company name(as per supporting document)" at bounding box center [784, 348] width 291 height 28
paste input "HONG KONG JFK INTERNATIONAL HOLDINGS CO. , LIMITED"
type input "HONG KONG JFK INTERNATIONAL HOLDINGS CO. , LIMITED"
click at [678, 417] on input "text" at bounding box center [784, 405] width 291 height 28
click at [649, 460] on input "URL" at bounding box center [784, 462] width 291 height 28
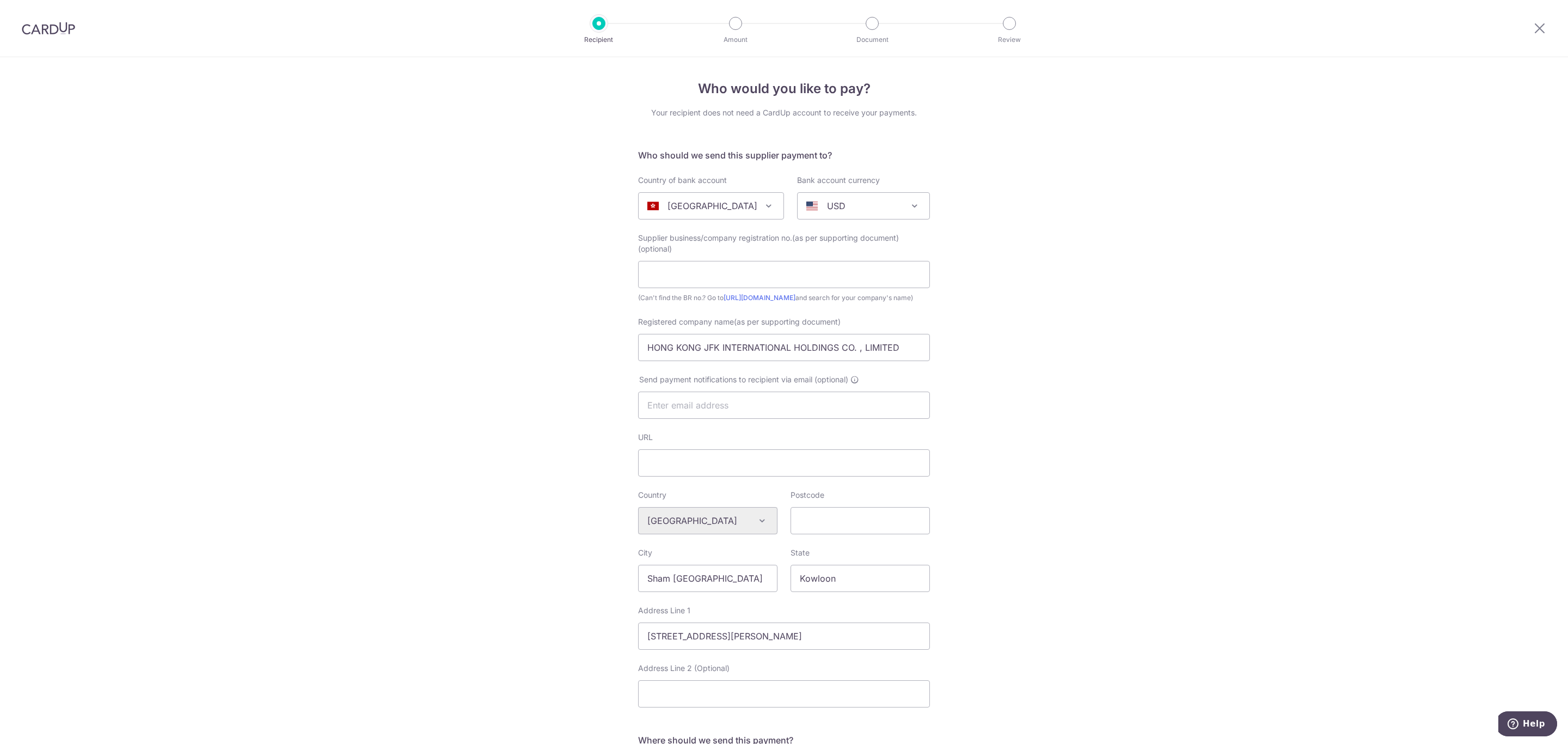
click at [513, 509] on div "Who would you like to pay? Your recipient does not need a CardUp account to rec…" at bounding box center [784, 530] width 1568 height 947
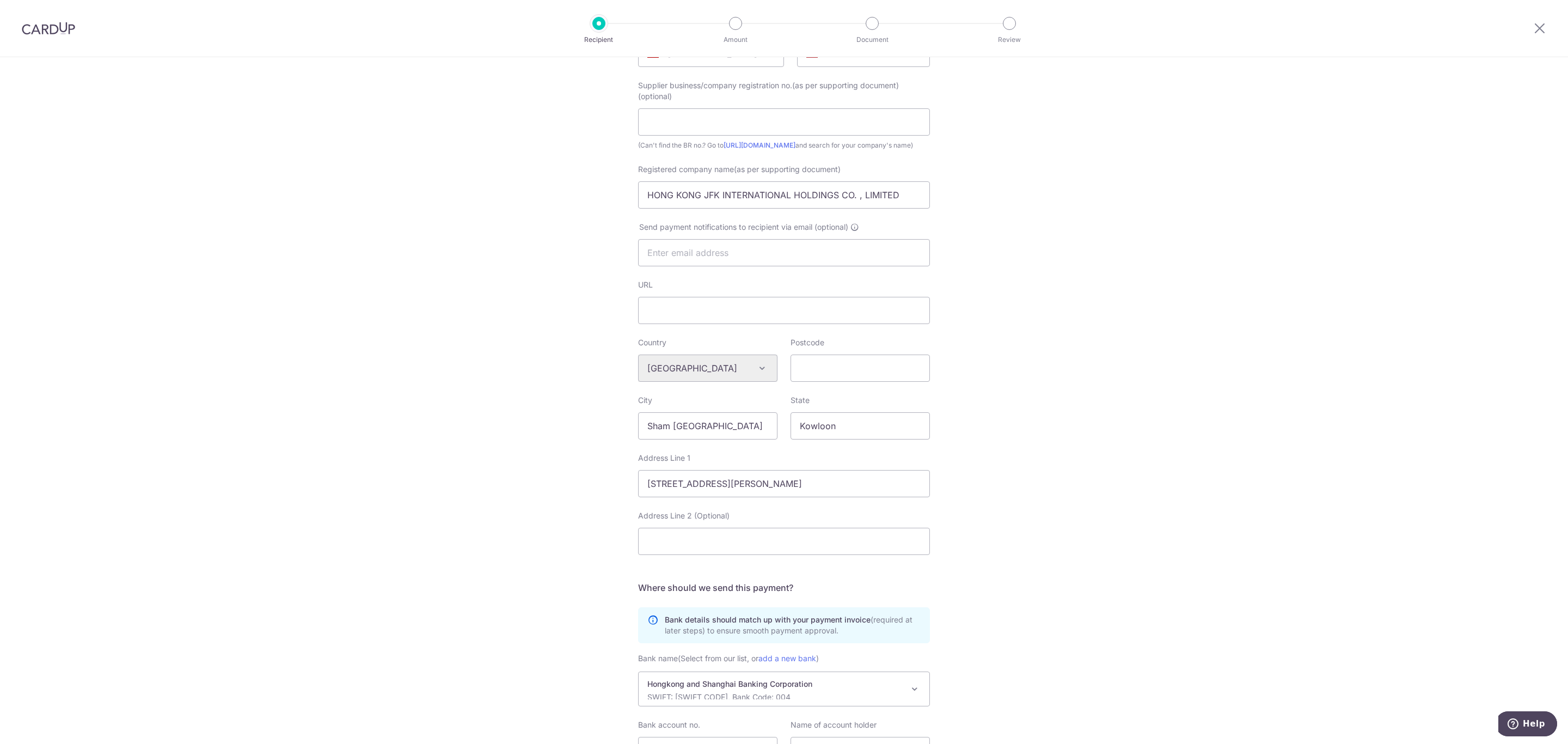
scroll to position [271, 0]
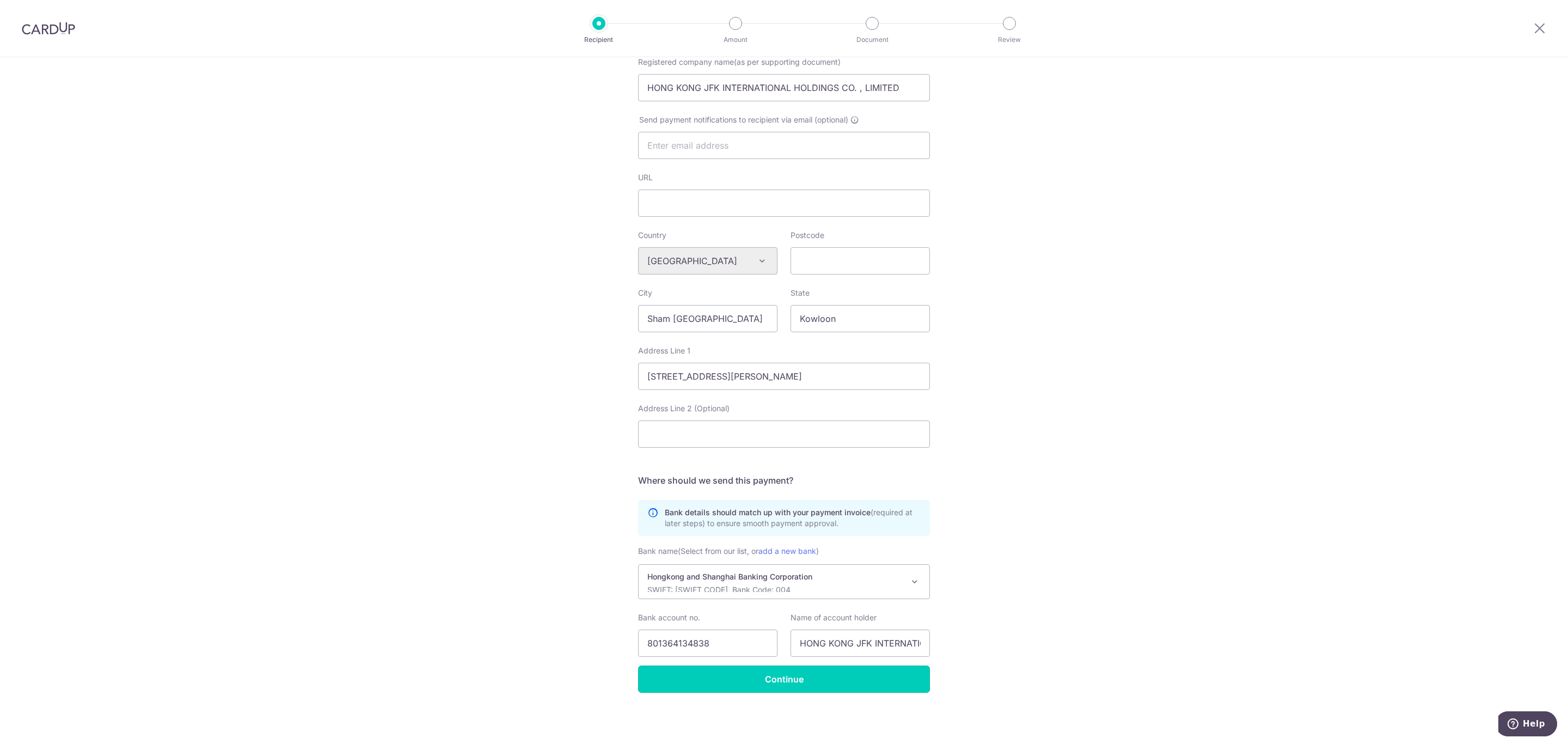
click at [799, 681] on input "Continue" at bounding box center [784, 679] width 291 height 28
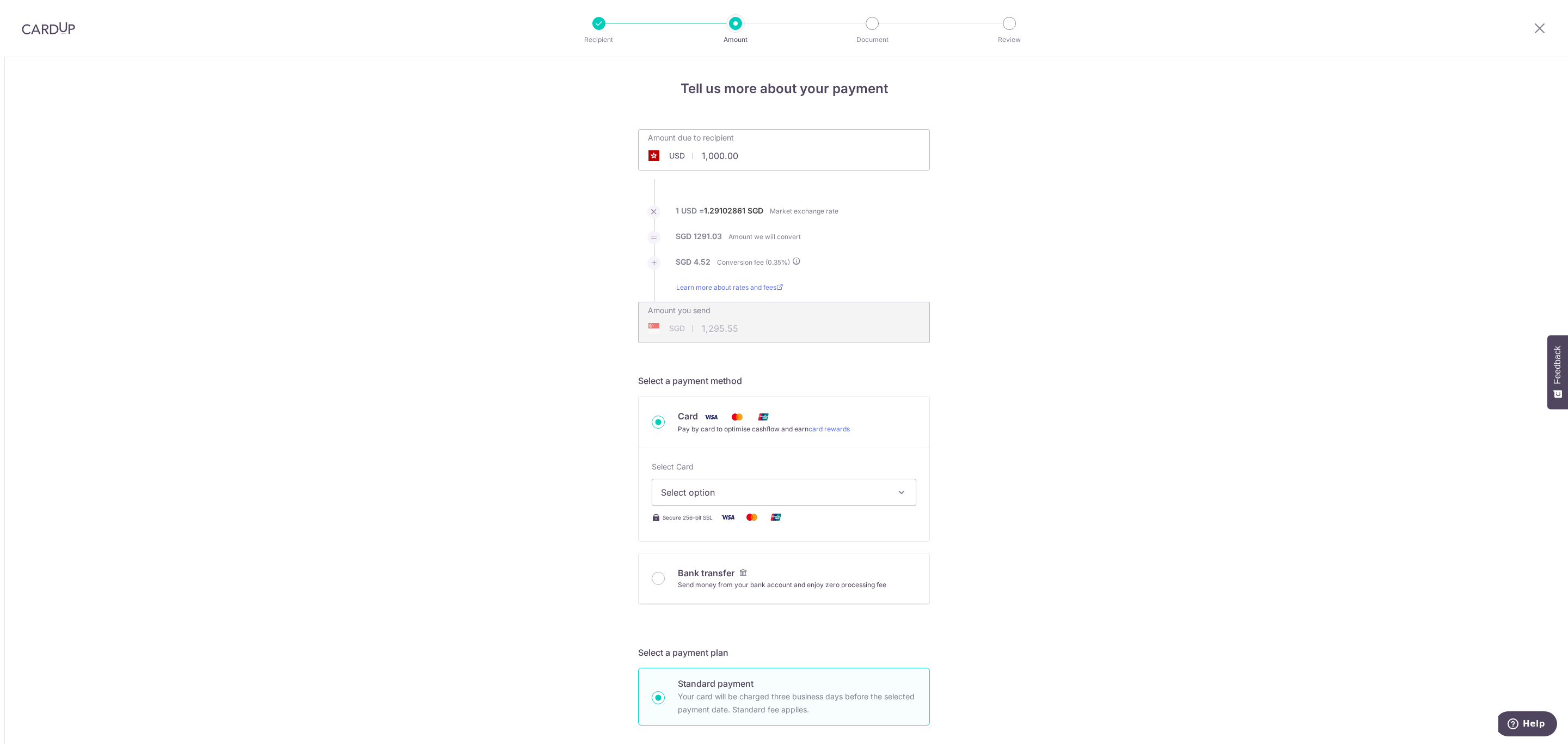
drag, startPoint x: 734, startPoint y: 156, endPoint x: 641, endPoint y: 144, distance: 93.8
click at [643, 146] on input "1,000.00" at bounding box center [722, 156] width 168 height 25
paste input "1,089.35"
type input "11,089.35"
type input "14,365.93"
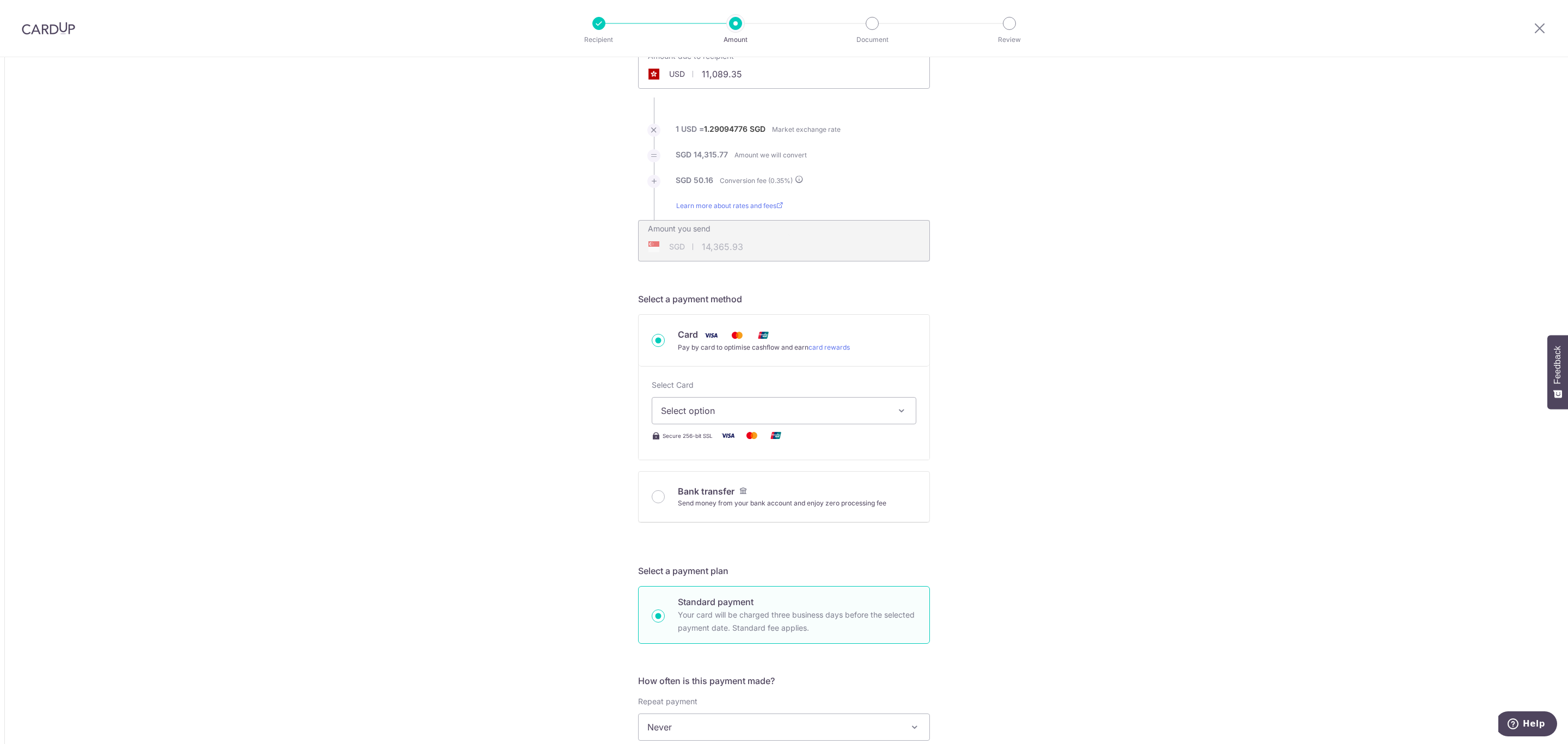
click at [1078, 300] on div "Tell us more about your payment Amount due to recipient USD 11,089.35 11089.35 …" at bounding box center [784, 709] width 1568 height 1468
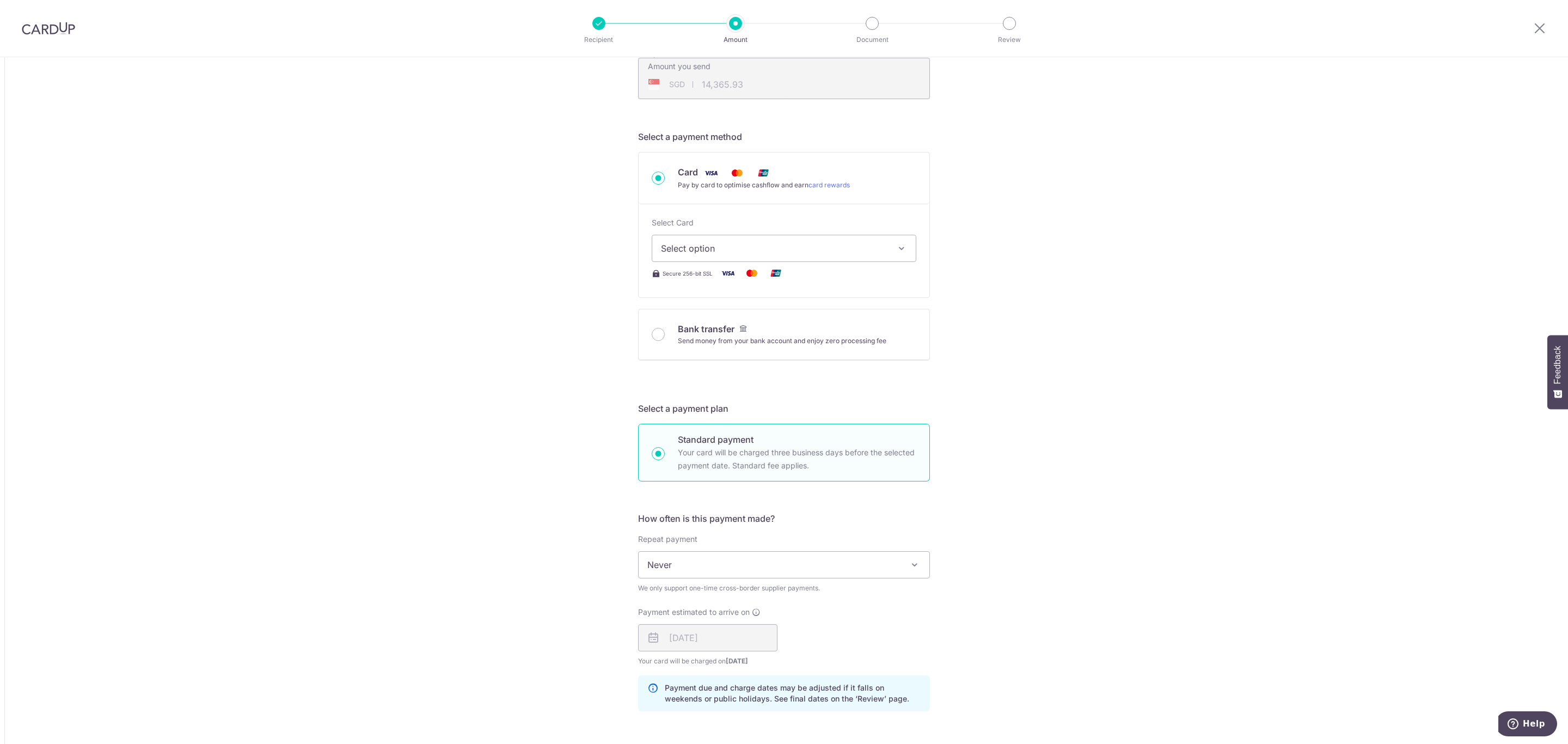
scroll to position [245, 0]
click at [762, 252] on span "Select option" at bounding box center [774, 247] width 227 height 13
click at [773, 320] on span "**** 0142" at bounding box center [784, 324] width 246 height 13
click at [1047, 349] on div "Tell us more about your payment Amount due to recipient USD 11,089.35 11089.35 …" at bounding box center [784, 547] width 1568 height 1468
type input "11,089.35"
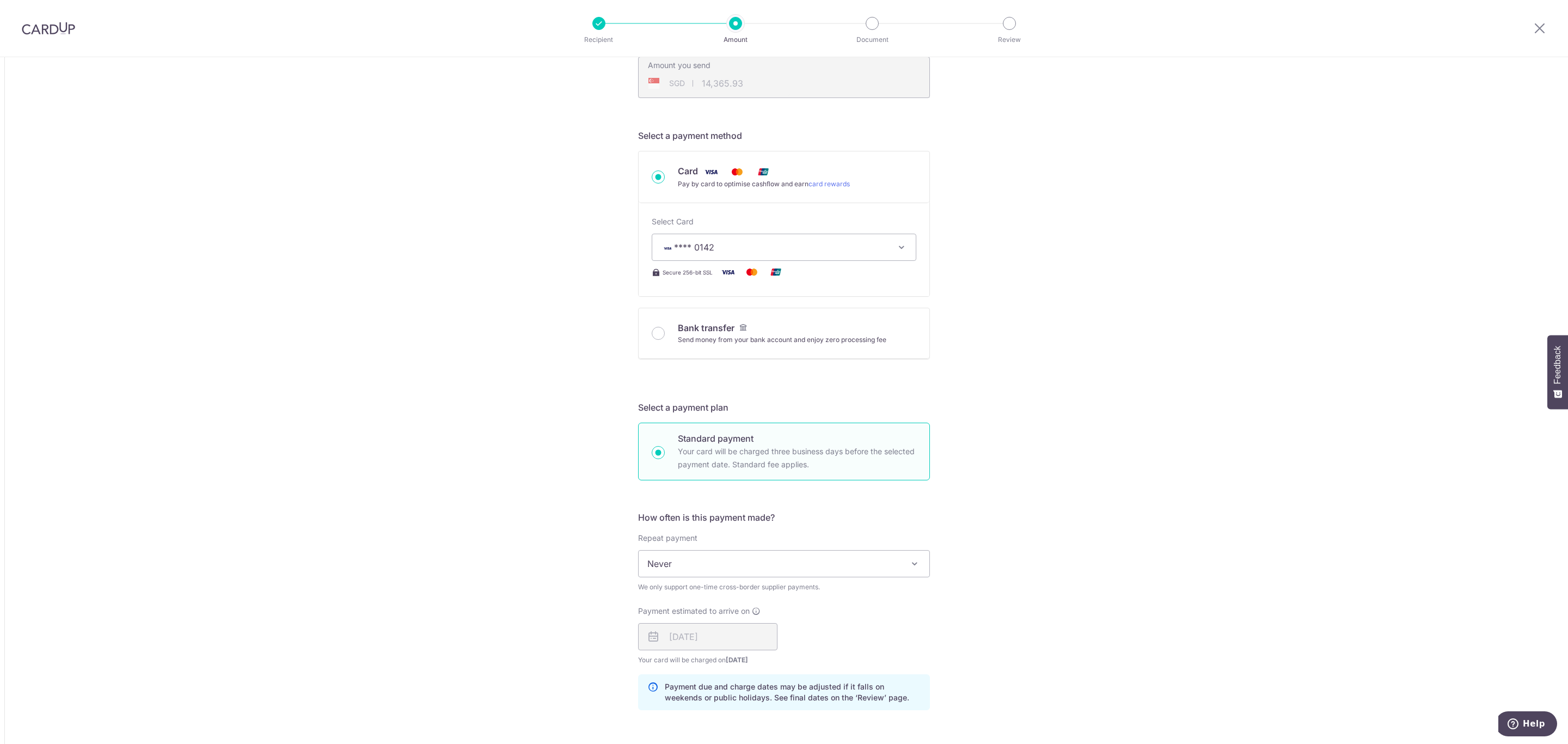
type input "14,366.39"
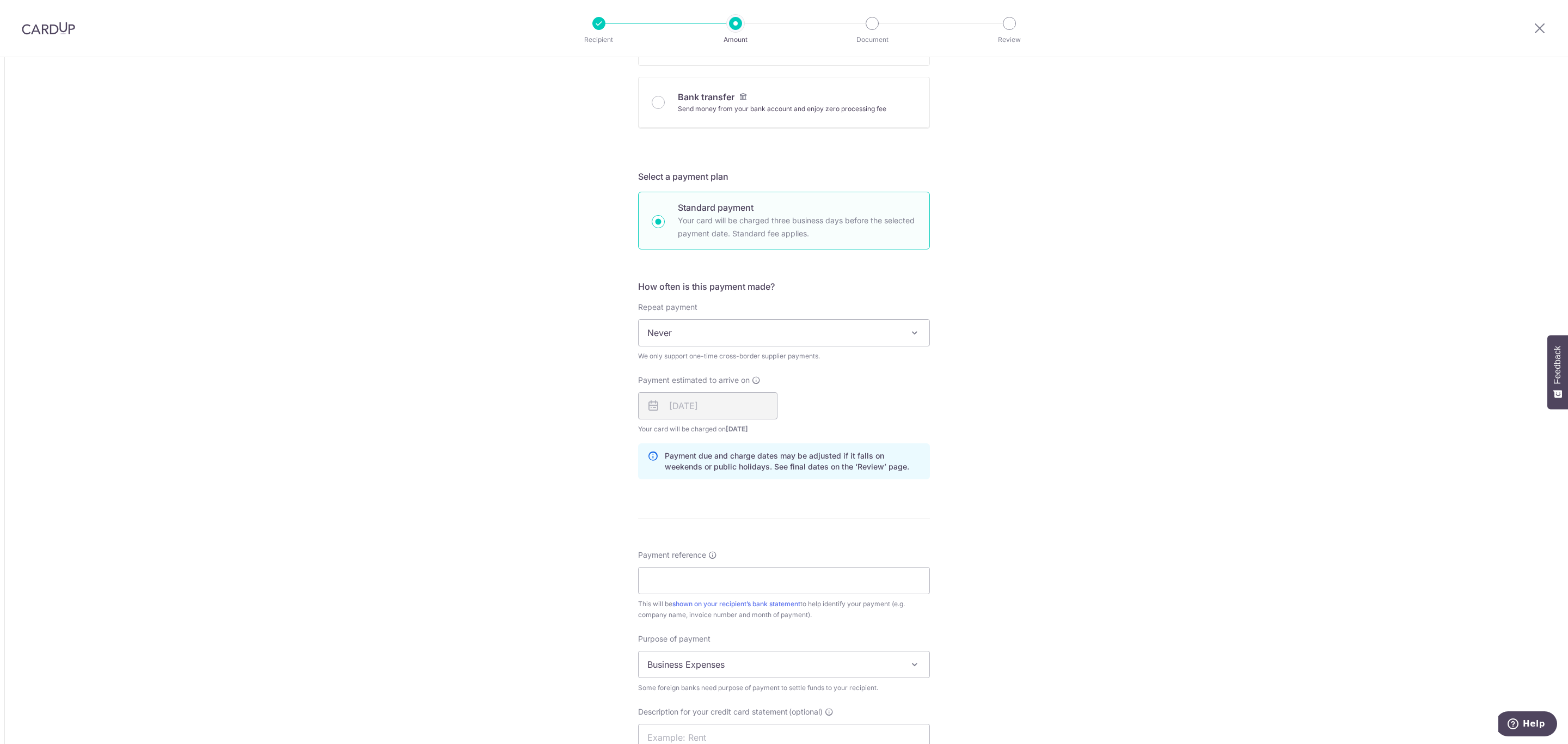
scroll to position [785, 0]
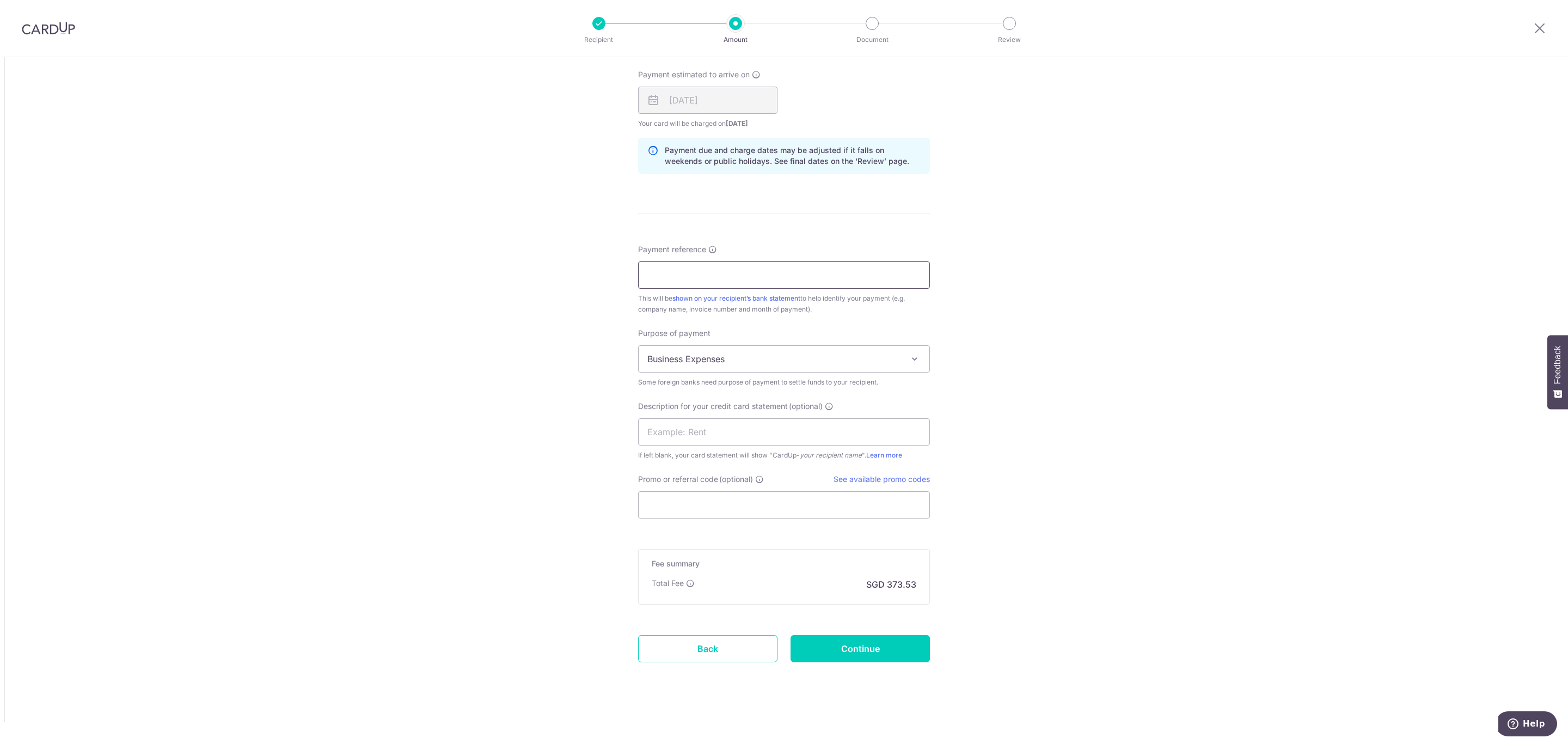
click at [757, 275] on input "Payment reference" at bounding box center [784, 275] width 291 height 28
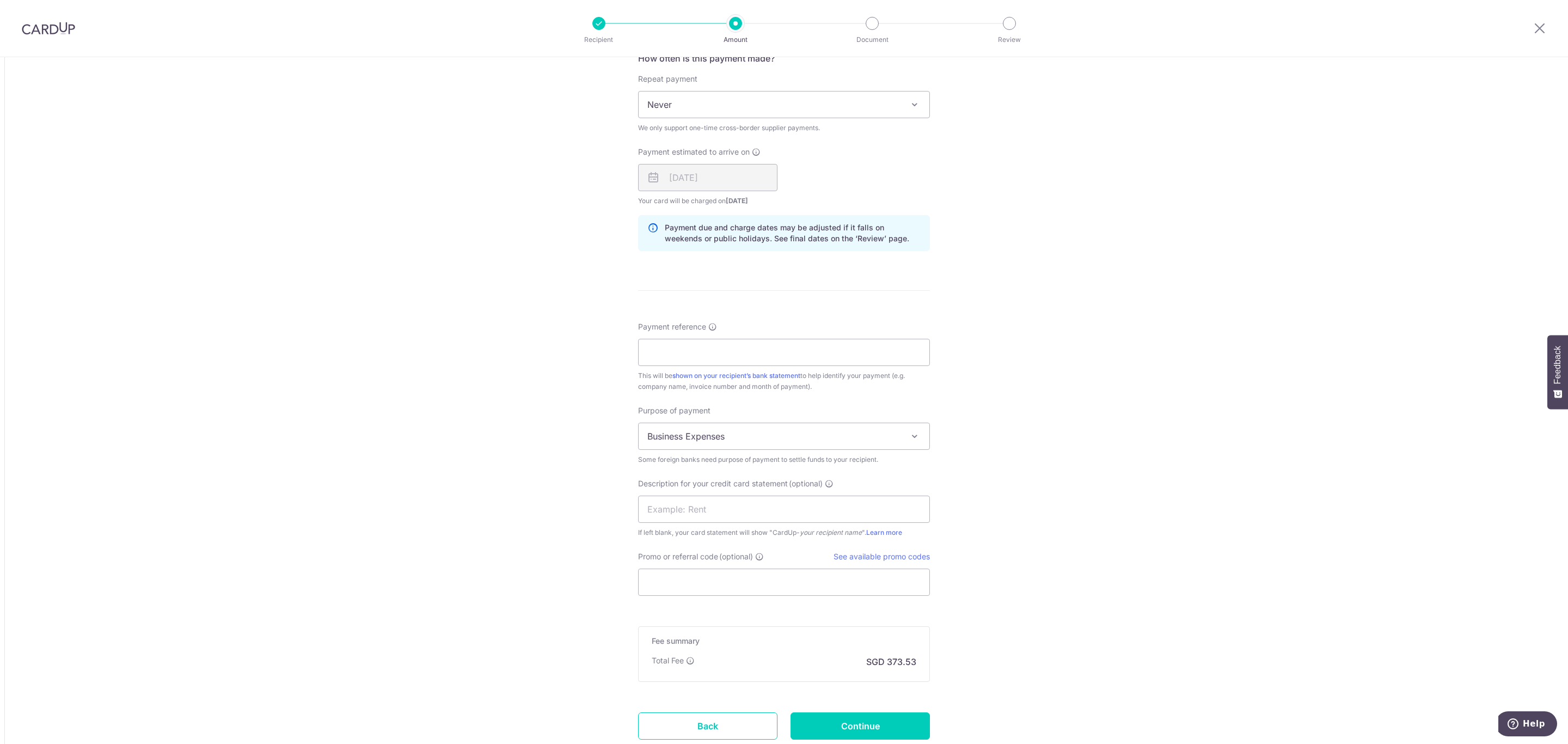
scroll to position [703, 0]
paste input "HK-VN2025-046"
type input "HK-VN2025-046"
click at [683, 510] on input "text" at bounding box center [784, 510] width 291 height 28
paste input "HK-VN2025-046"
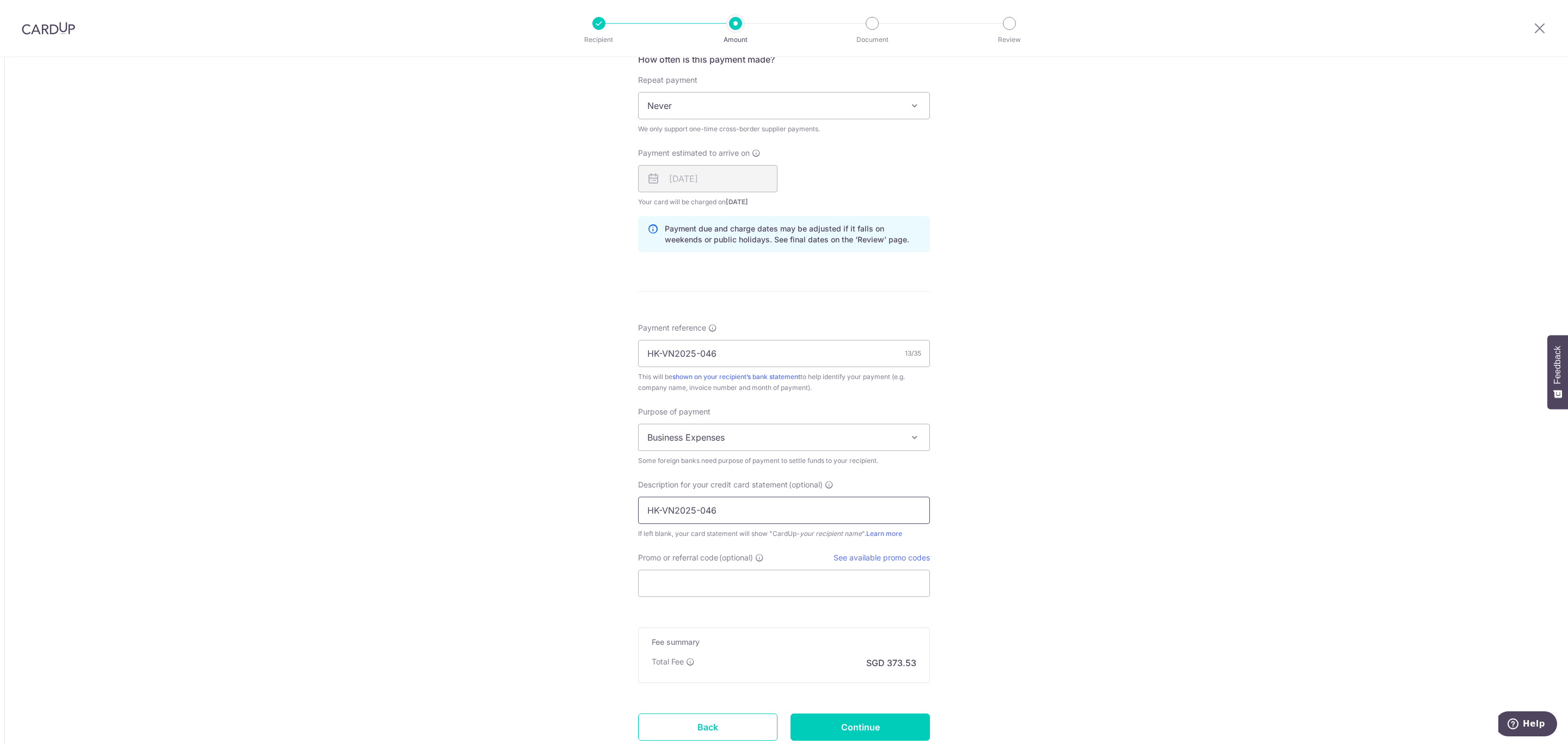
click at [645, 511] on input "HK-VN2025-046" at bounding box center [784, 510] width 291 height 28
type input "HKJFKVN2025-046"
click at [704, 584] on input "Promo or referral code (optional)" at bounding box center [784, 583] width 291 height 28
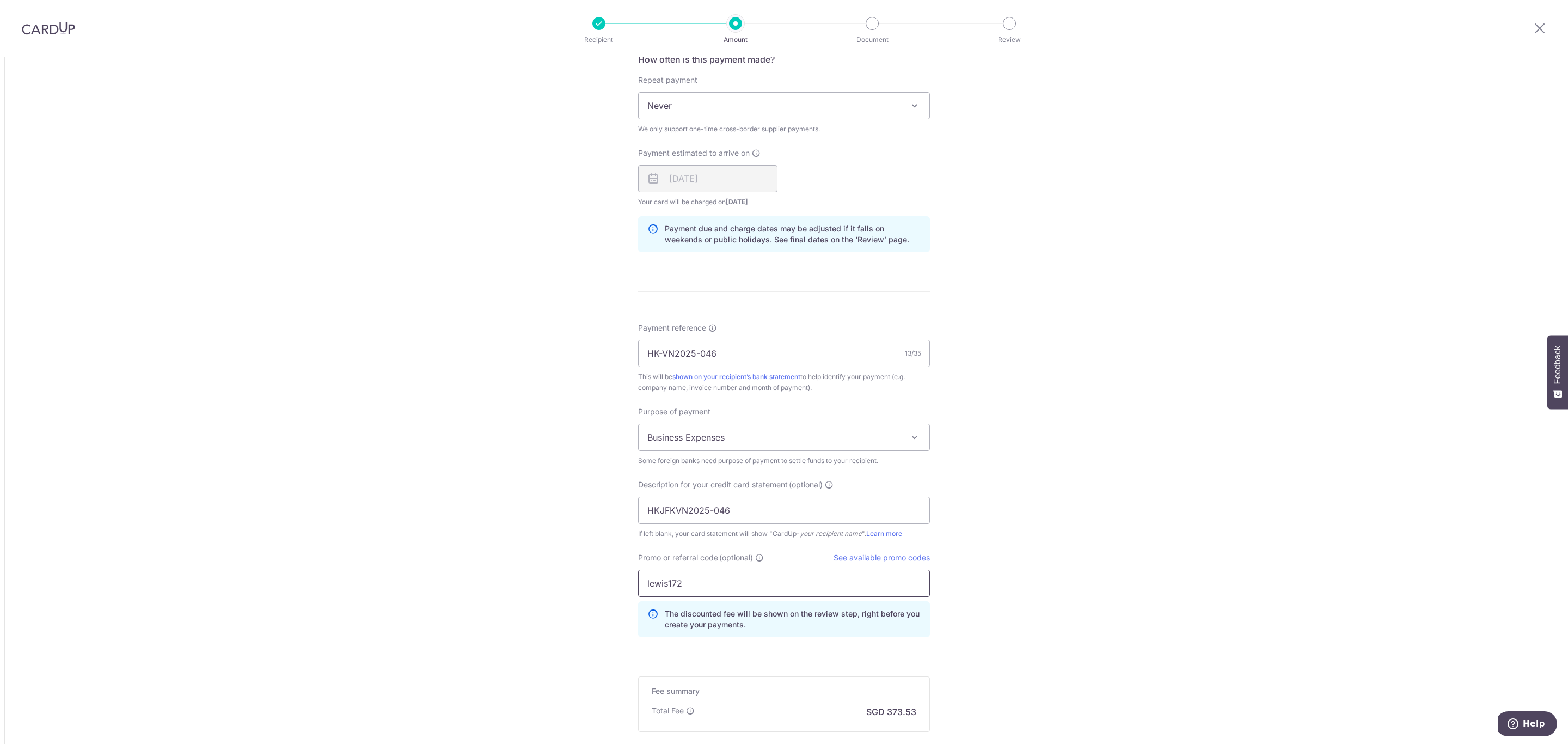
type input "lewis172"
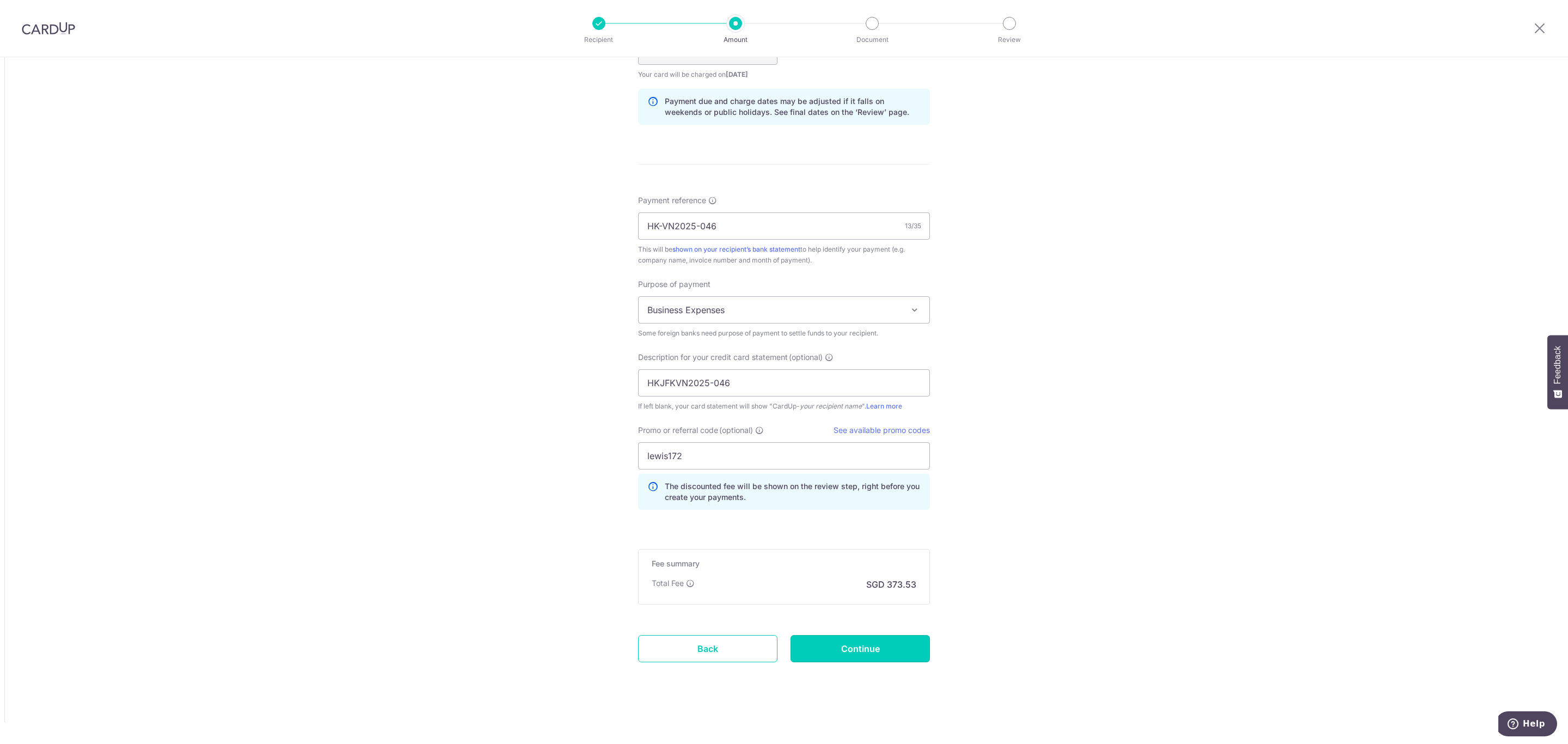
click at [875, 658] on input "Continue" at bounding box center [860, 648] width 139 height 28
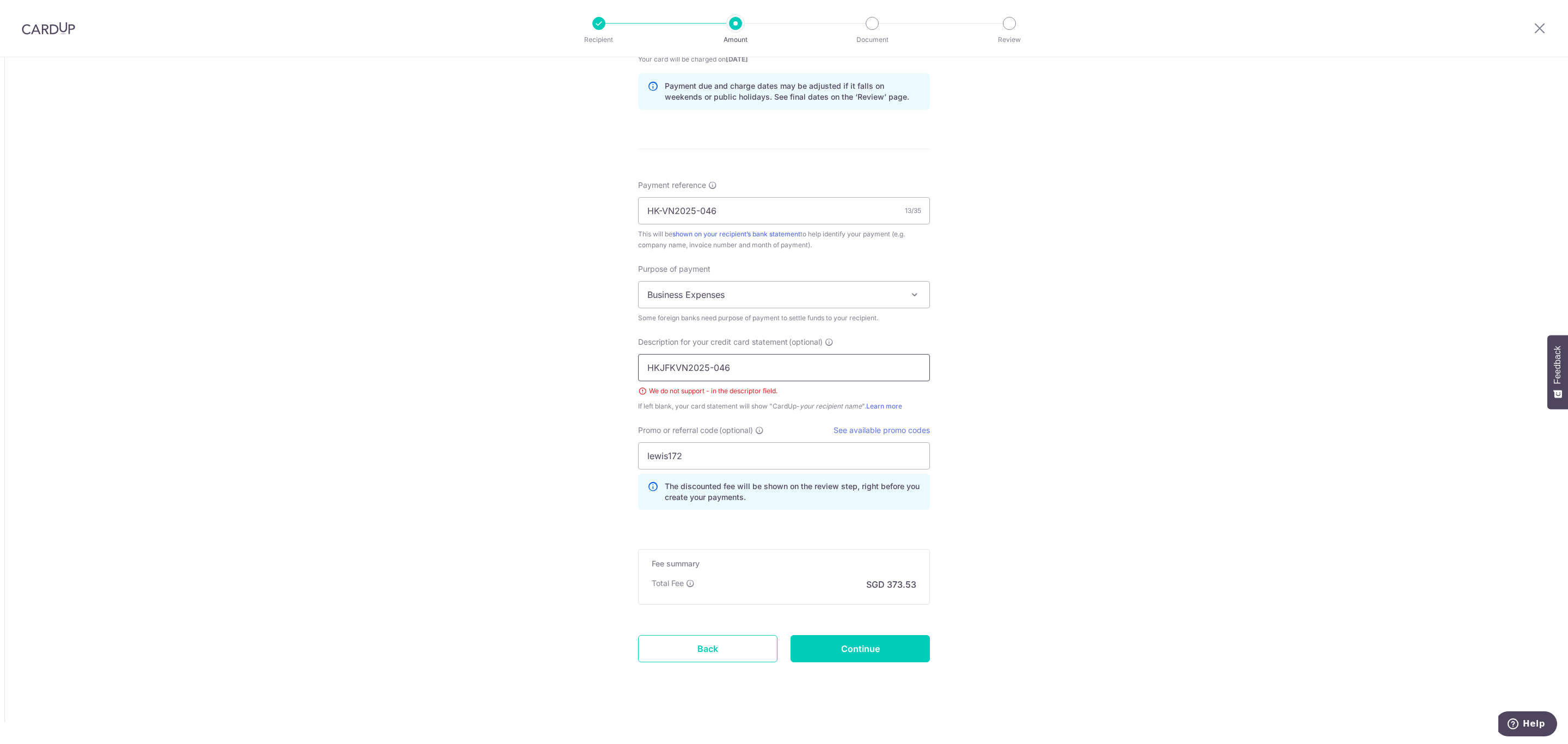
click at [708, 364] on input "HKJFKVN2025-046" at bounding box center [784, 367] width 291 height 28
type input "HKJFKVN2025 046"
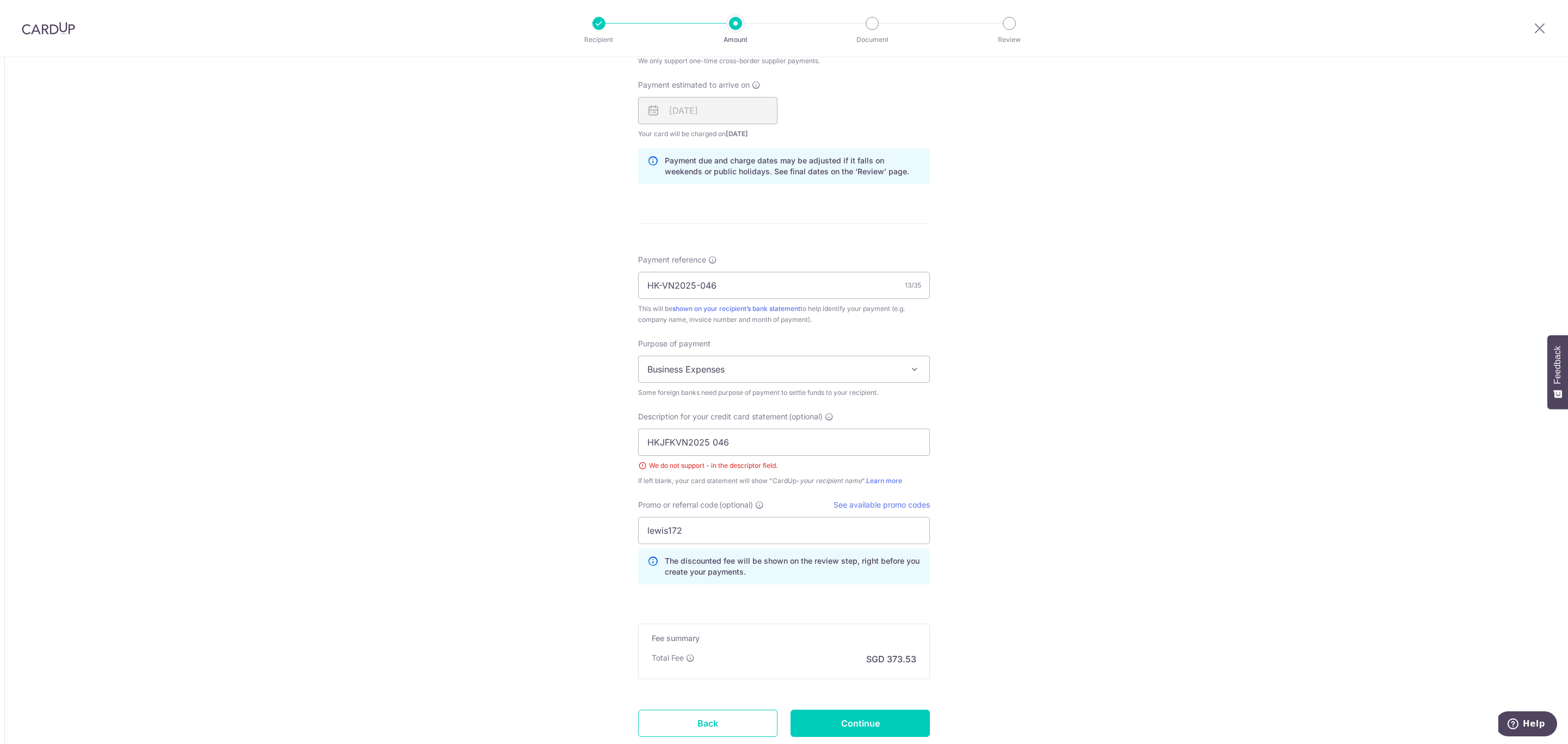
scroll to position [850, 0]
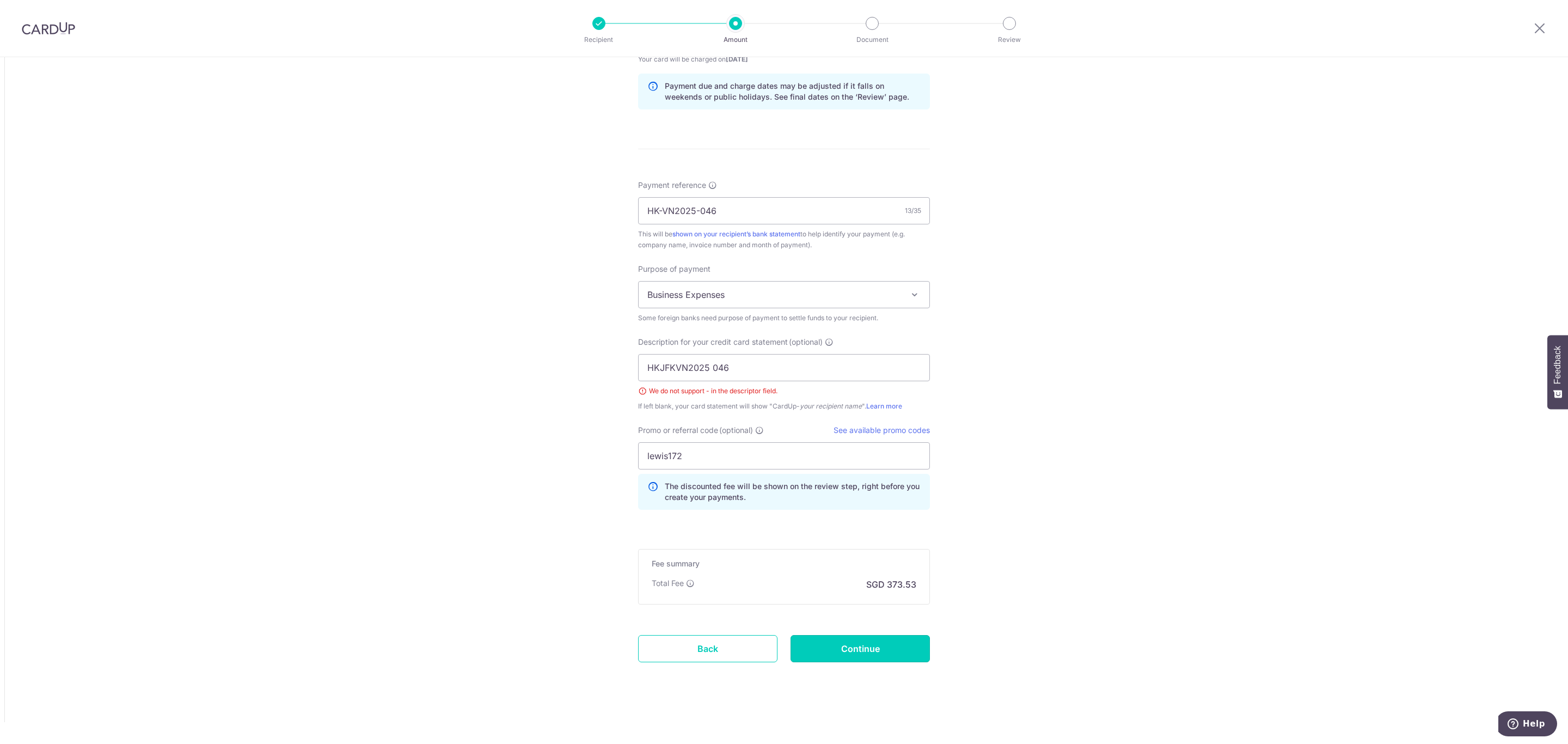
click at [869, 653] on input "Continue" at bounding box center [860, 648] width 139 height 28
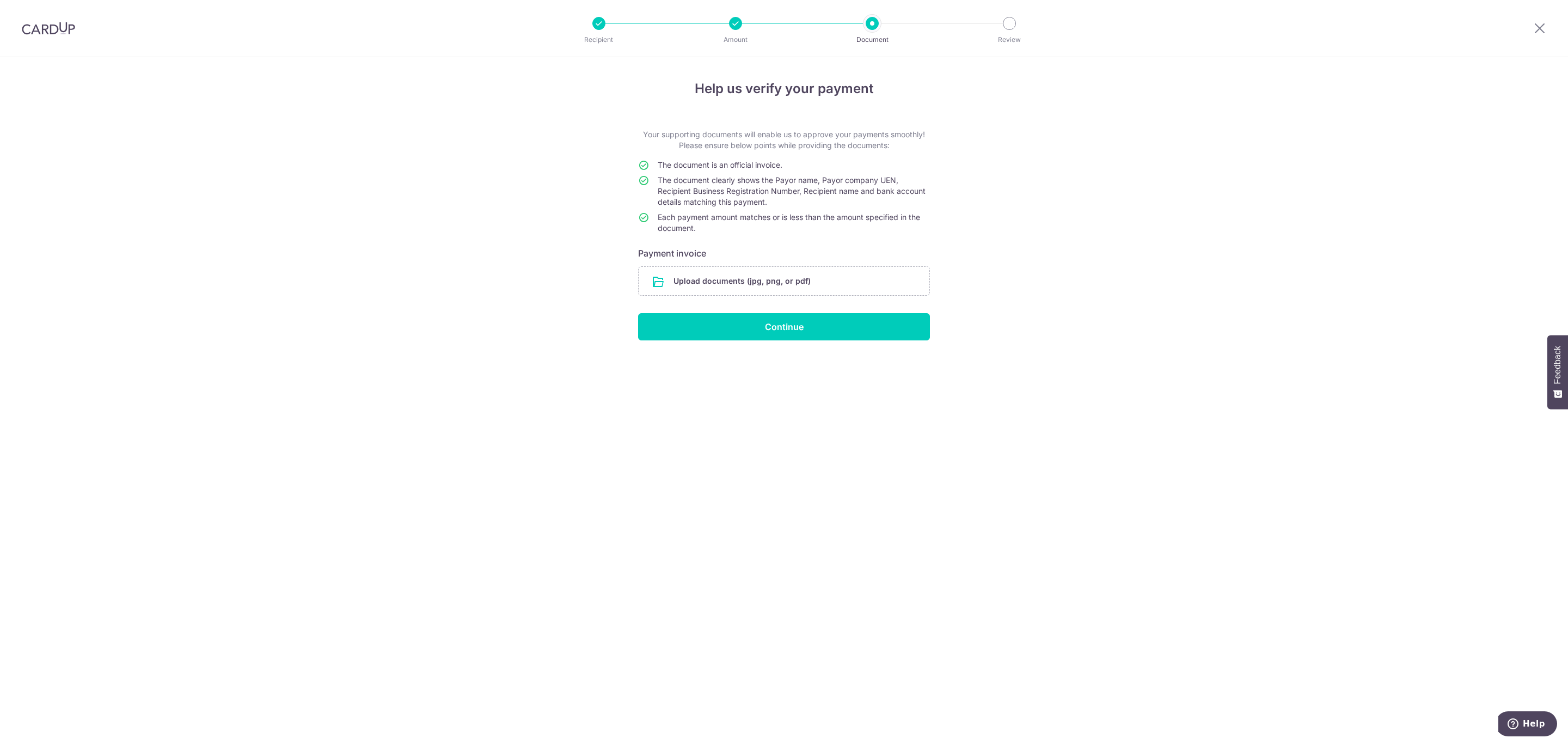
click at [752, 278] on input "file" at bounding box center [784, 281] width 291 height 28
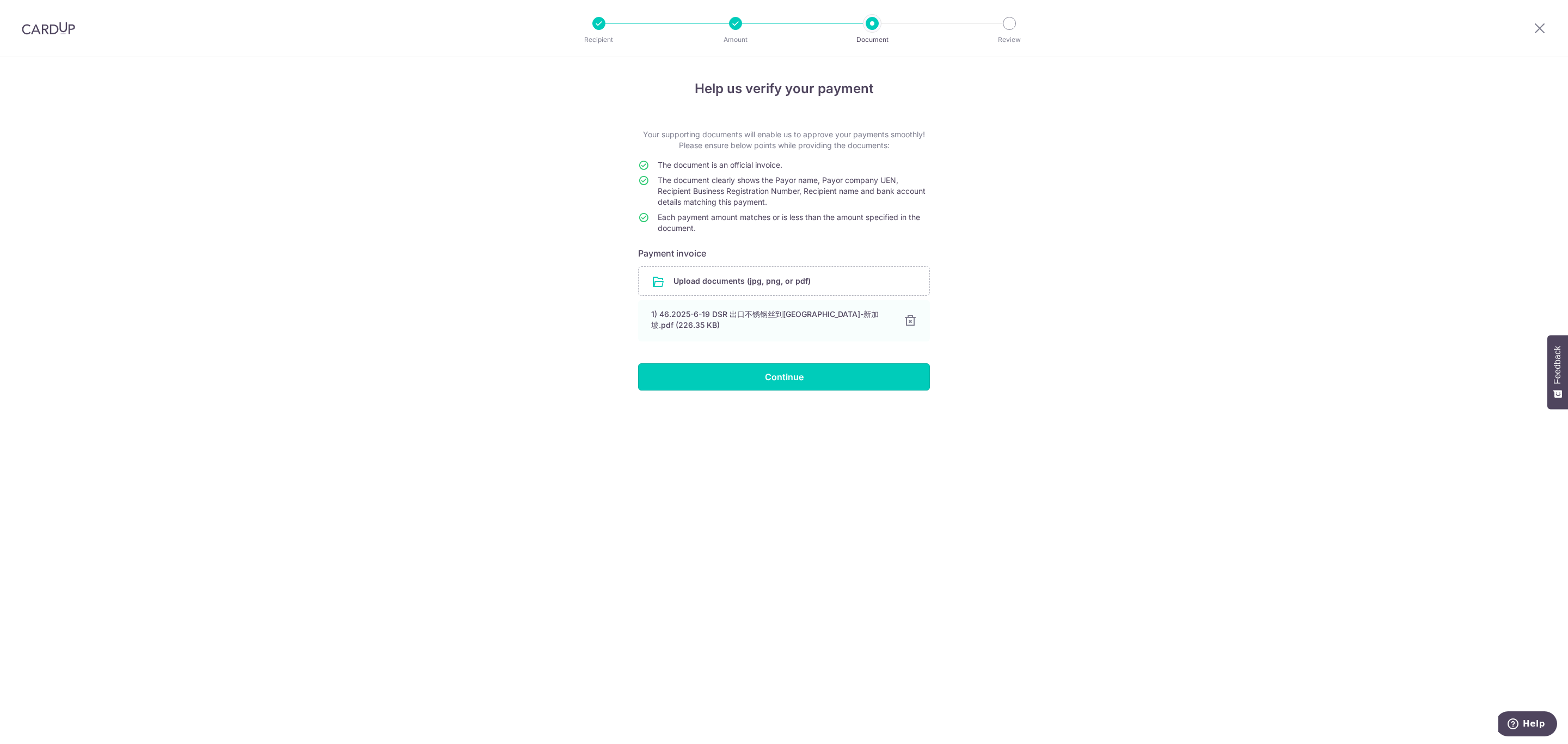
click at [758, 370] on input "Continue" at bounding box center [784, 377] width 291 height 28
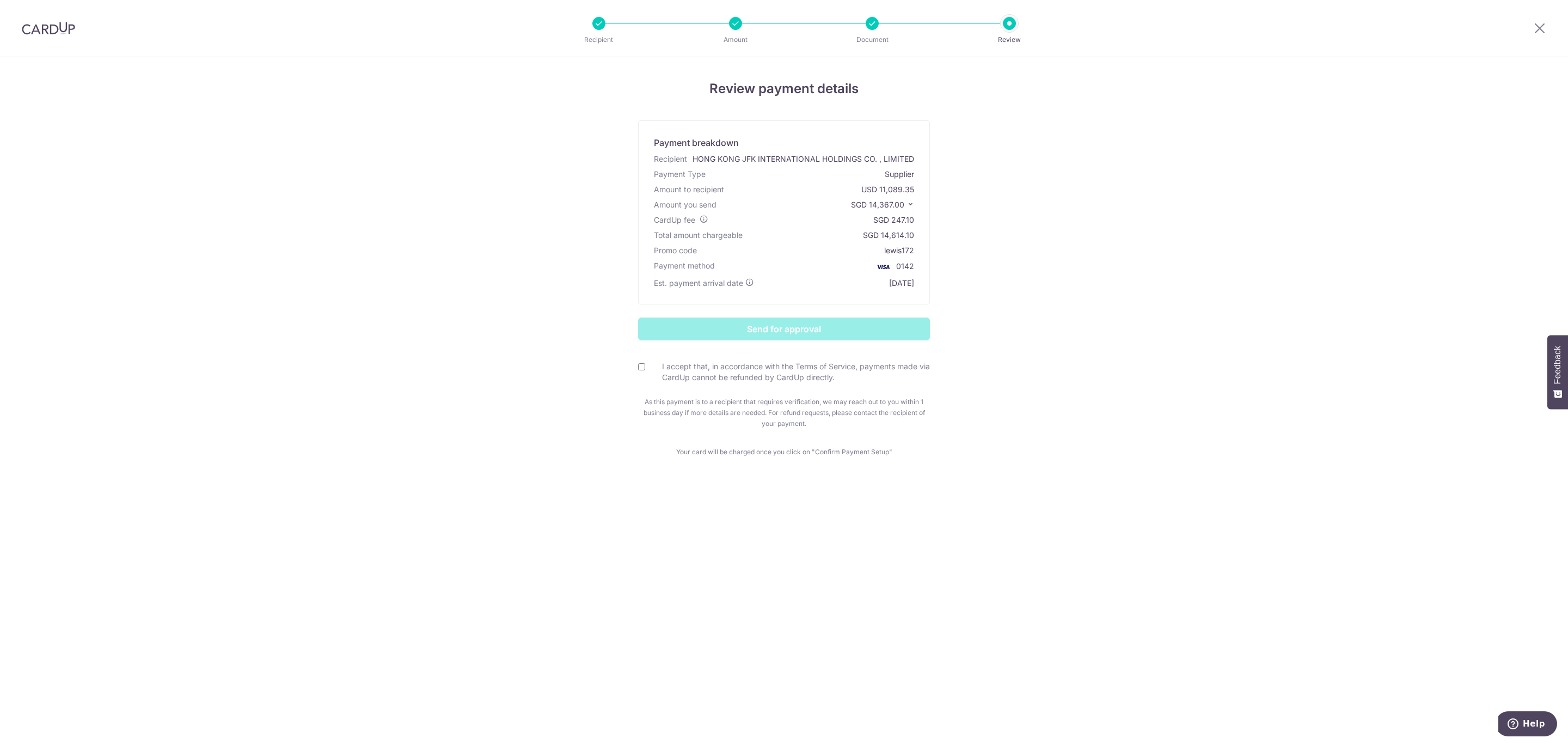
click at [642, 368] on input "I accept that, in accordance with the Terms of Service, payments made via CardU…" at bounding box center [641, 367] width 7 height 7
checkbox input "true"
click at [724, 332] on input "Send for approval" at bounding box center [784, 329] width 291 height 23
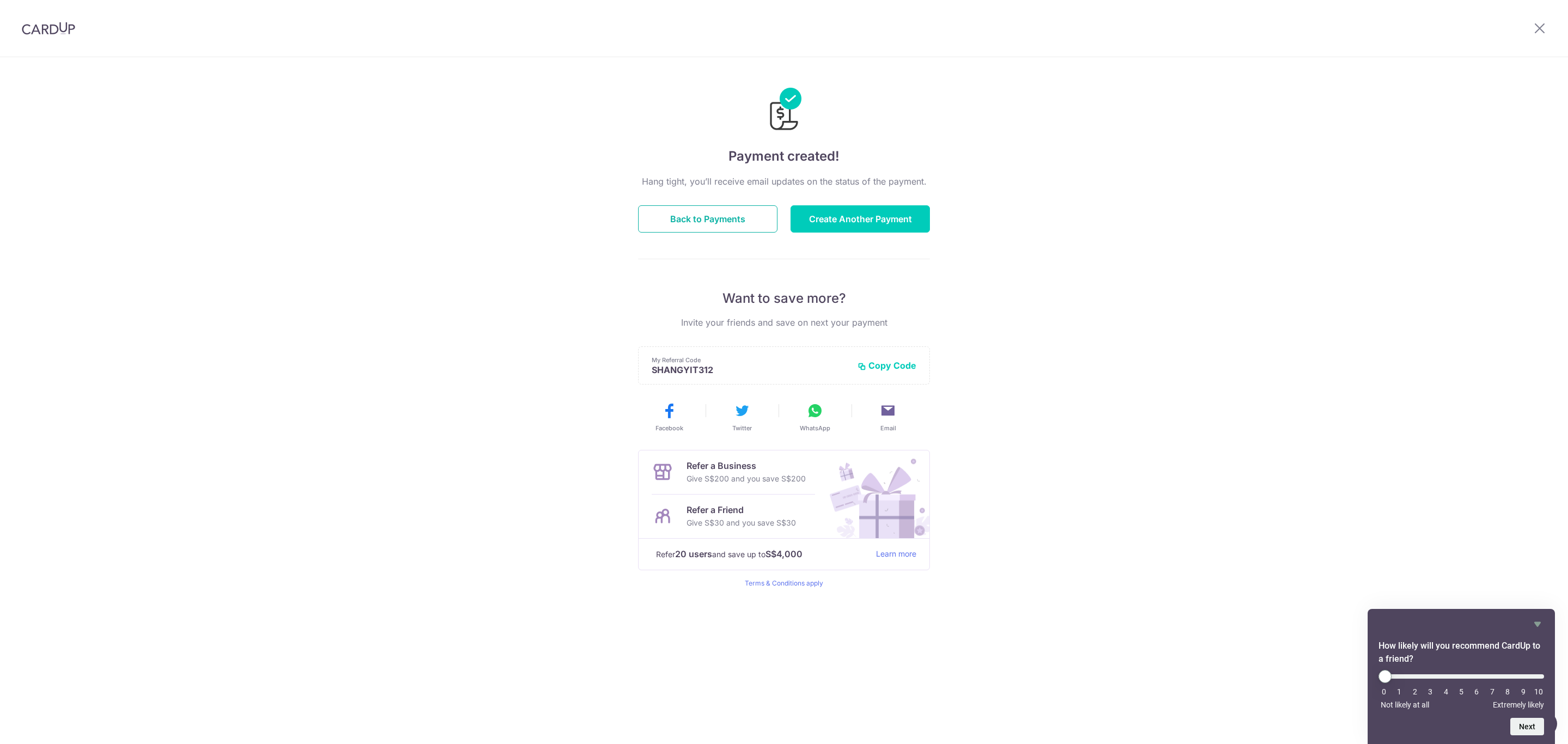
drag, startPoint x: 738, startPoint y: 229, endPoint x: 745, endPoint y: 244, distance: 16.6
click at [738, 228] on button "Back to Payments" at bounding box center [707, 219] width 139 height 28
